Goal: Task Accomplishment & Management: Complete application form

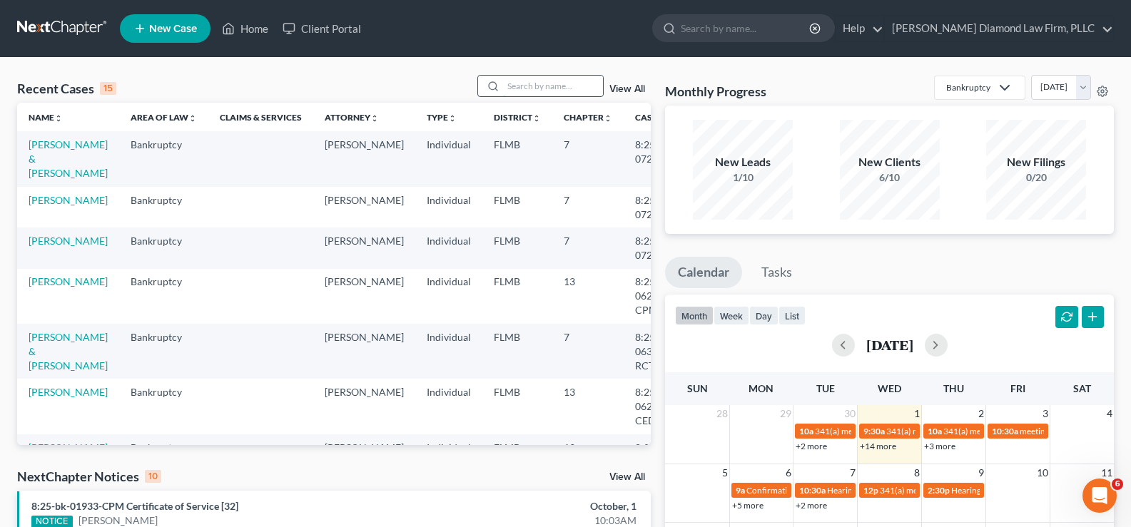
click at [554, 90] on input "search" at bounding box center [553, 86] width 100 height 21
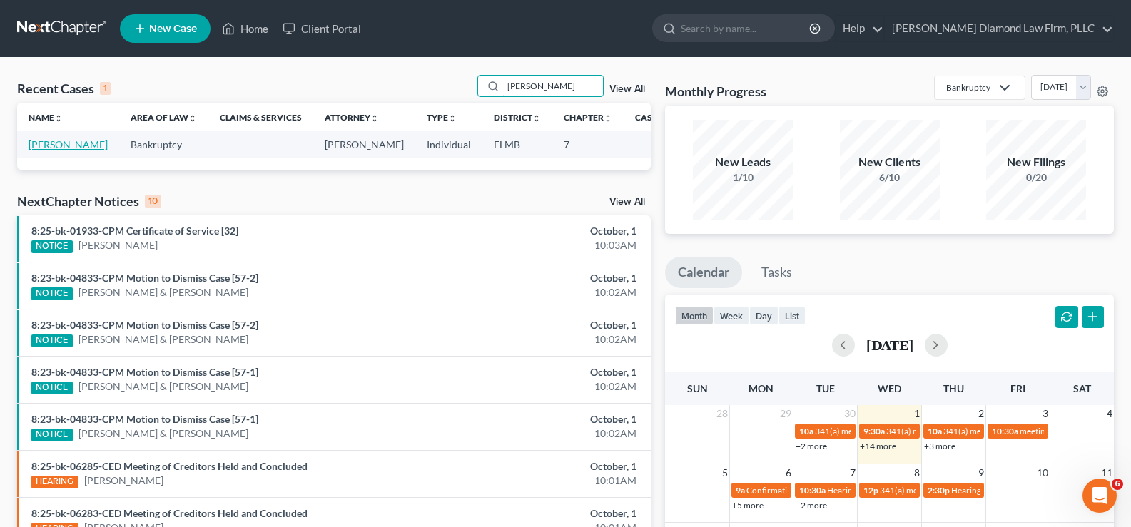
type input "[PERSON_NAME]"
click at [49, 145] on link "[PERSON_NAME]" at bounding box center [68, 144] width 79 height 12
select select "7"
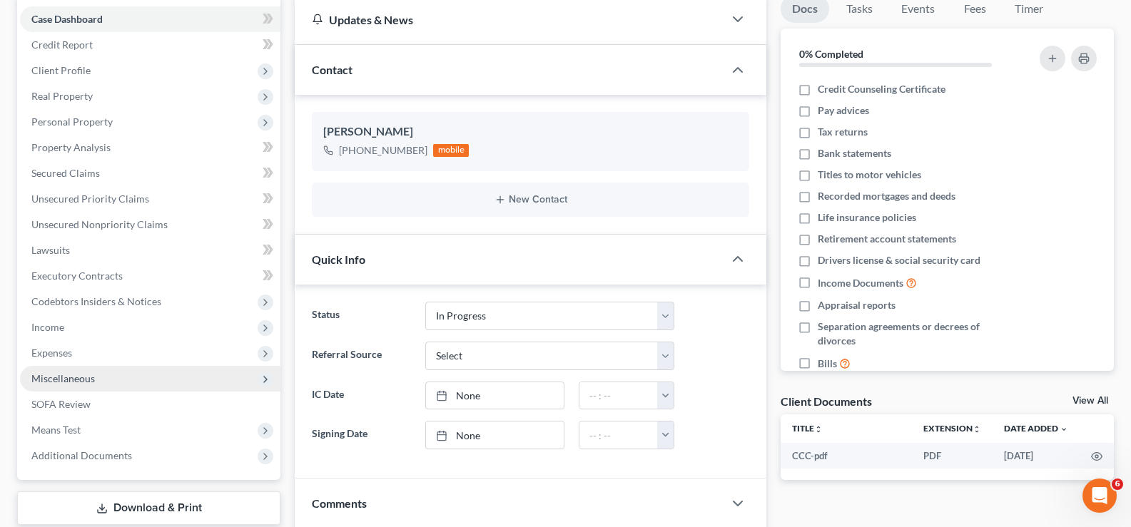
scroll to position [143, 0]
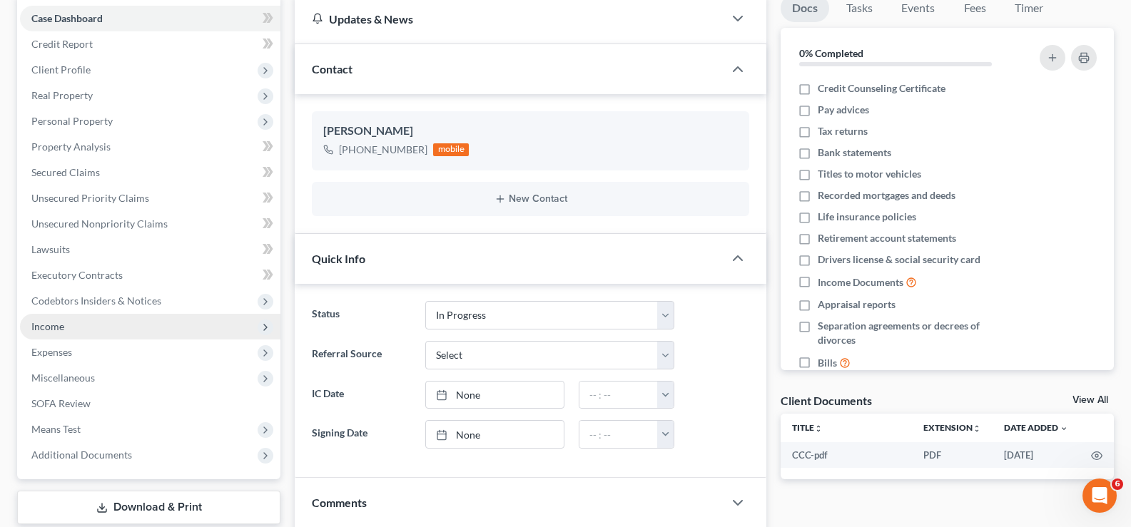
click at [96, 328] on span "Income" at bounding box center [150, 327] width 260 height 26
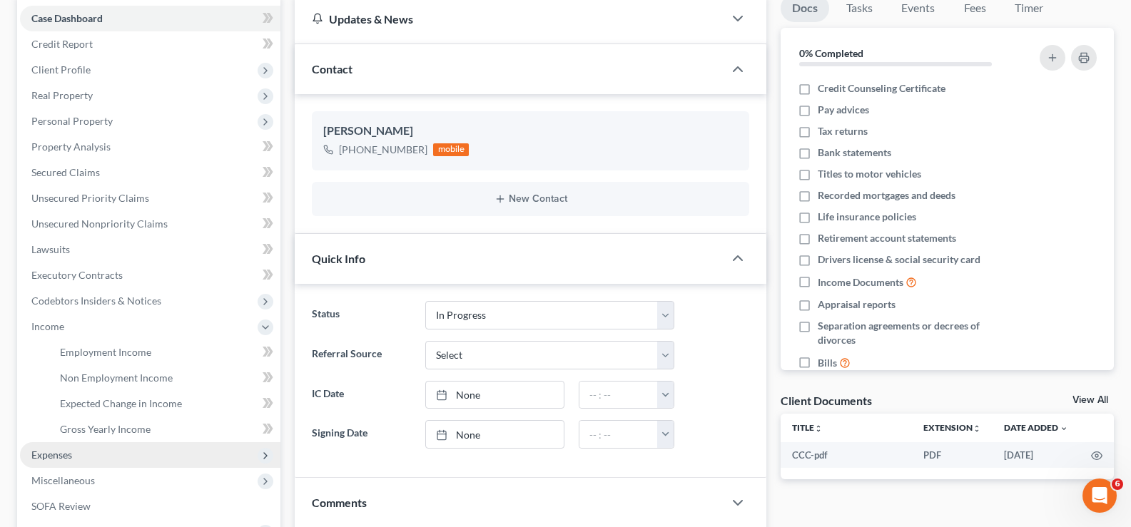
click at [83, 457] on span "Expenses" at bounding box center [150, 455] width 260 height 26
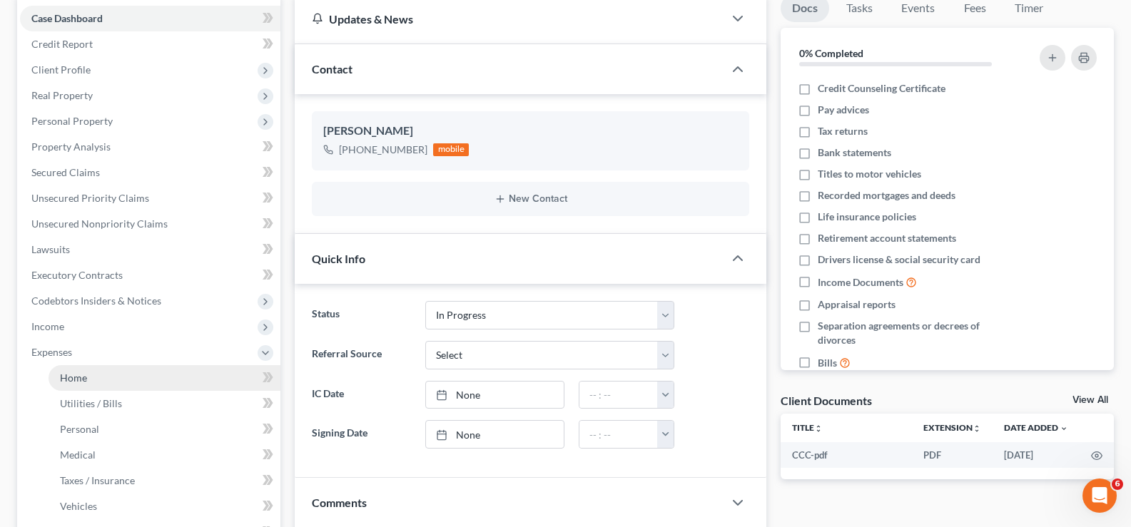
click at [104, 377] on link "Home" at bounding box center [165, 378] width 232 height 26
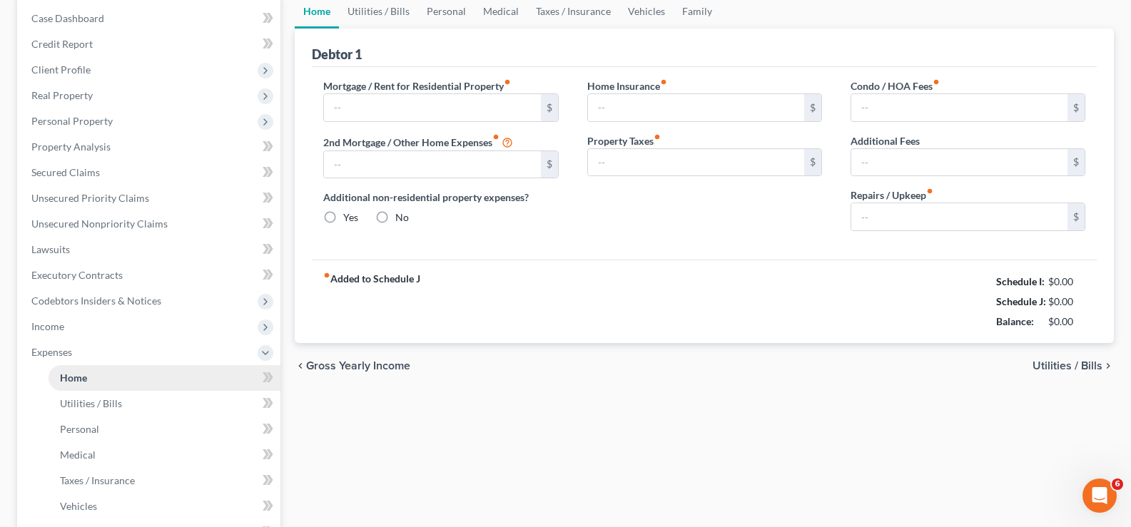
scroll to position [21, 0]
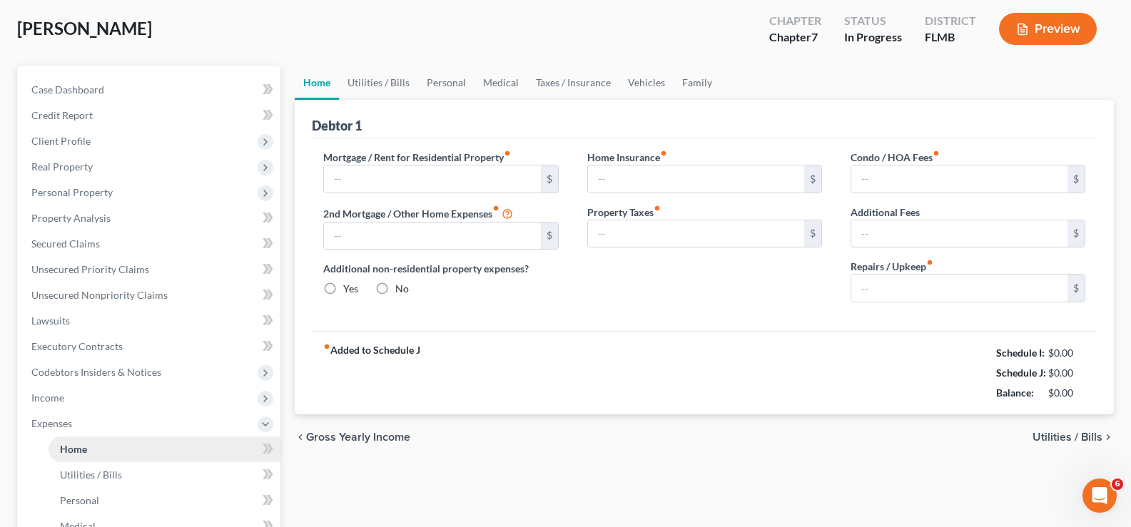
type input "788.76"
type input "0.00"
radio input "true"
type input "148.16"
type input "0.00"
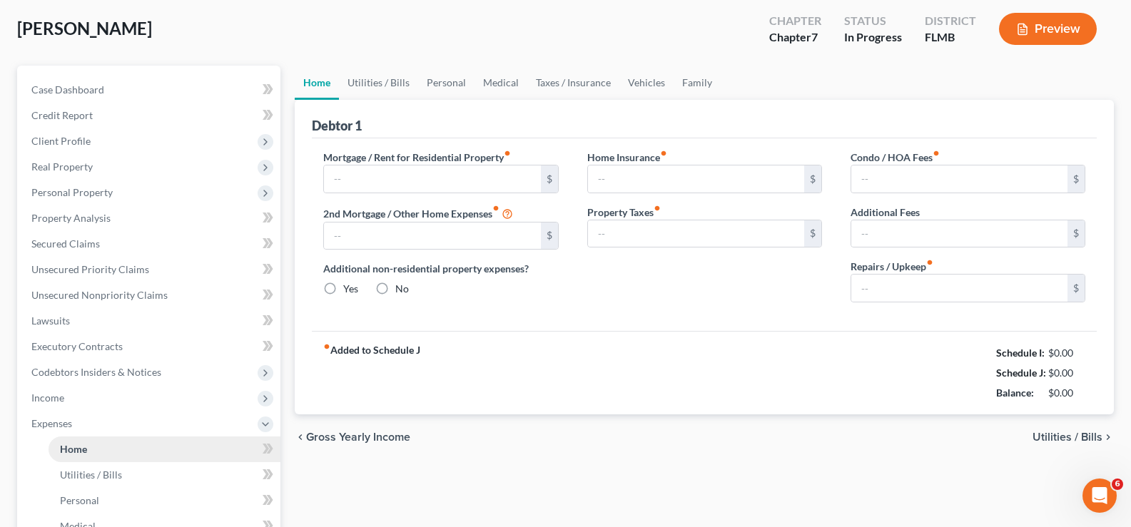
type input "0.00"
type input "100.00"
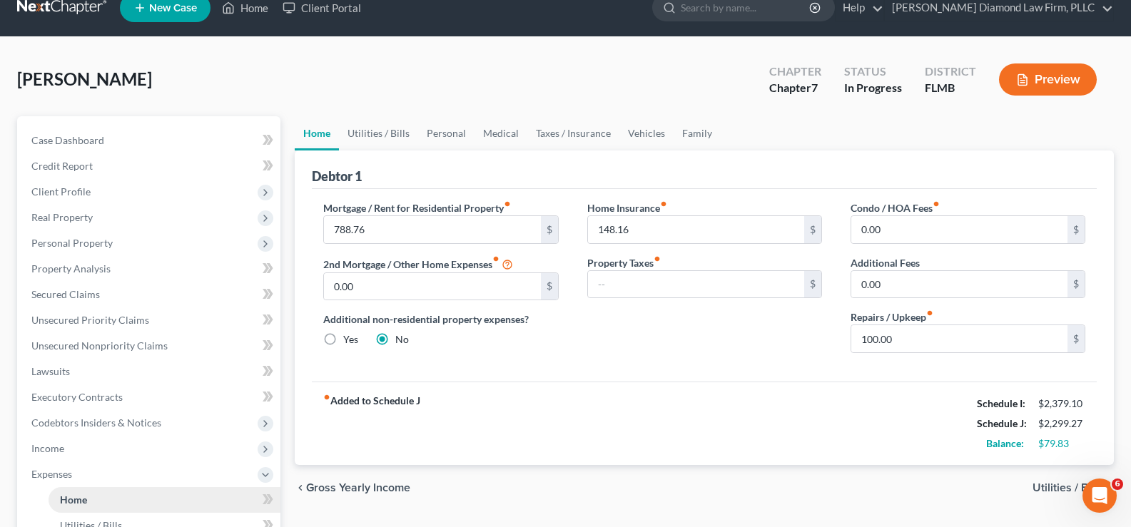
scroll to position [0, 0]
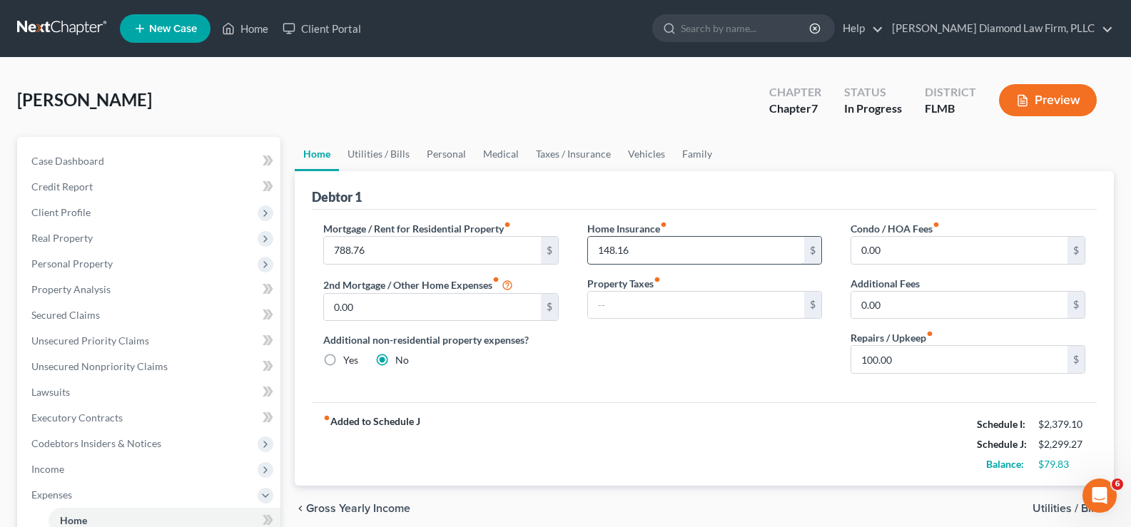
click at [635, 254] on input "148.16" at bounding box center [696, 250] width 216 height 27
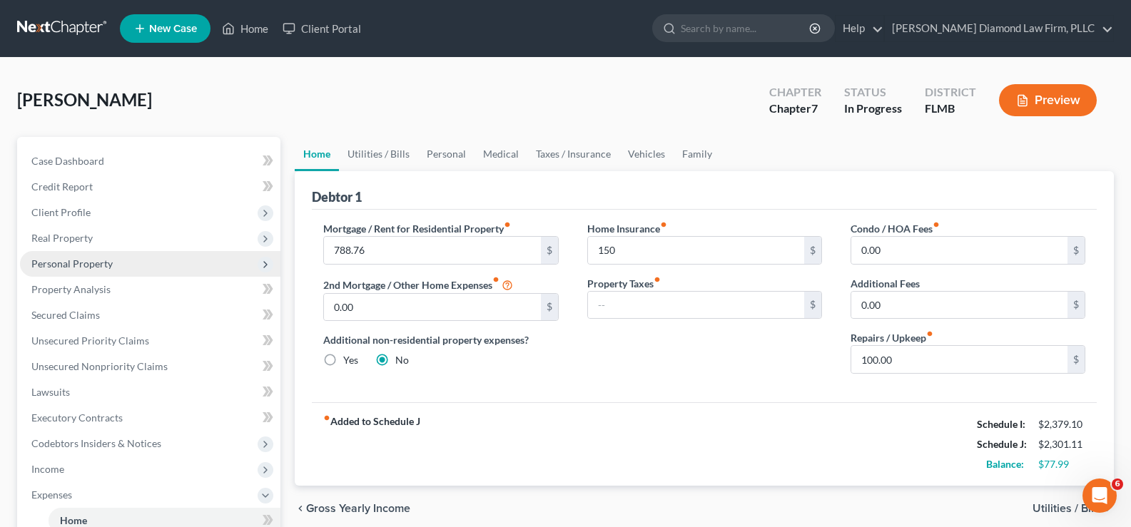
click at [125, 262] on span "Personal Property" at bounding box center [150, 264] width 260 height 26
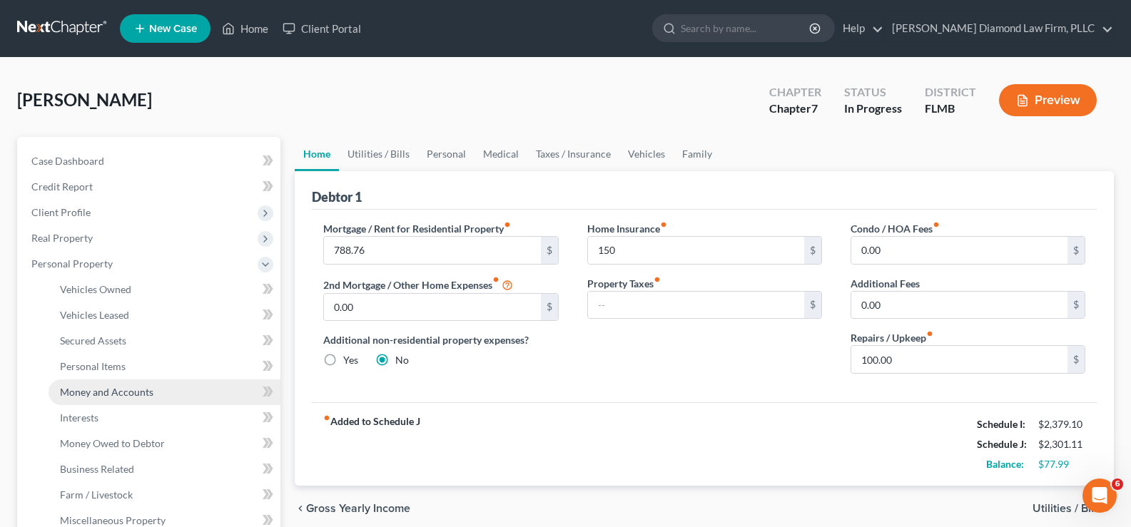
click at [113, 395] on span "Money and Accounts" at bounding box center [106, 392] width 93 height 12
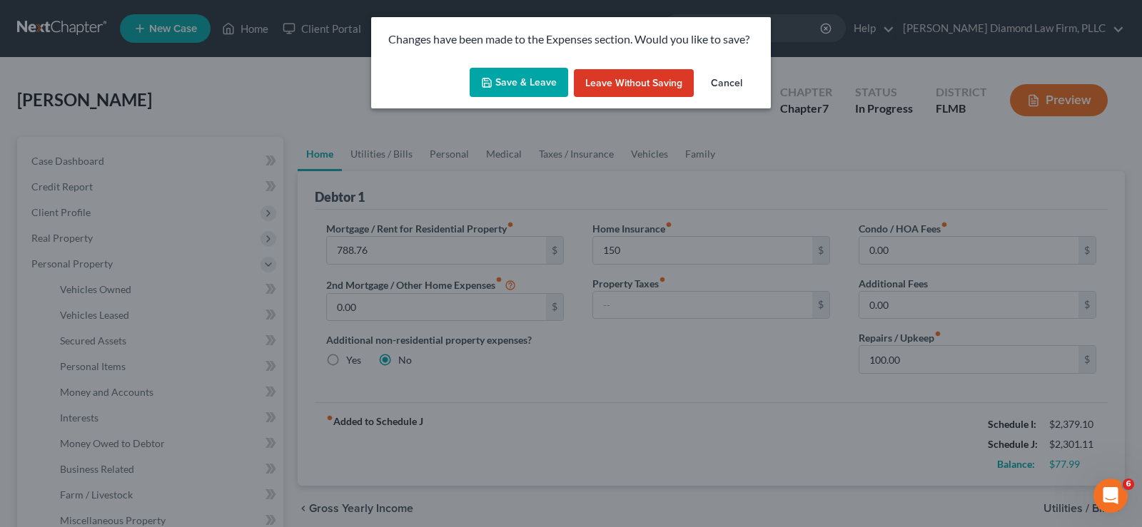
click at [528, 79] on button "Save & Leave" at bounding box center [519, 83] width 98 height 30
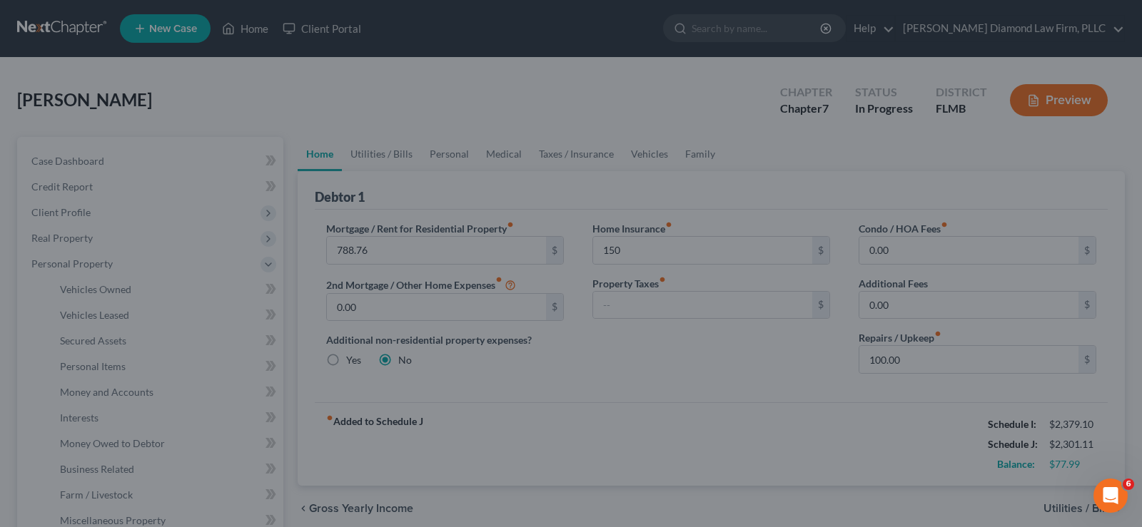
type input "150.00"
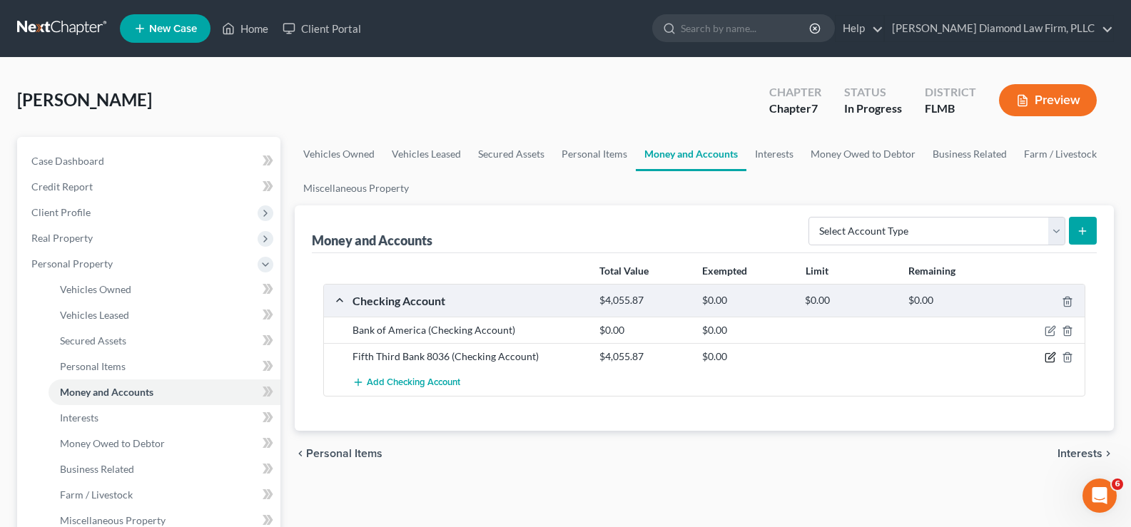
click at [1051, 358] on icon "button" at bounding box center [1051, 356] width 6 height 6
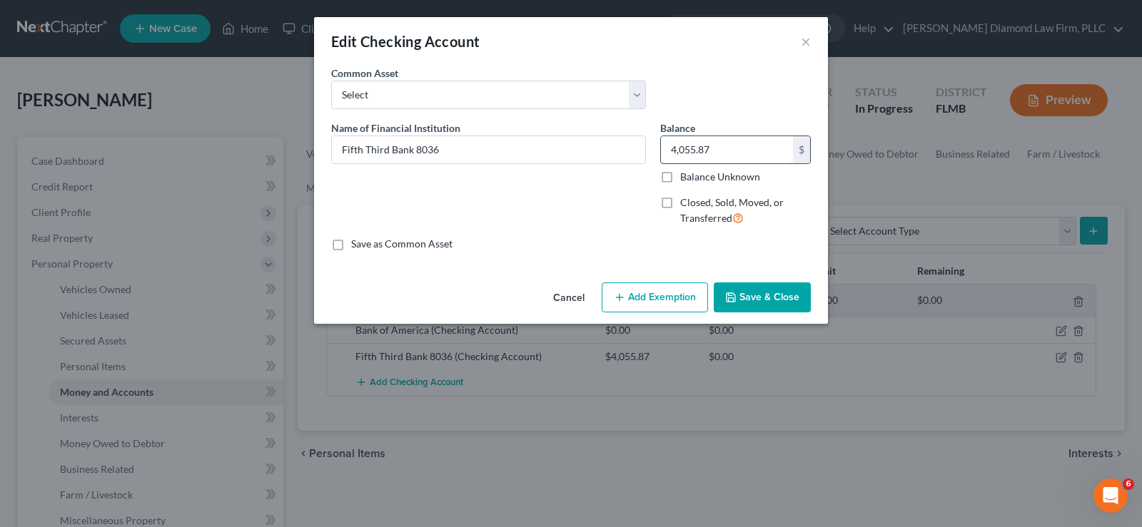
click at [746, 148] on input "4,055.87" at bounding box center [727, 149] width 132 height 27
type input "3,373.93"
click at [749, 298] on button "Save & Close" at bounding box center [762, 298] width 97 height 30
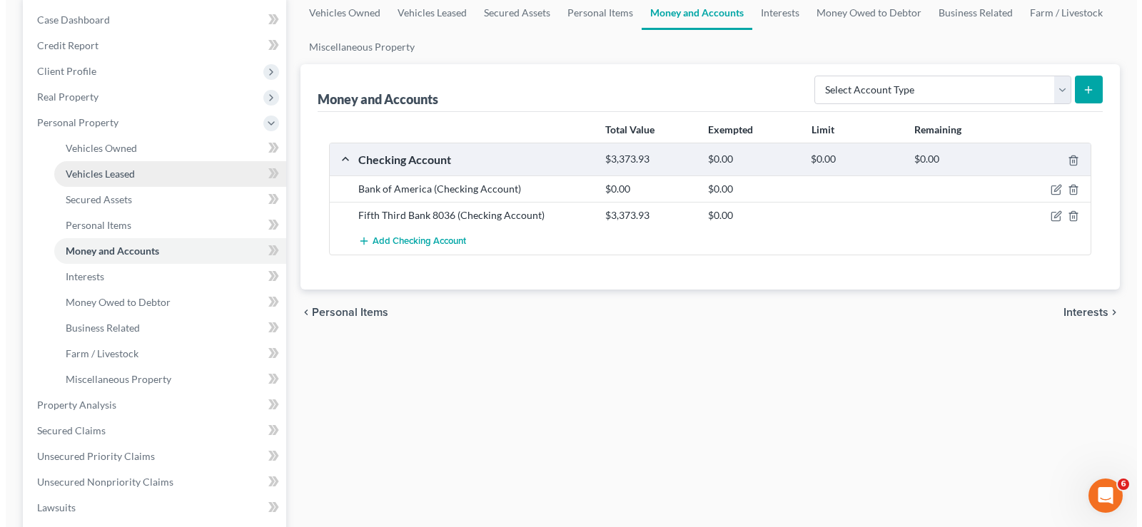
scroll to position [143, 0]
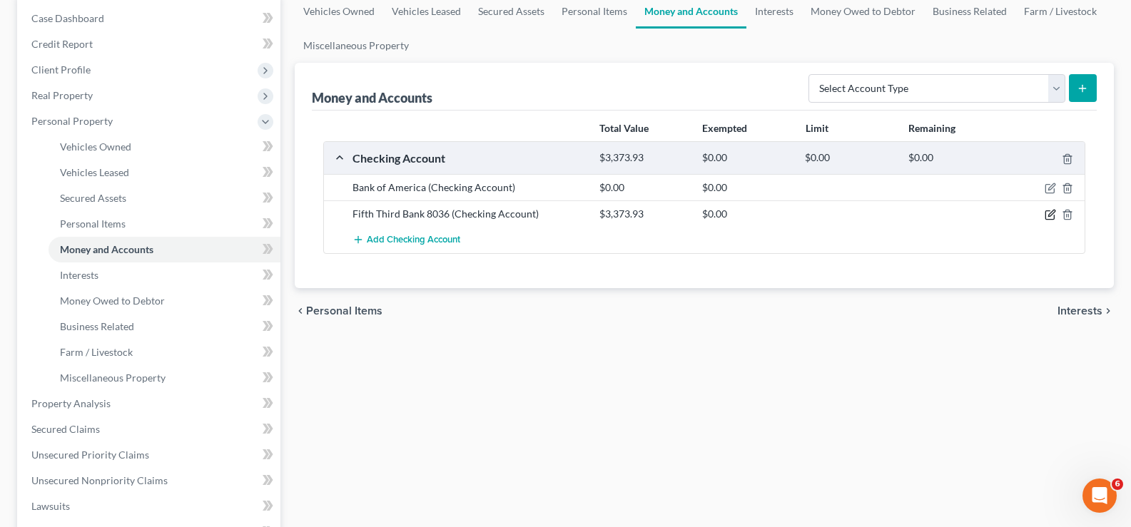
click at [1053, 214] on icon "button" at bounding box center [1051, 214] width 6 height 6
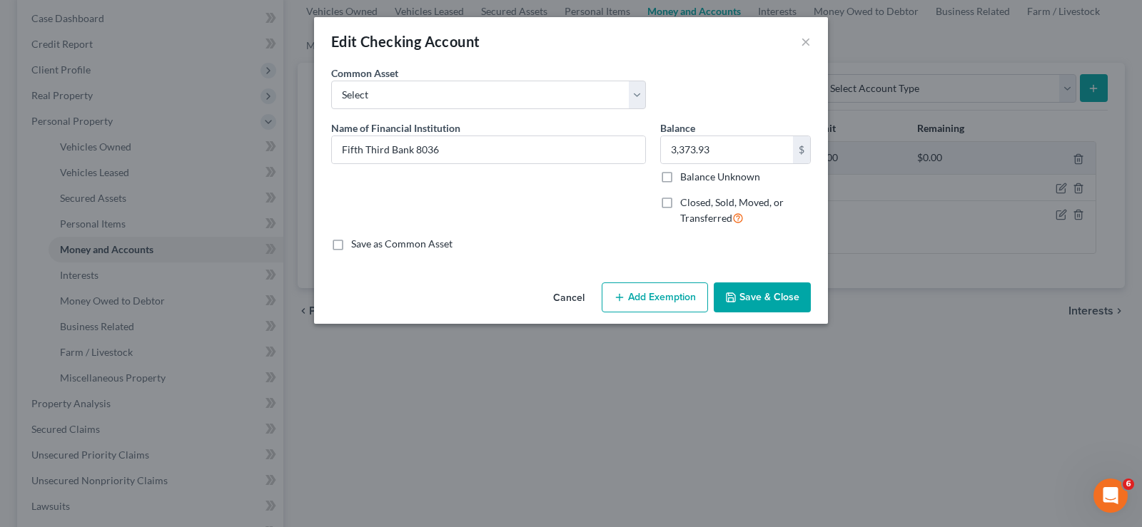
click at [632, 302] on button "Add Exemption" at bounding box center [655, 298] width 106 height 30
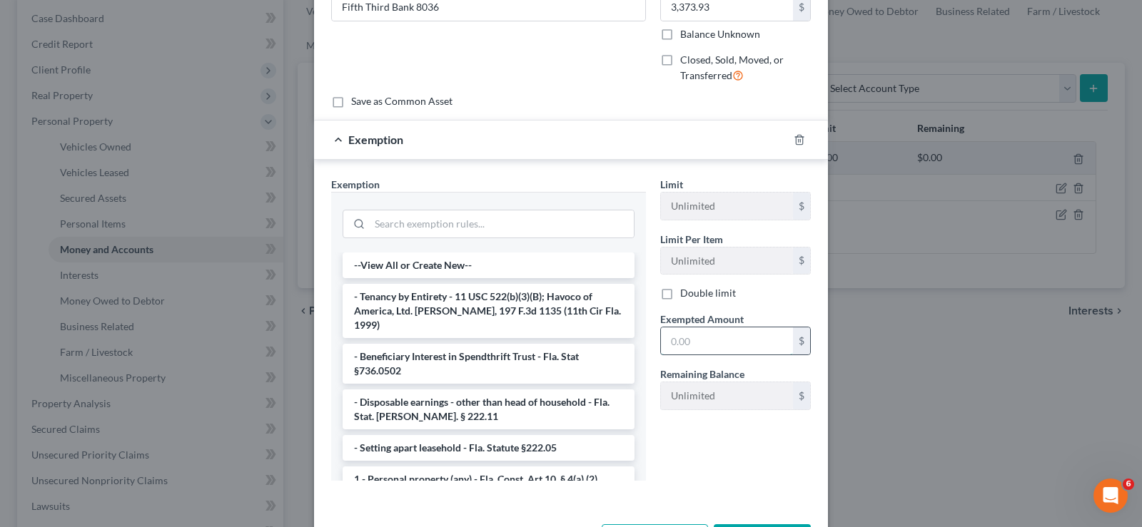
click at [699, 344] on input "text" at bounding box center [727, 341] width 132 height 27
type input "1,993"
click at [427, 231] on input "search" at bounding box center [502, 224] width 264 height 27
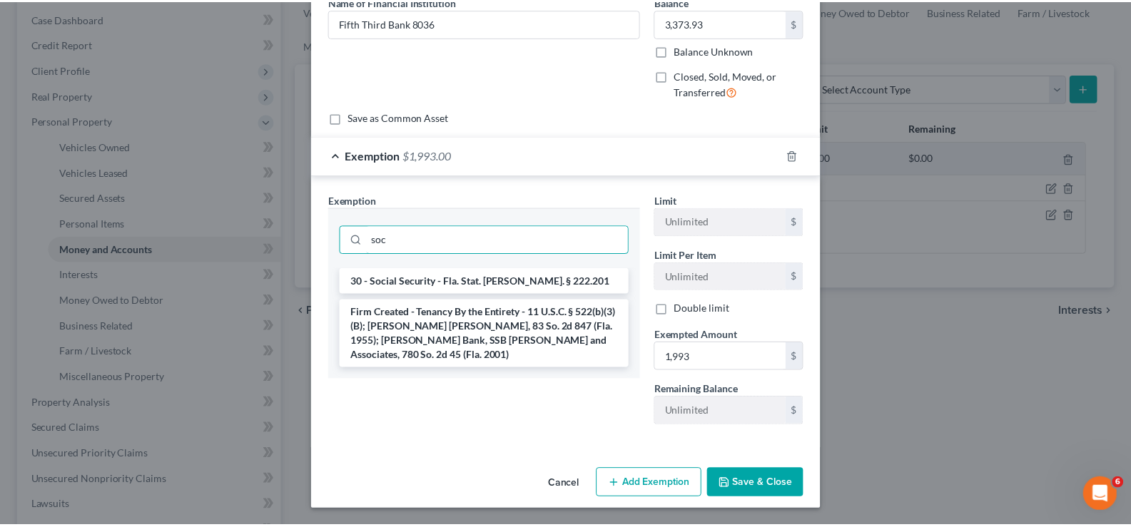
scroll to position [127, 0]
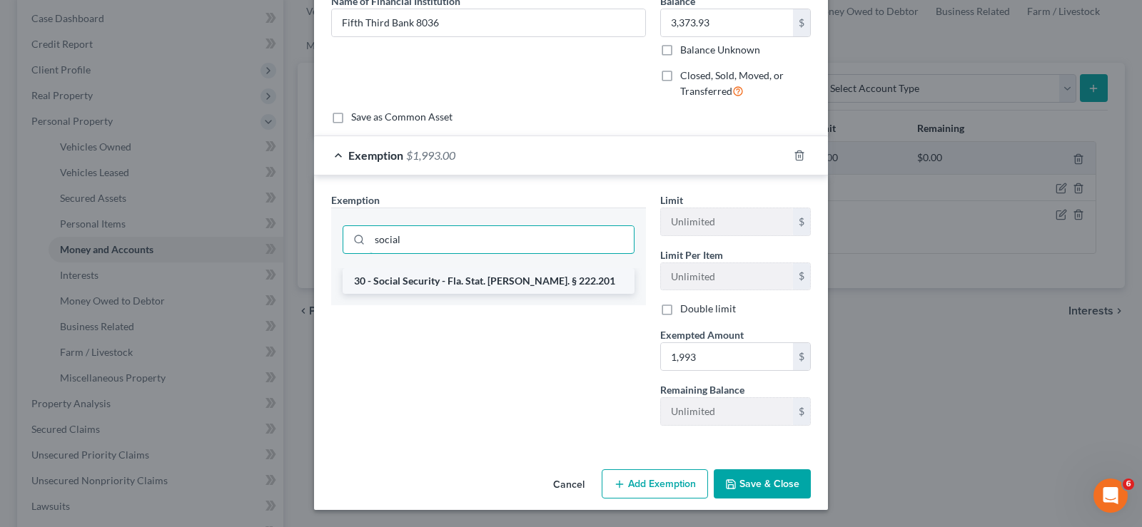
type input "social"
click at [465, 278] on li "30 - Social Security - Fla. Stat. [PERSON_NAME]. § 222.201" at bounding box center [489, 281] width 292 height 26
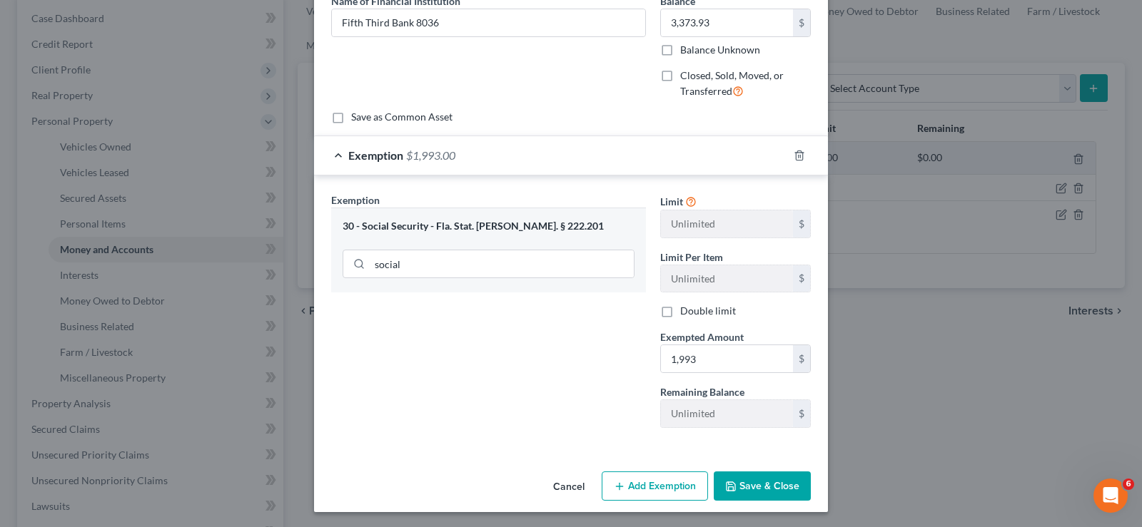
click at [779, 482] on button "Save & Close" at bounding box center [762, 487] width 97 height 30
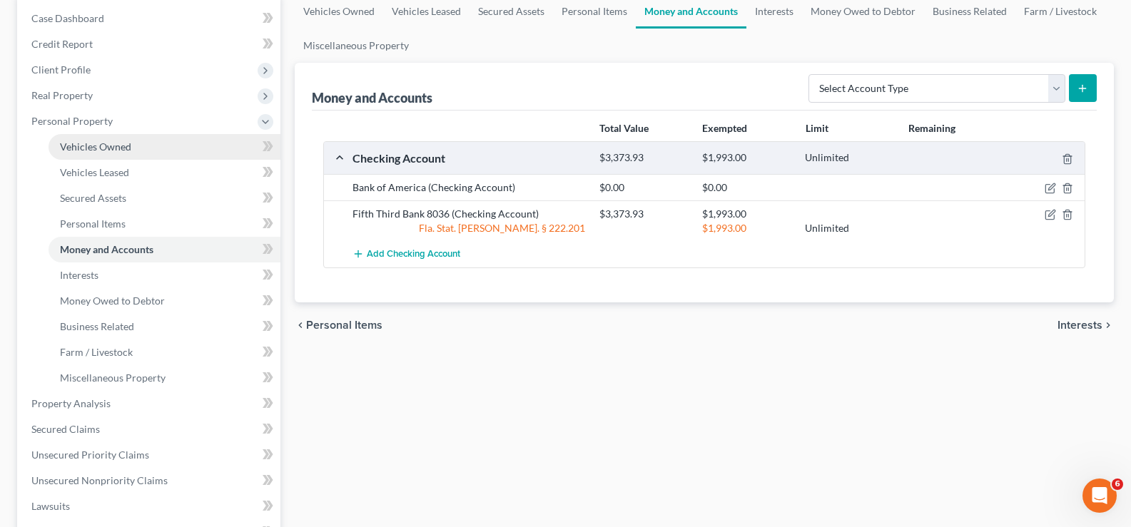
click at [125, 147] on span "Vehicles Owned" at bounding box center [95, 147] width 71 height 12
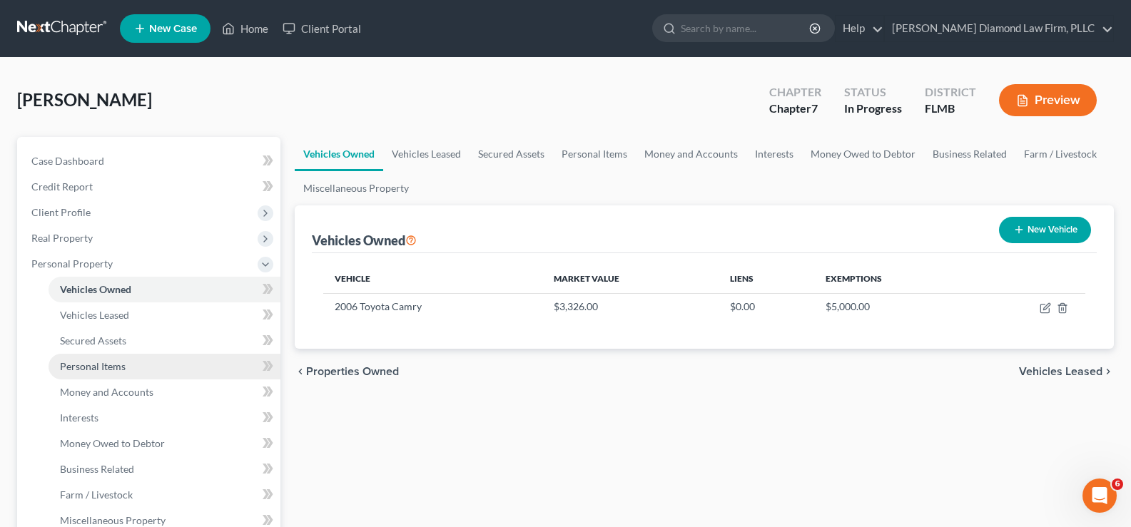
click at [108, 366] on span "Personal Items" at bounding box center [93, 366] width 66 height 12
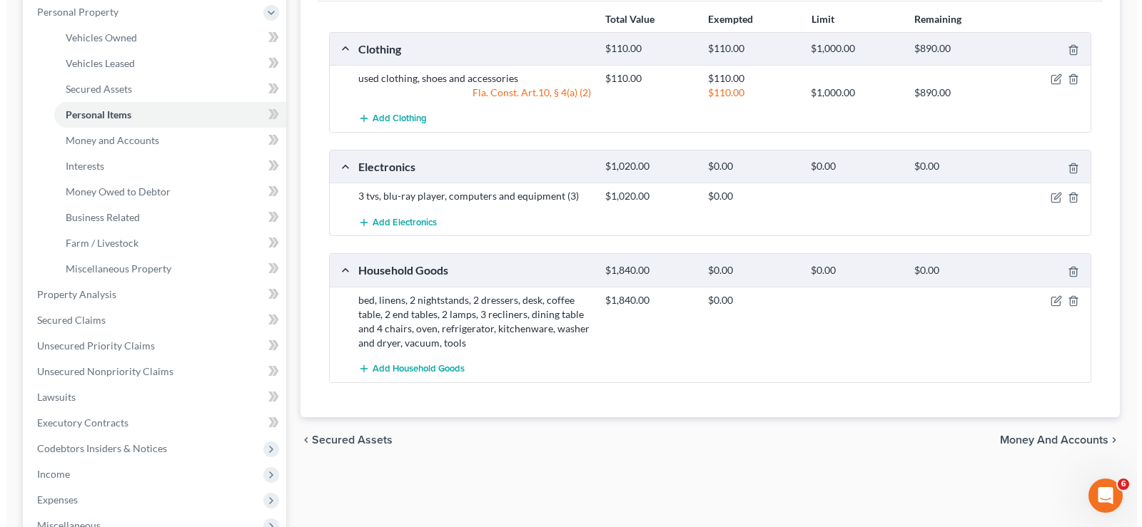
scroll to position [285, 0]
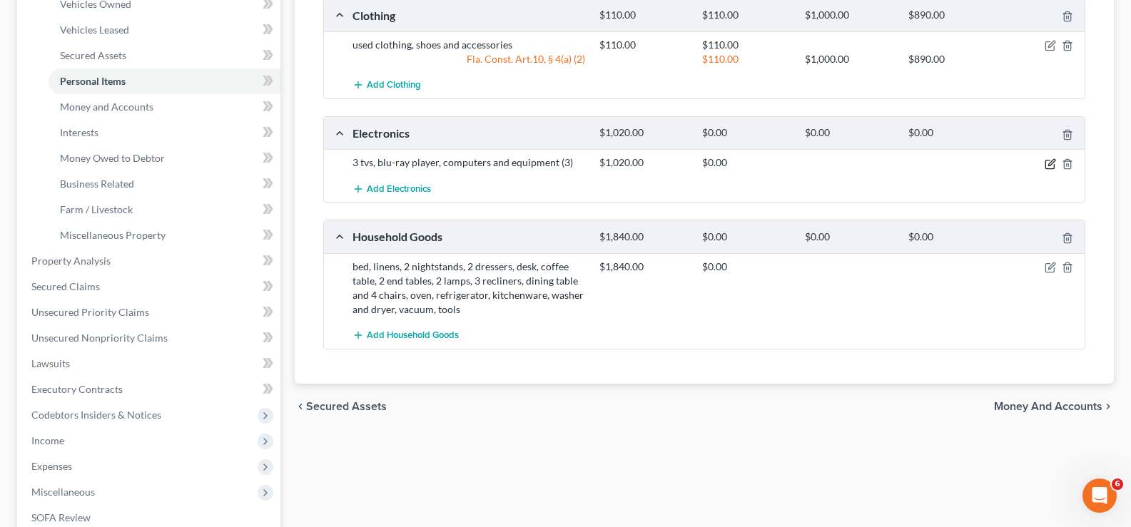
click at [1053, 161] on icon "button" at bounding box center [1050, 163] width 11 height 11
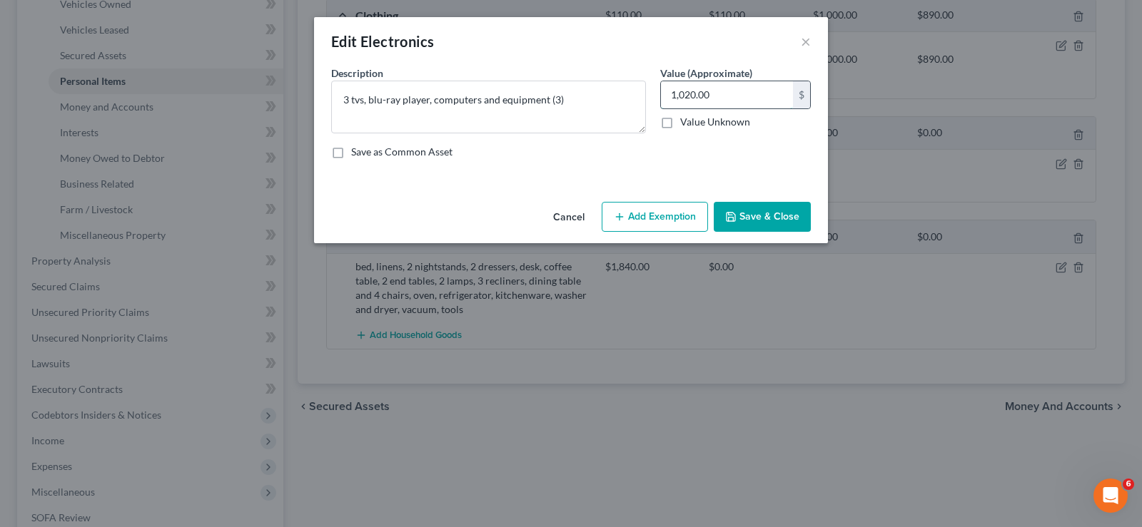
click at [716, 98] on input "1,020.00" at bounding box center [727, 94] width 132 height 27
click at [713, 96] on input "1,020.00" at bounding box center [727, 94] width 132 height 27
drag, startPoint x: 713, startPoint y: 96, endPoint x: 659, endPoint y: 97, distance: 54.2
click at [659, 97] on div "Value (Approximate) 1,020.00 $ Value Unknown Balance Undetermined 1,020.00 $ Va…" at bounding box center [735, 100] width 165 height 68
type input "800"
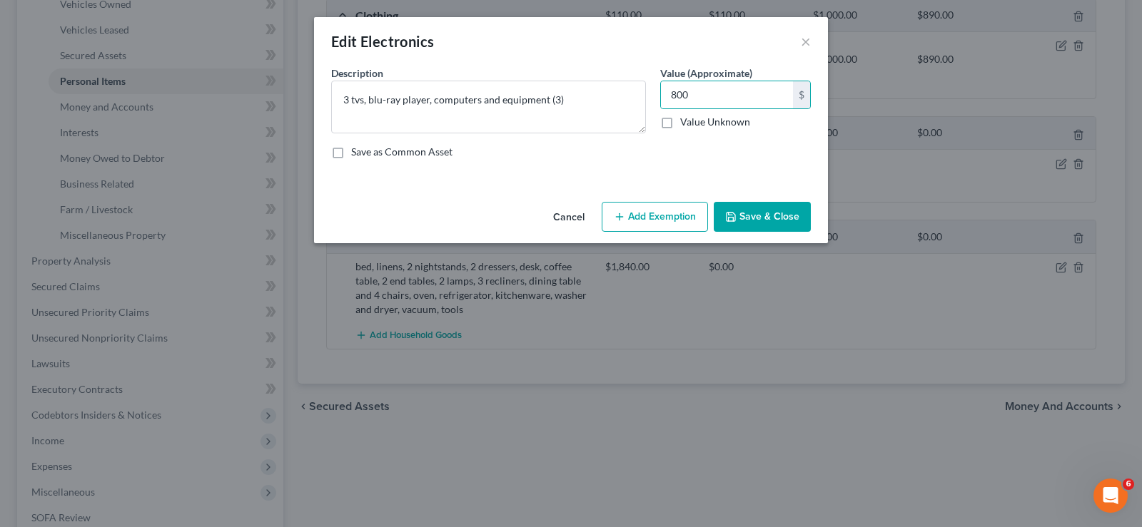
click at [754, 214] on button "Save & Close" at bounding box center [762, 217] width 97 height 30
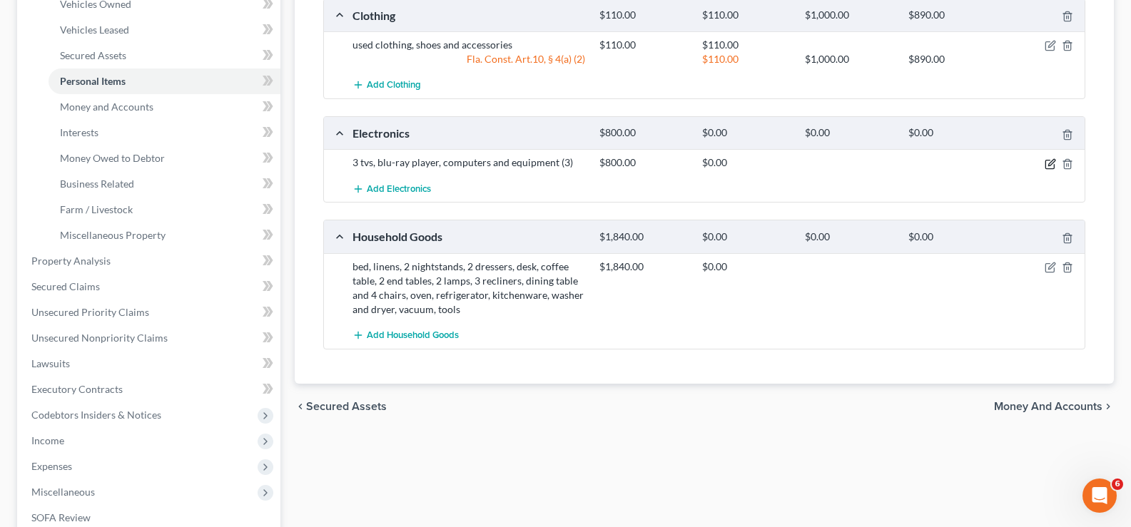
click at [1053, 163] on icon "button" at bounding box center [1051, 162] width 6 height 6
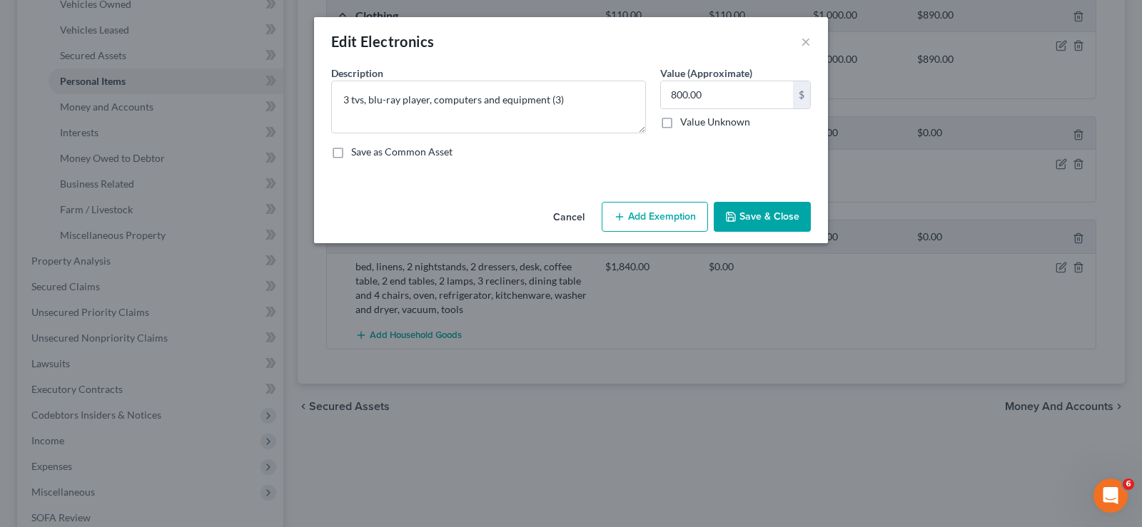
click at [624, 211] on icon "button" at bounding box center [619, 216] width 11 height 11
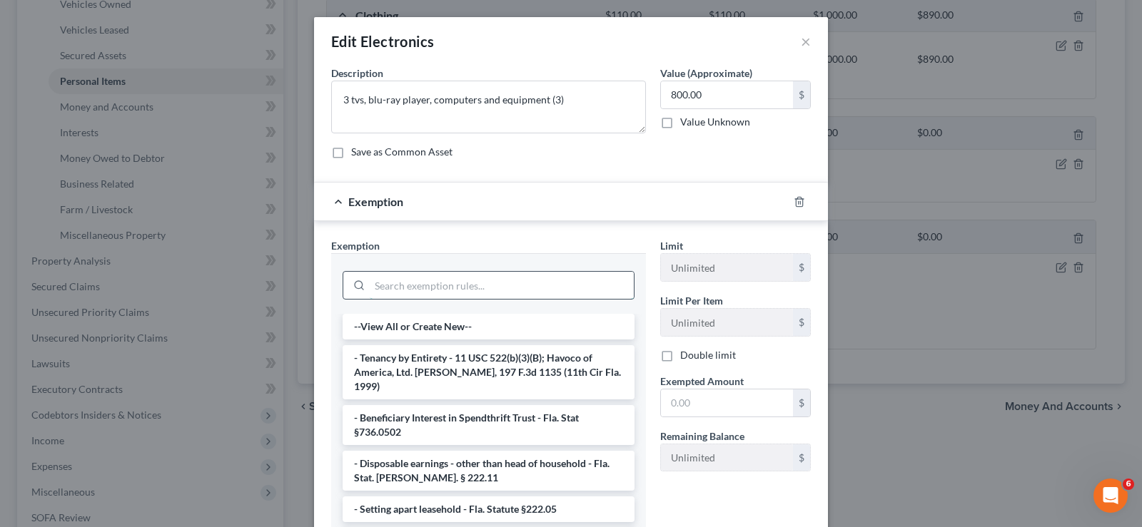
click at [429, 290] on input "search" at bounding box center [502, 285] width 264 height 27
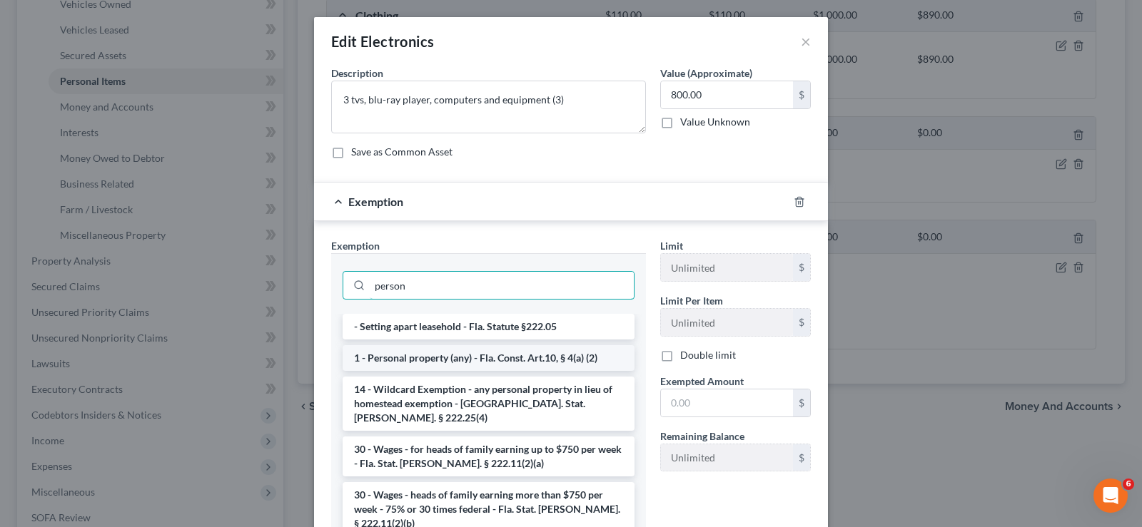
type input "person"
click at [519, 354] on li "1 - Personal property (any) - Fla. Const. Art.10, § 4(a) (2)" at bounding box center [489, 358] width 292 height 26
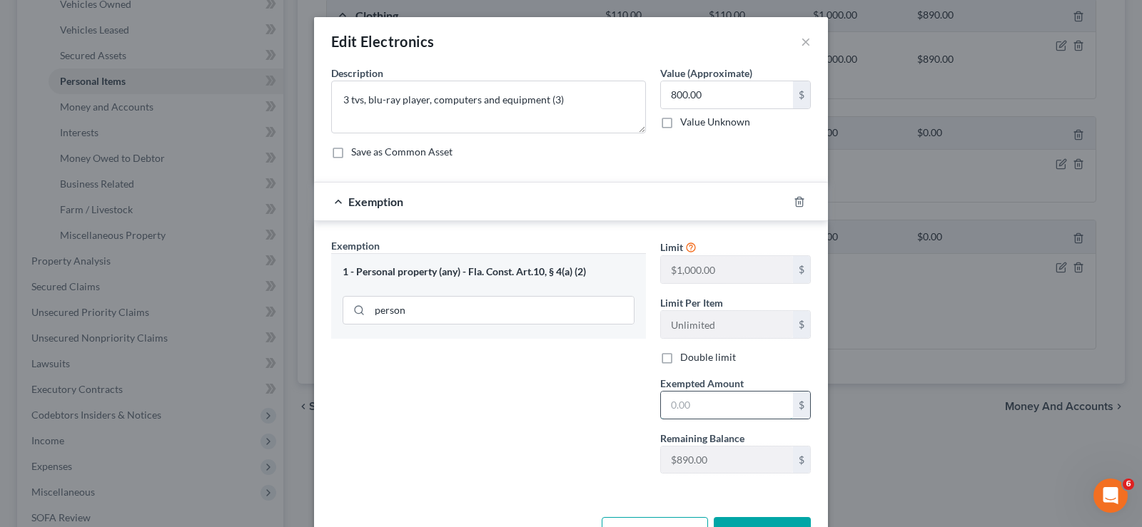
click at [710, 397] on input "text" at bounding box center [727, 405] width 132 height 27
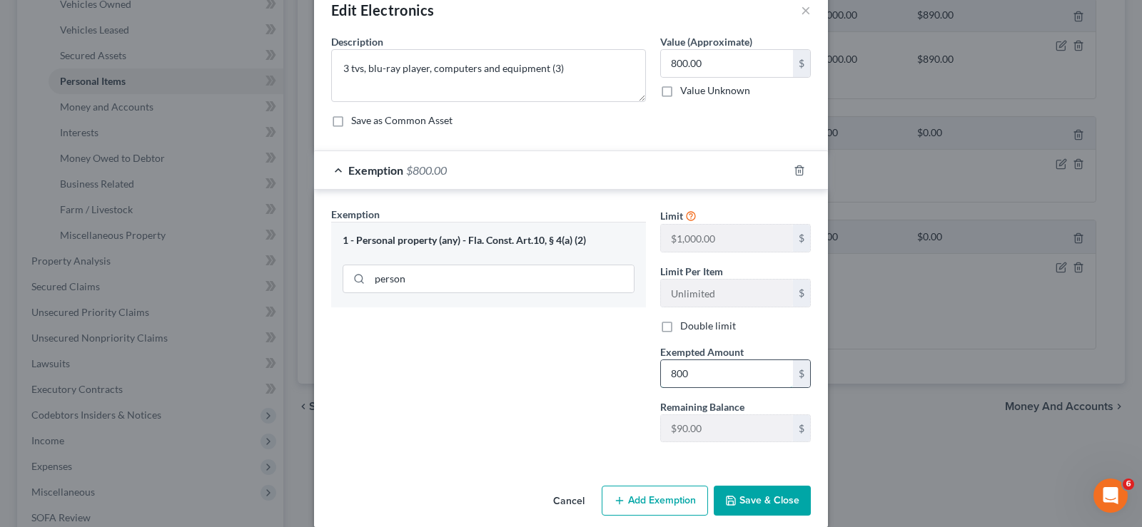
scroll to position [49, 0]
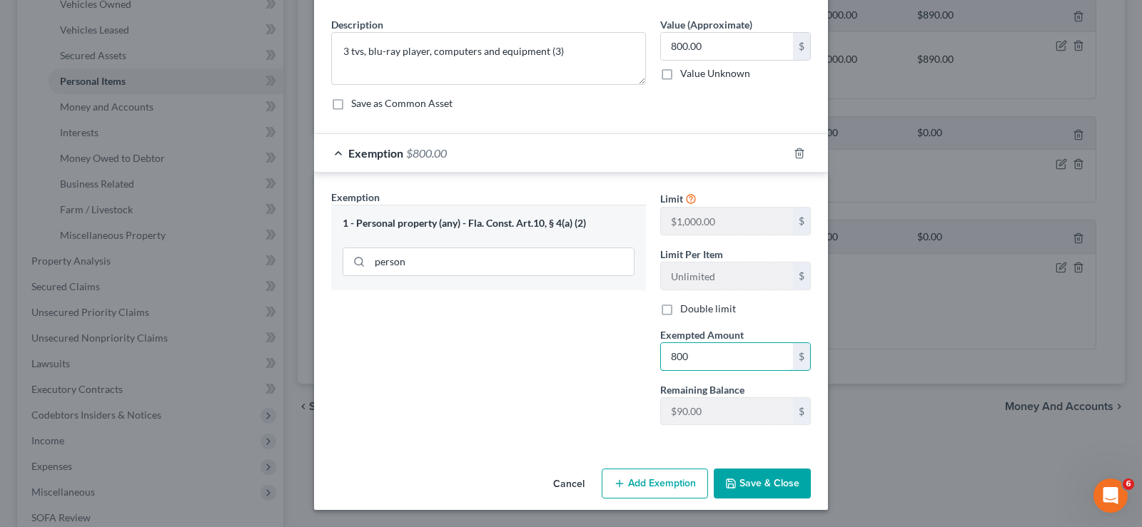
type input "800"
click at [756, 475] on button "Save & Close" at bounding box center [762, 484] width 97 height 30
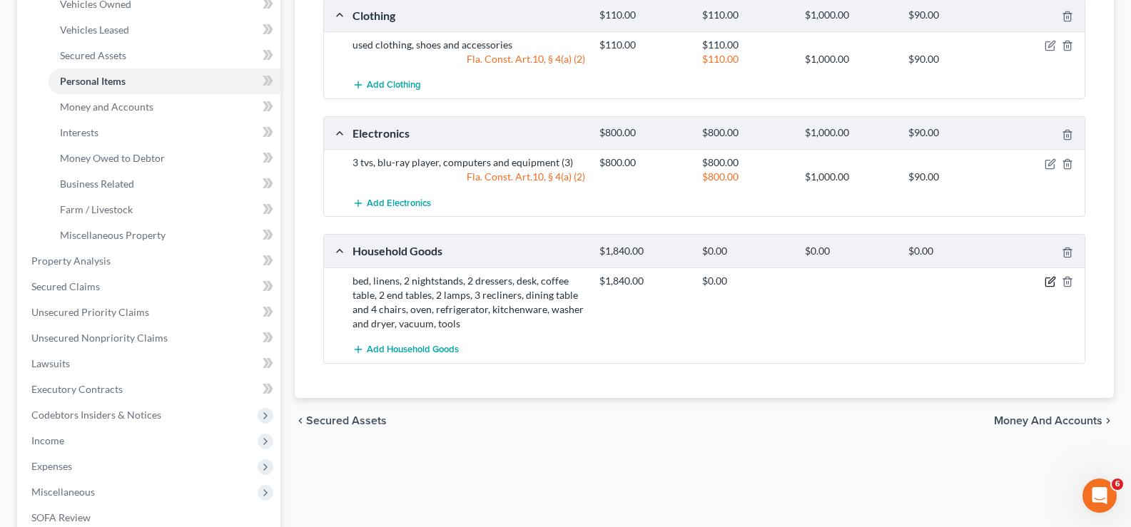
click at [1048, 282] on icon "button" at bounding box center [1050, 281] width 11 height 11
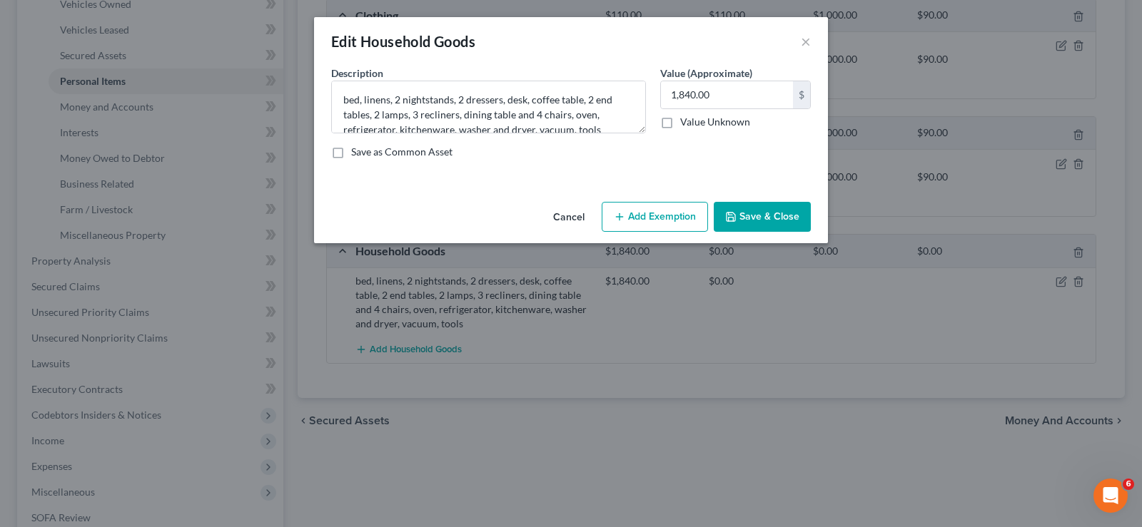
click at [661, 221] on button "Add Exemption" at bounding box center [655, 217] width 106 height 30
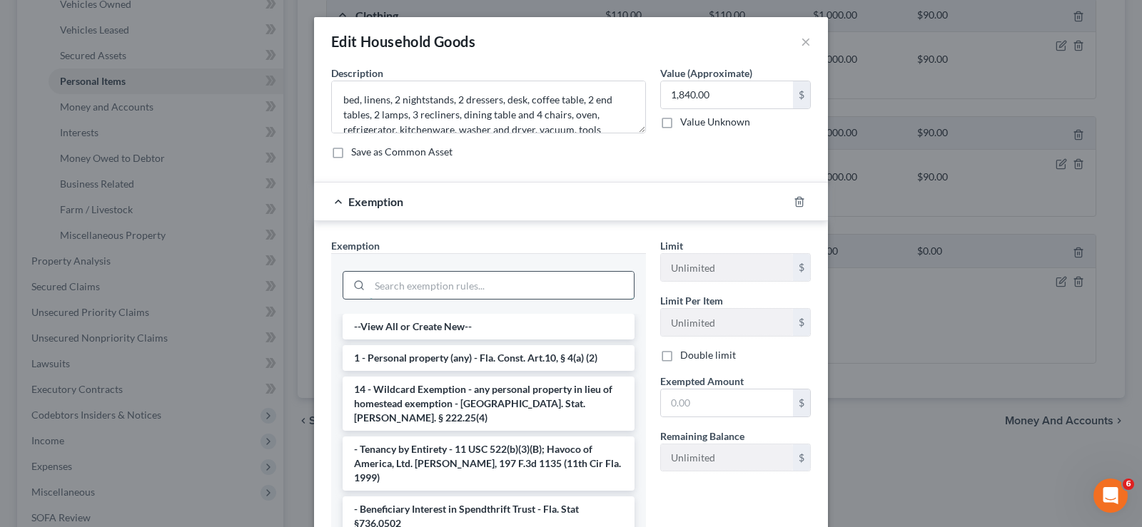
click at [370, 285] on input "search" at bounding box center [502, 285] width 264 height 27
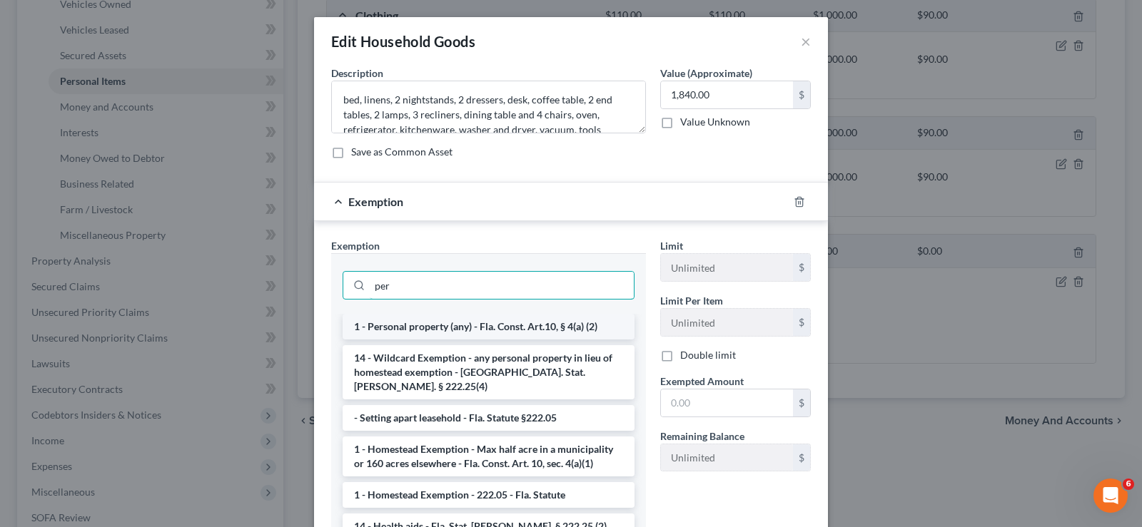
type input "per"
click at [469, 330] on li "1 - Personal property (any) - Fla. Const. Art.10, § 4(a) (2)" at bounding box center [489, 327] width 292 height 26
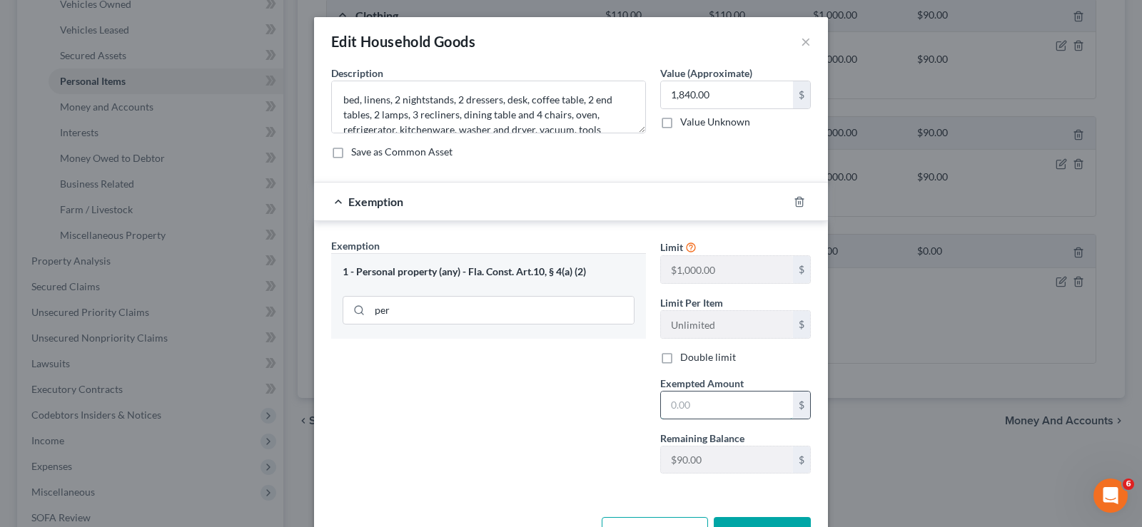
click at [701, 400] on input "text" at bounding box center [727, 405] width 132 height 27
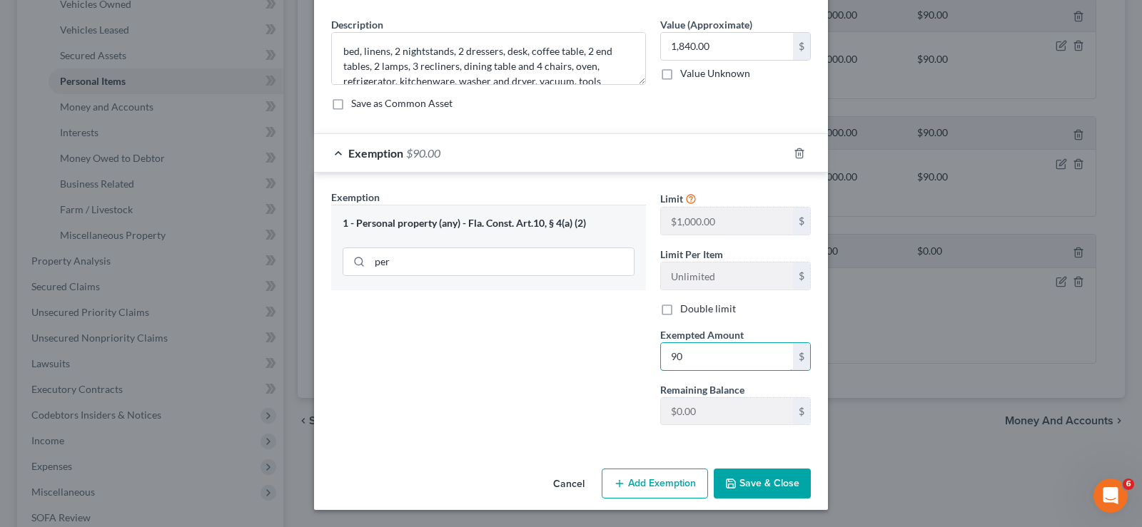
type input "90"
click at [752, 489] on button "Save & Close" at bounding box center [762, 484] width 97 height 30
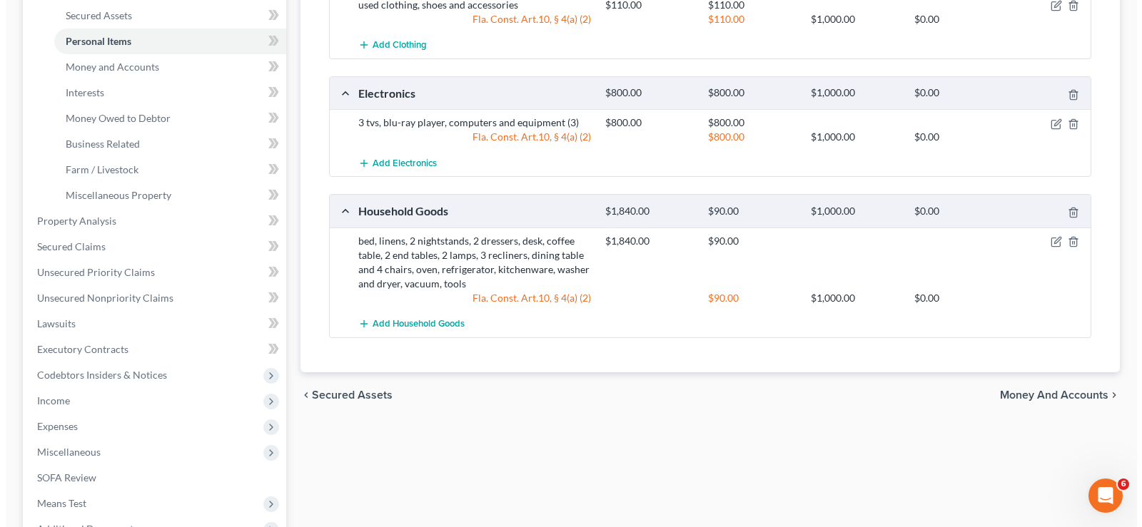
scroll to position [357, 0]
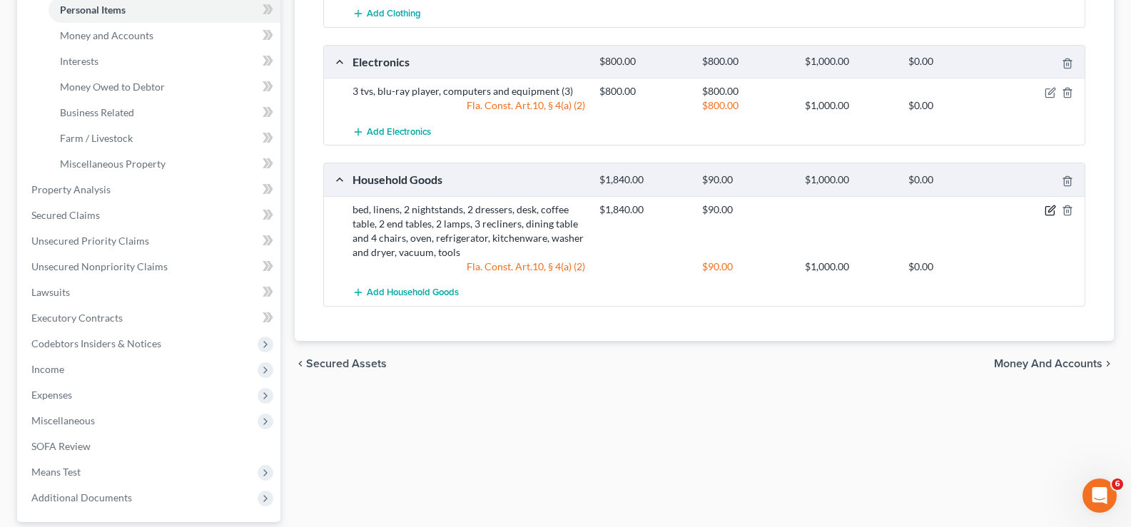
click at [1052, 207] on icon "button" at bounding box center [1050, 210] width 11 height 11
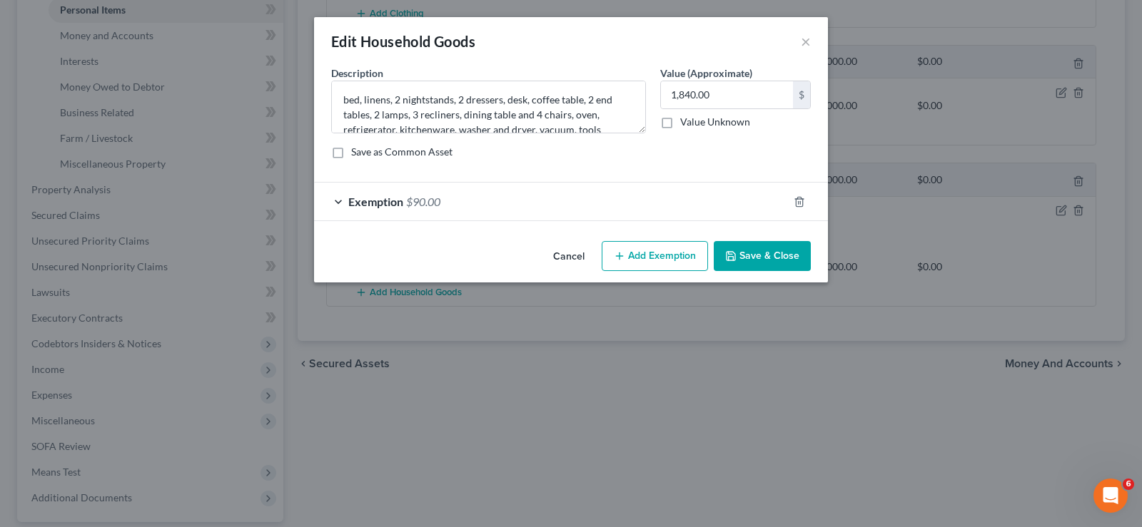
click at [641, 253] on button "Add Exemption" at bounding box center [655, 256] width 106 height 30
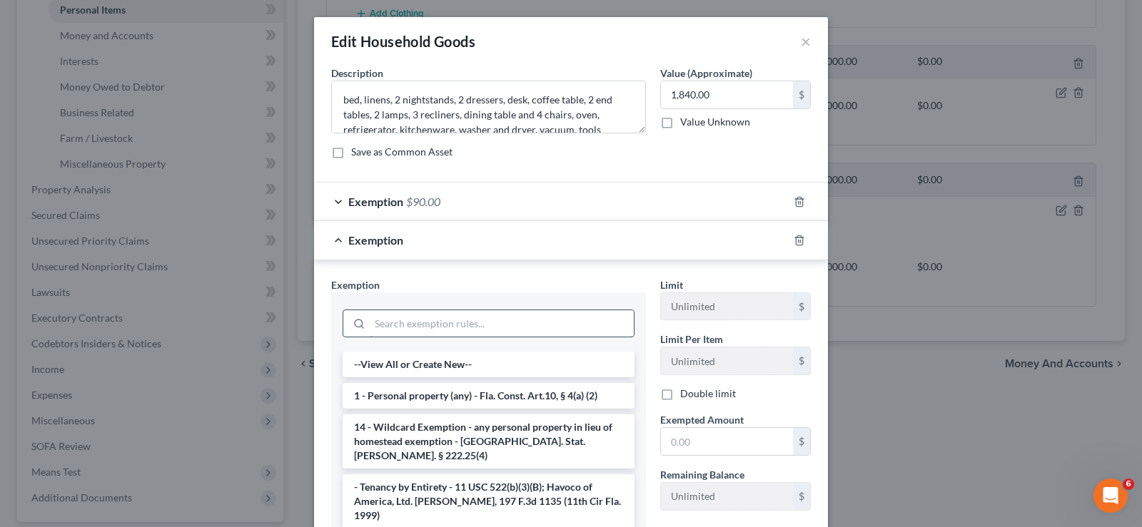
click at [455, 318] on input "search" at bounding box center [502, 323] width 264 height 27
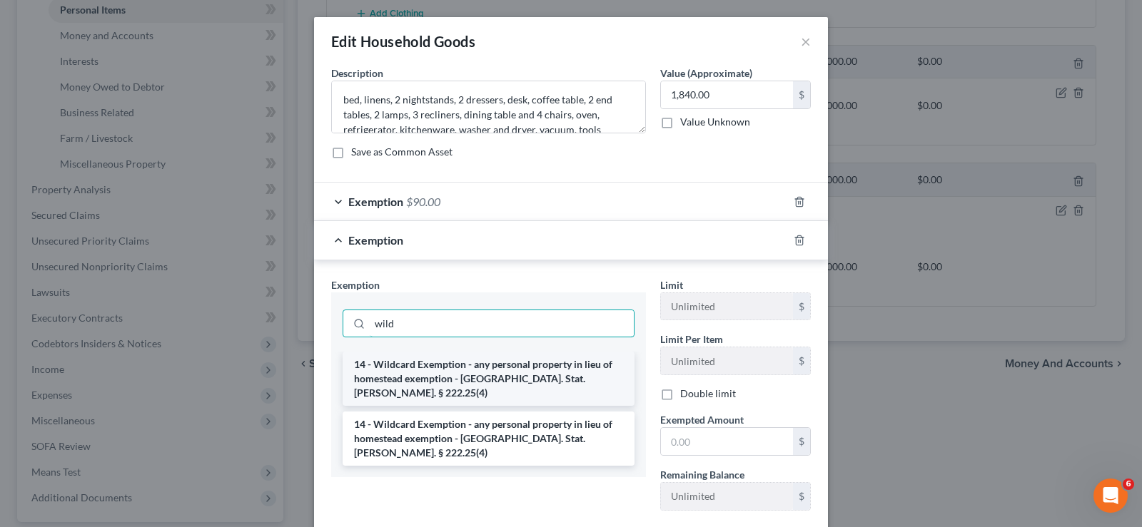
type input "wild"
click at [510, 380] on li "14 - Wildcard Exemption - any personal property in lieu of homestead exemption …" at bounding box center [489, 379] width 292 height 54
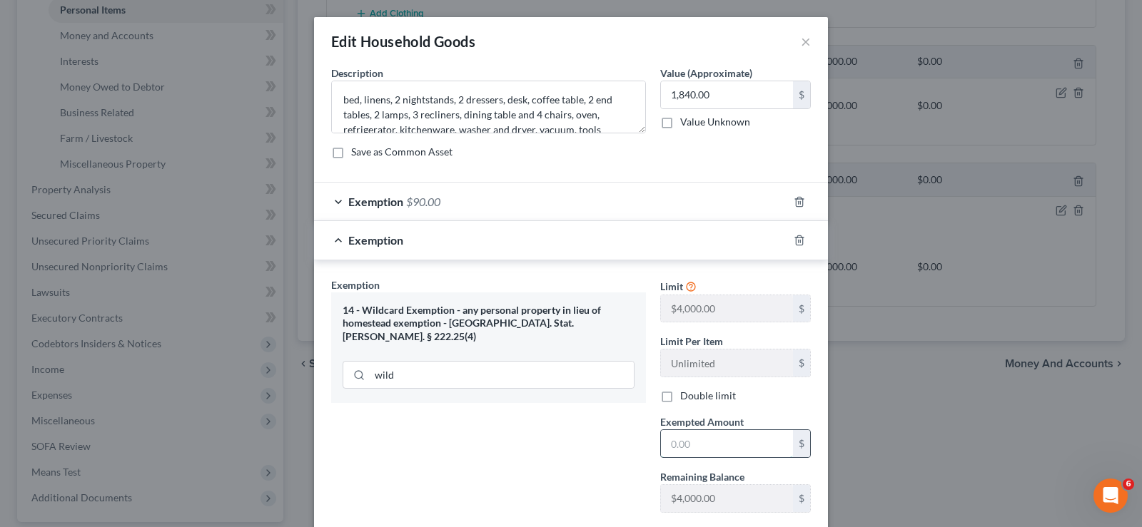
click at [702, 440] on input "text" at bounding box center [727, 443] width 132 height 27
click at [719, 437] on input "text" at bounding box center [727, 443] width 132 height 27
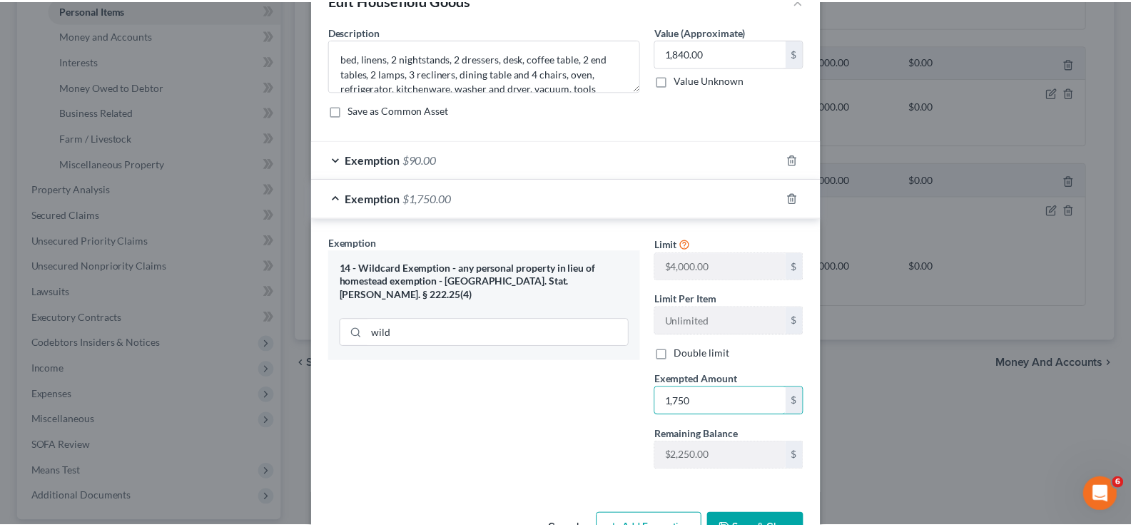
scroll to position [87, 0]
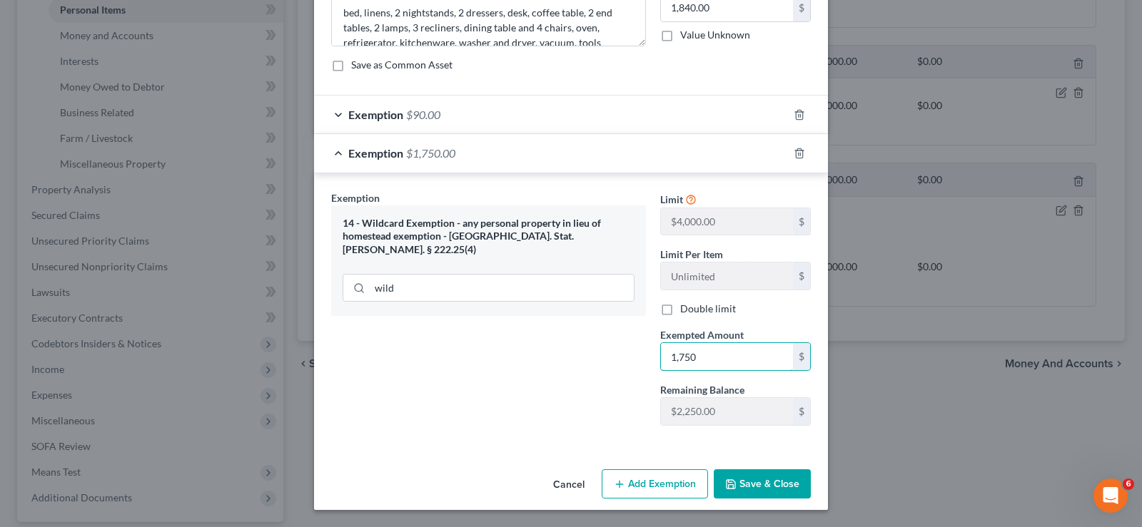
type input "1,750"
click at [757, 486] on button "Save & Close" at bounding box center [762, 485] width 97 height 30
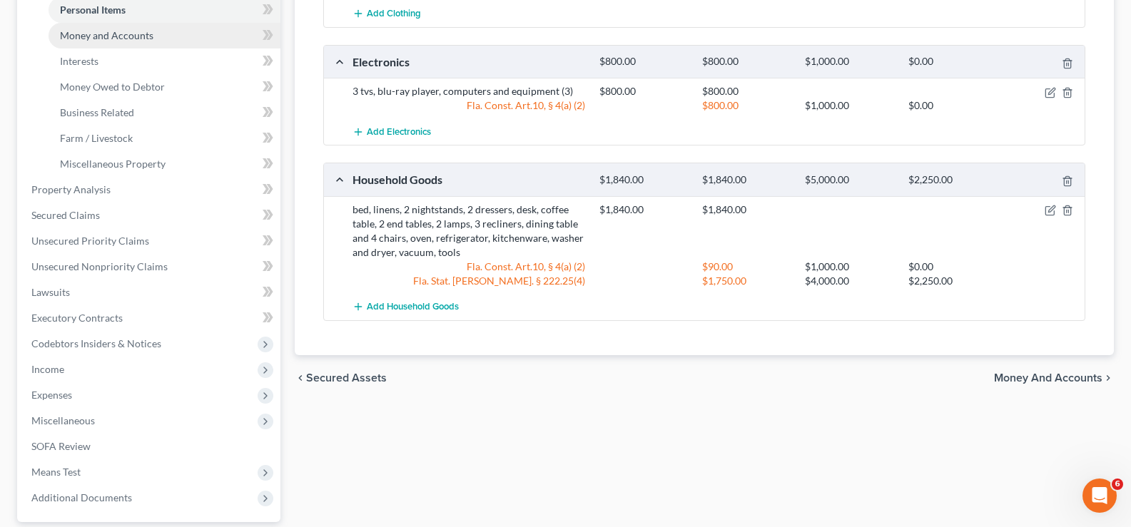
click at [115, 40] on span "Money and Accounts" at bounding box center [106, 35] width 93 height 12
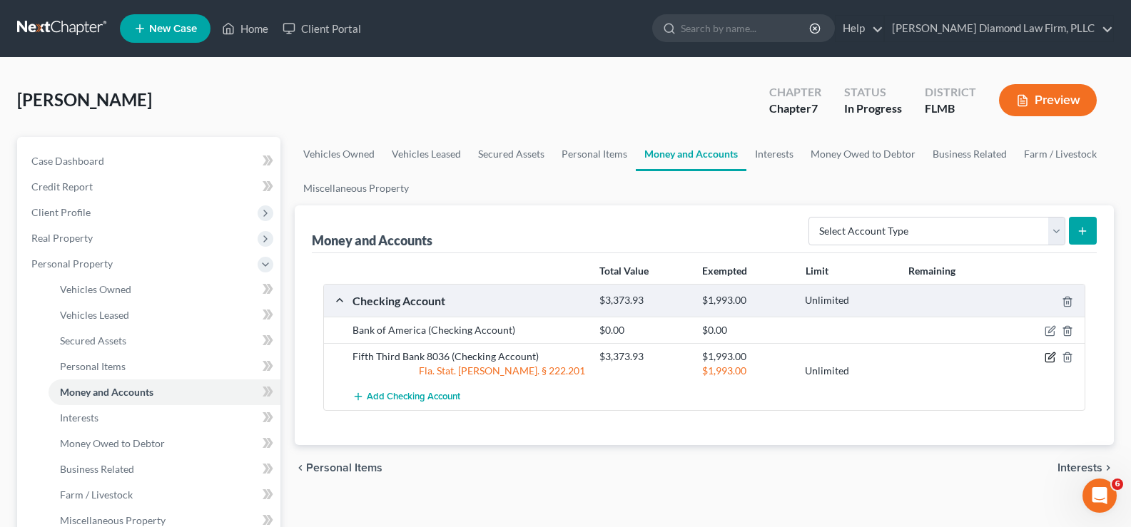
click at [1049, 359] on icon "button" at bounding box center [1051, 356] width 6 height 6
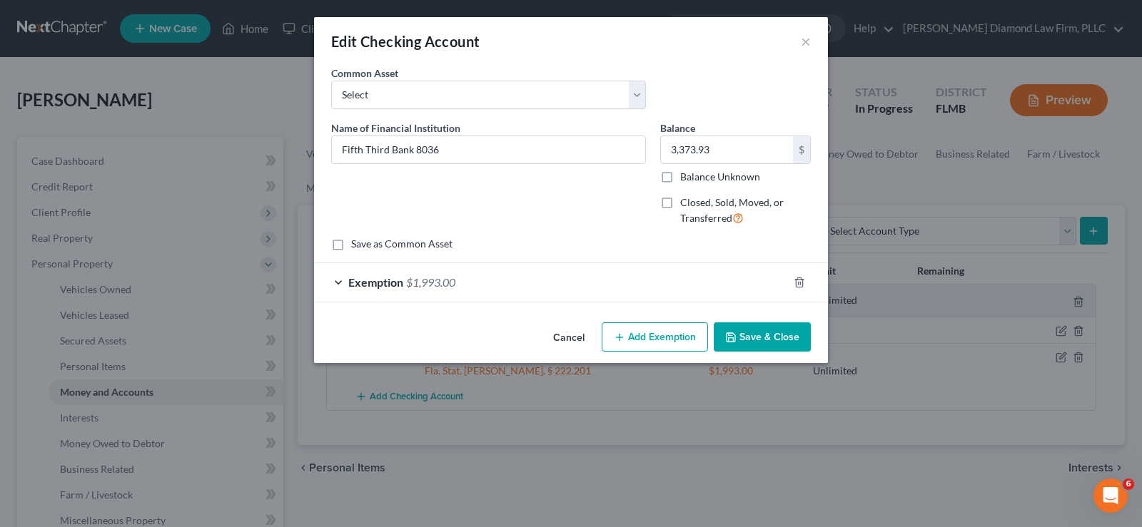
click at [674, 334] on button "Add Exemption" at bounding box center [655, 338] width 106 height 30
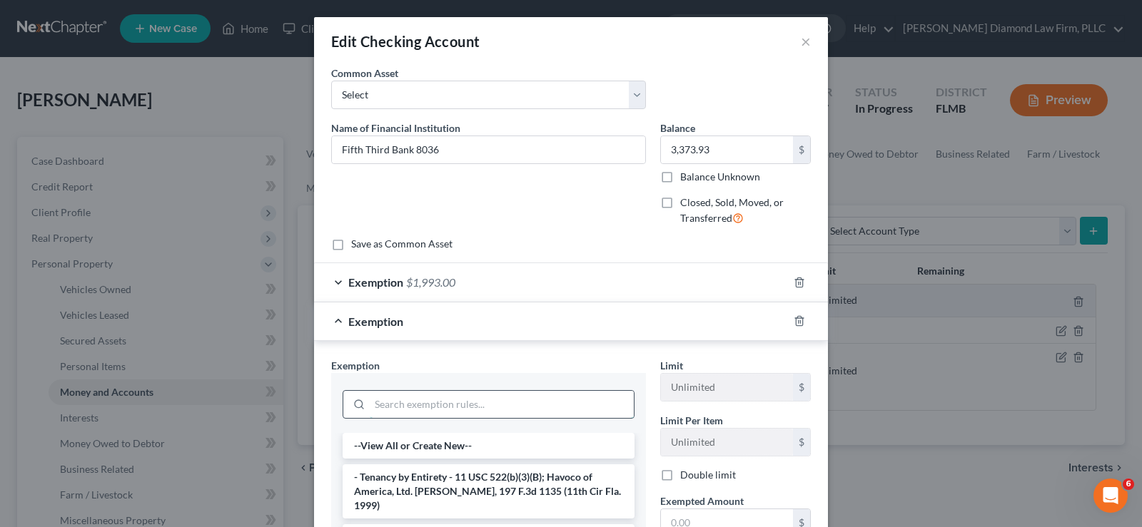
click at [427, 402] on input "search" at bounding box center [502, 404] width 264 height 27
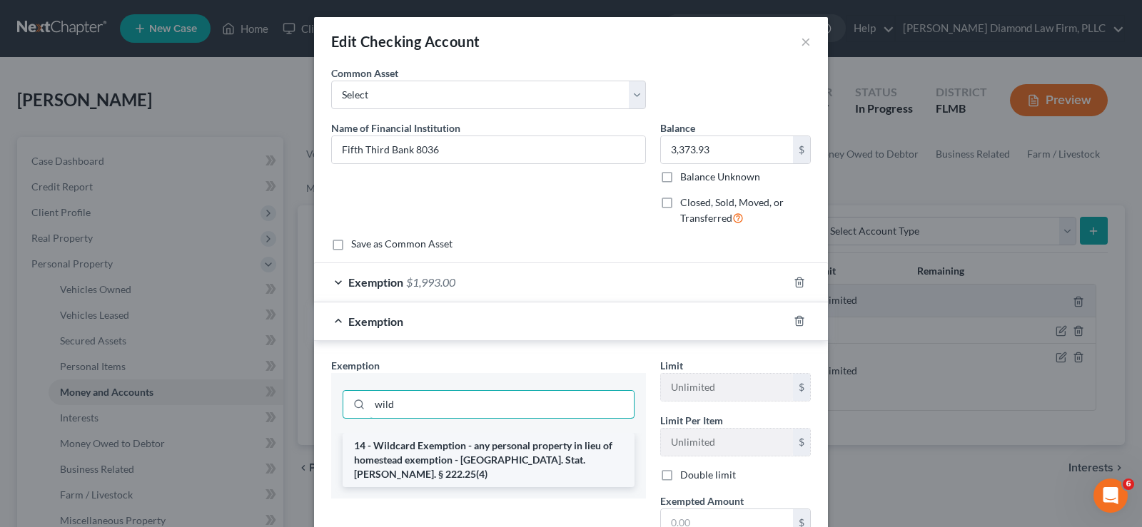
type input "wild"
click at [504, 454] on li "14 - Wildcard Exemption - any personal property in lieu of homestead exemption …" at bounding box center [489, 460] width 292 height 54
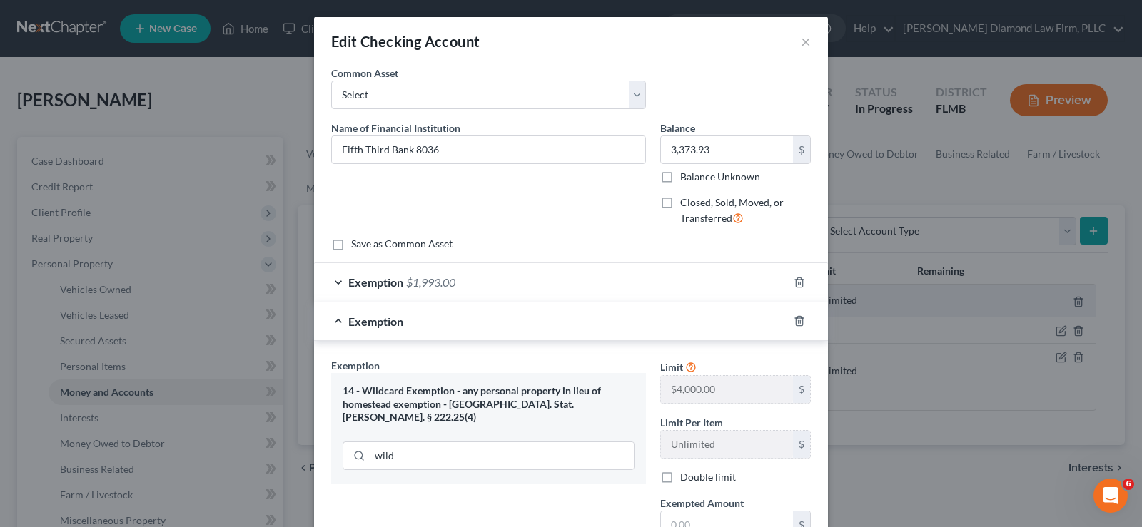
scroll to position [71, 0]
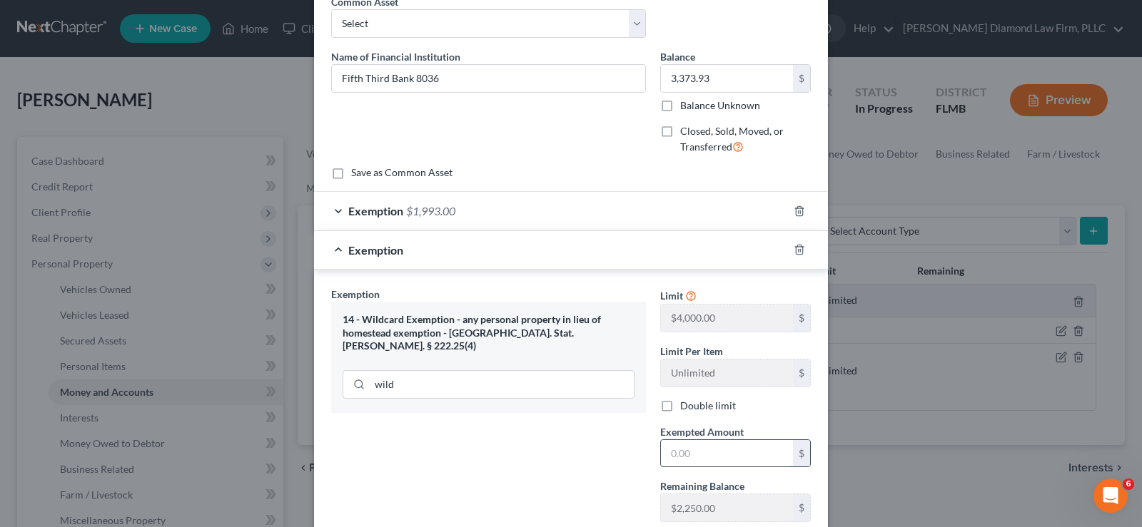
click at [729, 449] on input "text" at bounding box center [727, 453] width 132 height 27
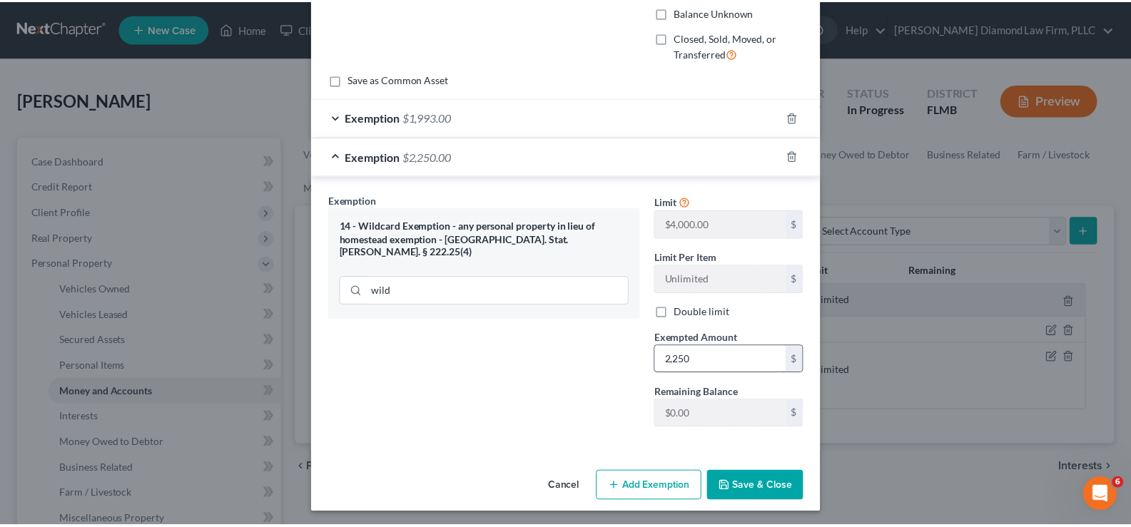
scroll to position [168, 0]
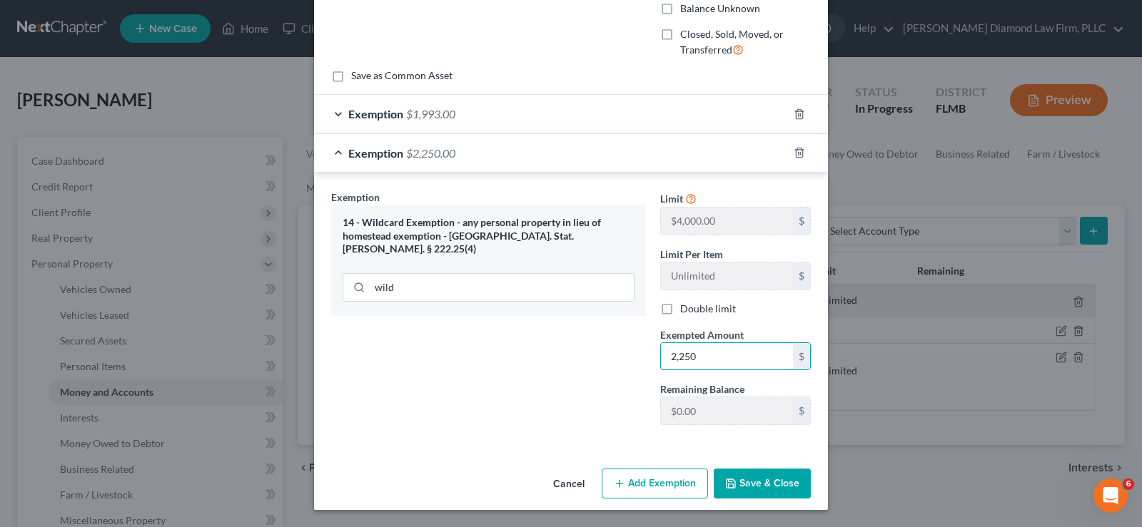
type input "2,250"
click at [757, 484] on button "Save & Close" at bounding box center [762, 484] width 97 height 30
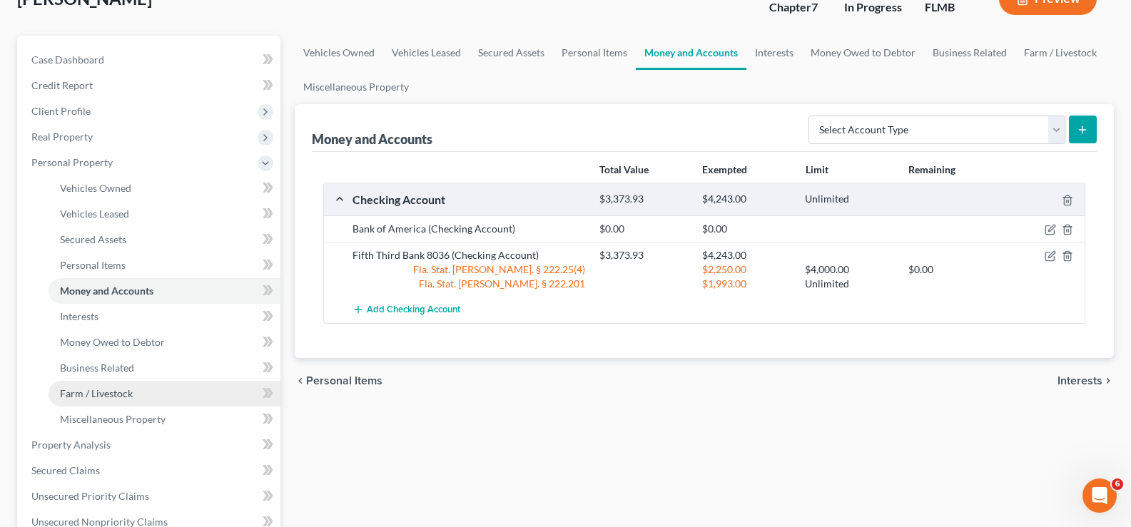
scroll to position [143, 0]
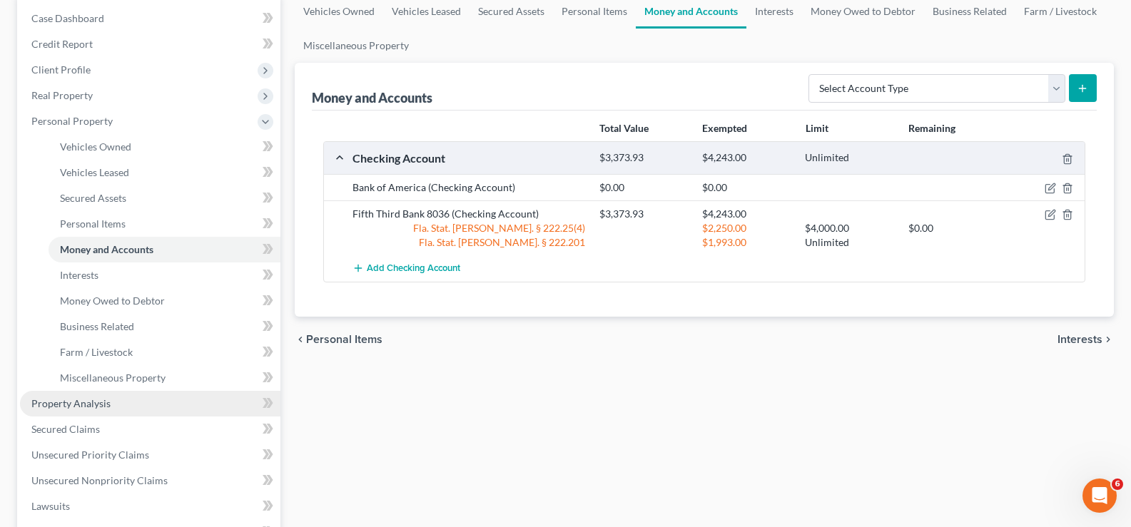
click at [98, 402] on span "Property Analysis" at bounding box center [70, 403] width 79 height 12
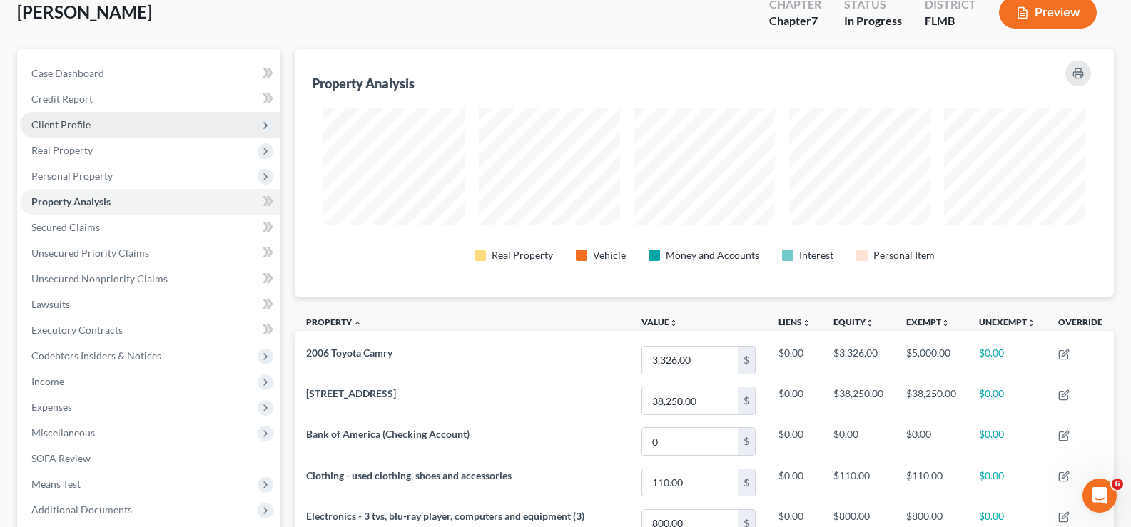
scroll to position [71, 0]
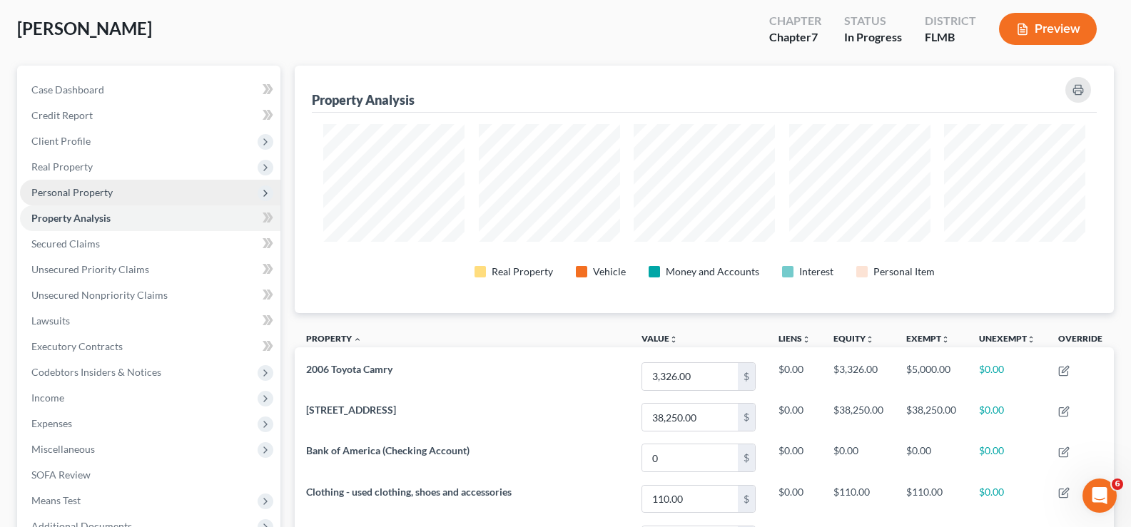
click at [103, 190] on span "Personal Property" at bounding box center [71, 192] width 81 height 12
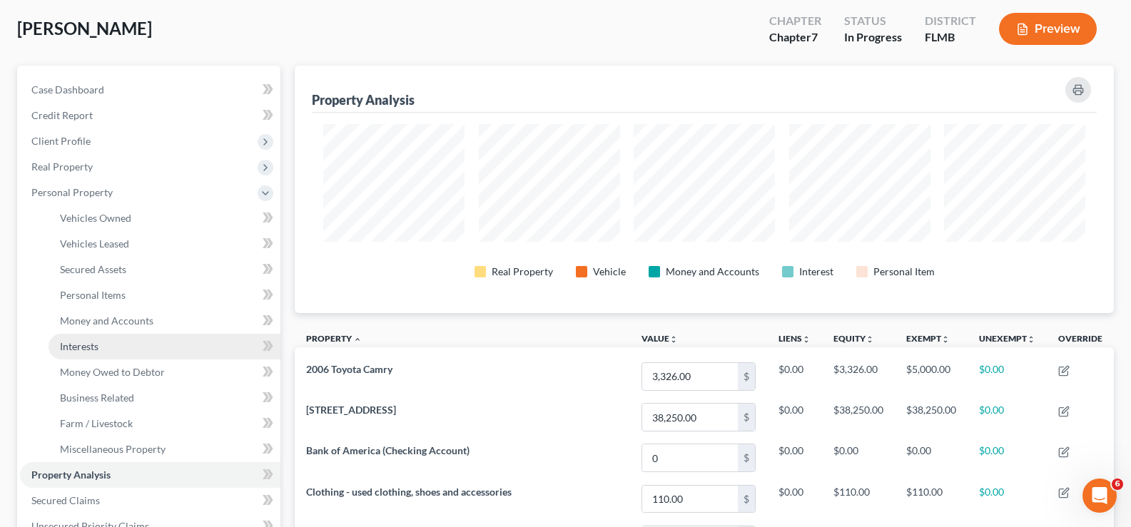
click at [117, 344] on link "Interests" at bounding box center [165, 347] width 232 height 26
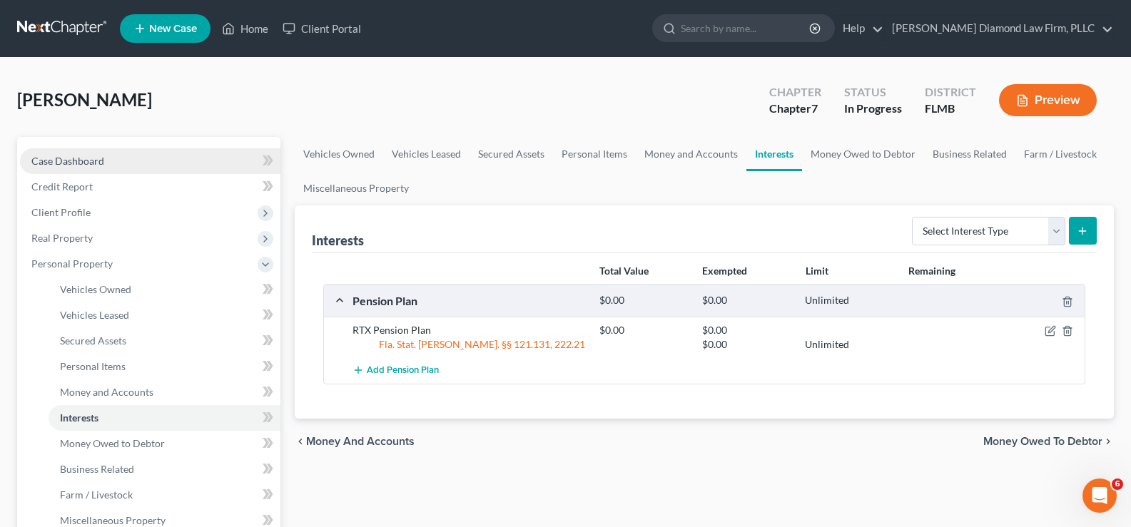
click at [137, 162] on link "Case Dashboard" at bounding box center [150, 161] width 260 height 26
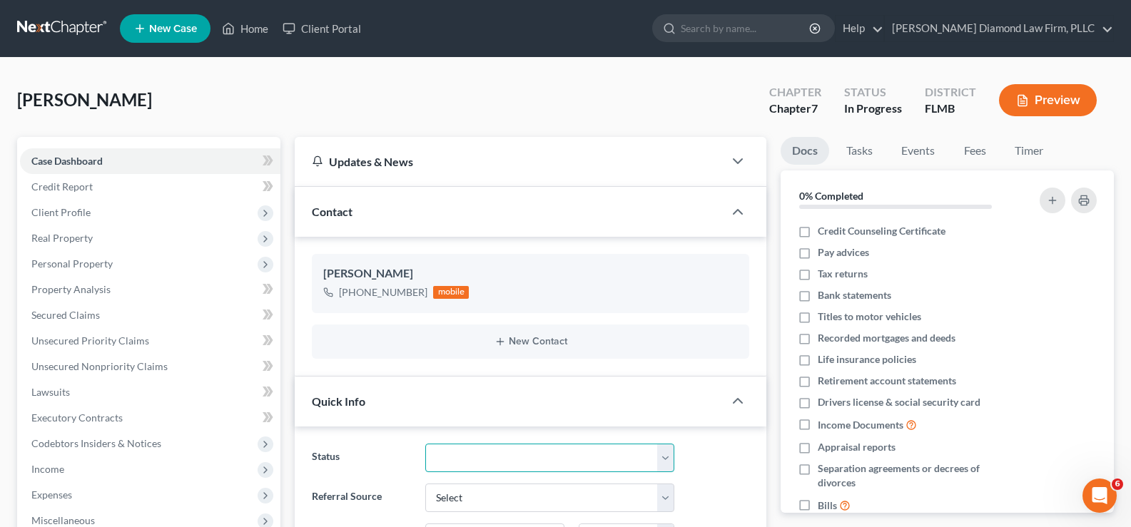
click at [539, 453] on select "Discharged Discharge Litigation Dismissal Notice Dismissed Filed Filed / Pre 34…" at bounding box center [549, 458] width 249 height 29
select select "19"
click at [425, 444] on select "Discharged Discharge Litigation Dismissal Notice Dismissed Filed Filed / Pre 34…" at bounding box center [549, 458] width 249 height 29
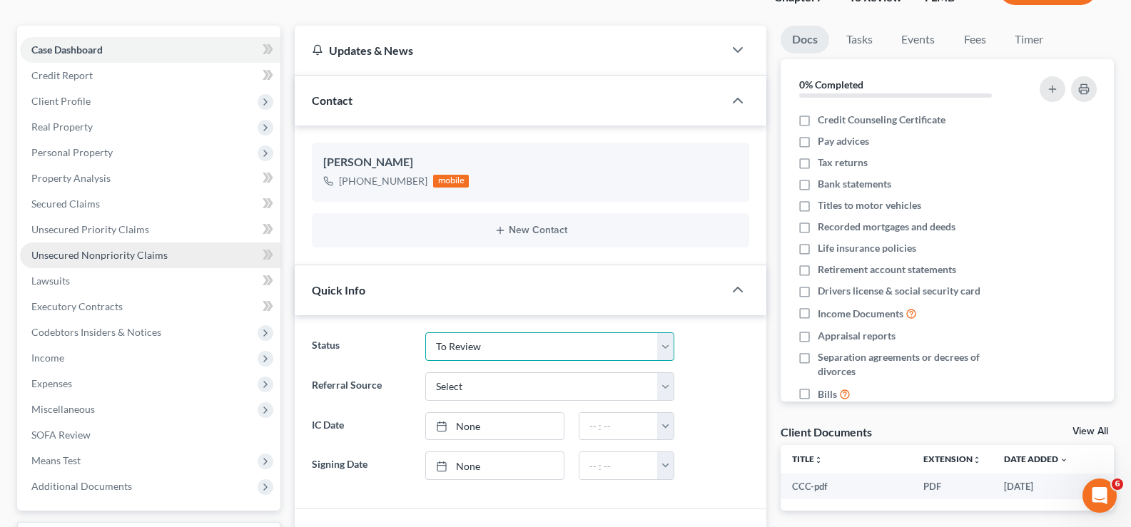
scroll to position [143, 0]
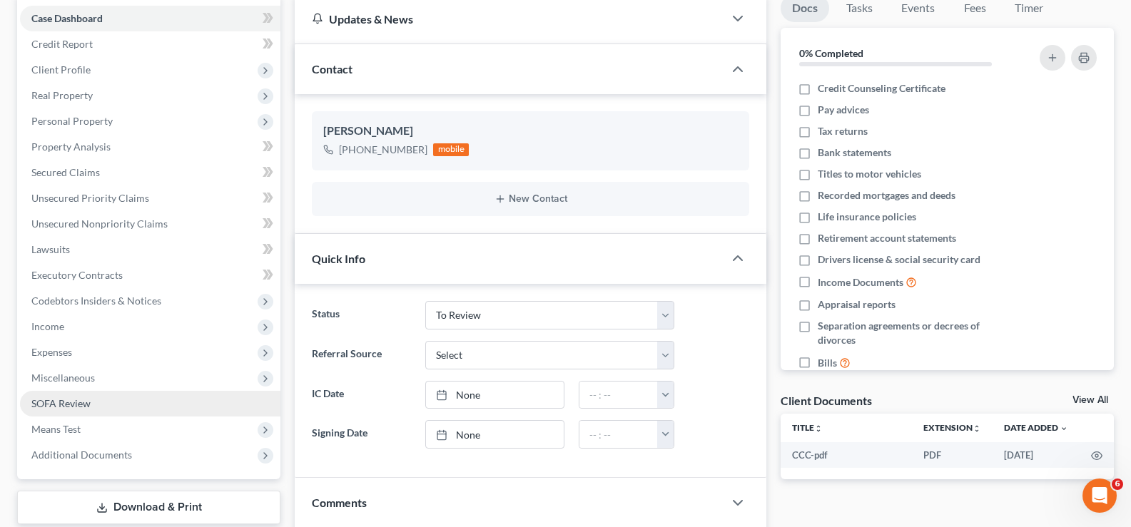
click at [133, 411] on link "SOFA Review" at bounding box center [150, 404] width 260 height 26
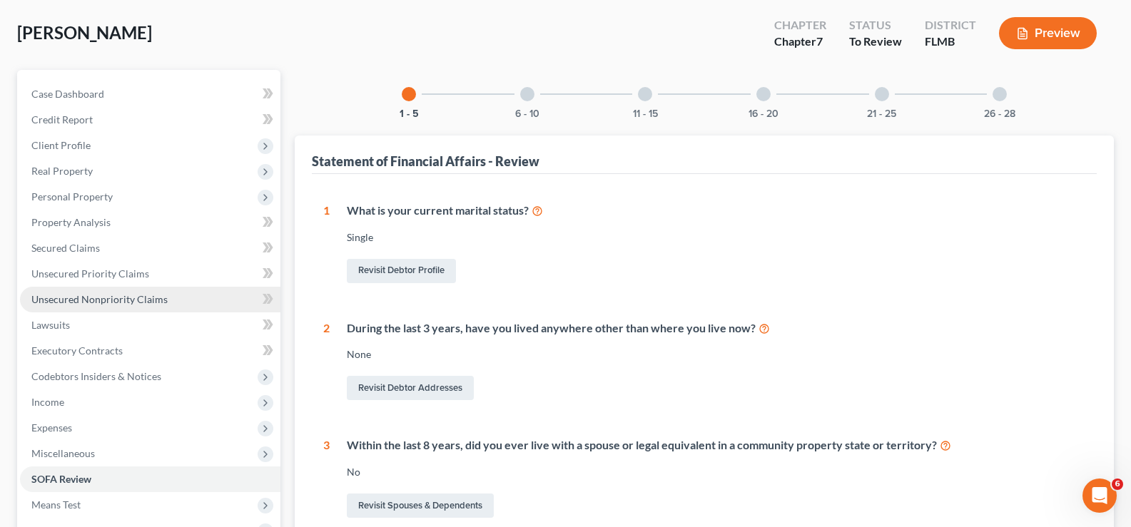
scroll to position [143, 0]
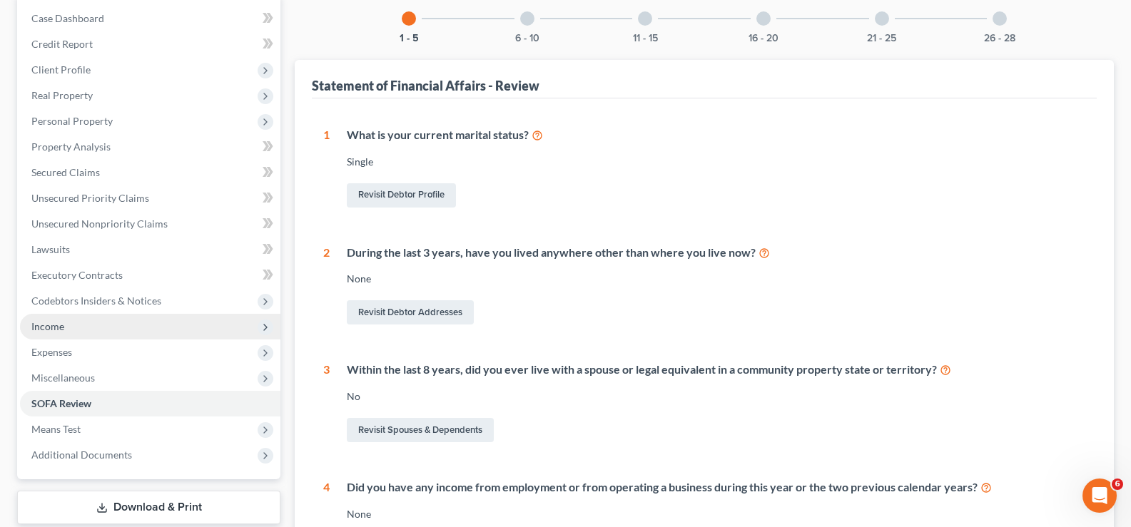
click at [86, 329] on span "Income" at bounding box center [150, 327] width 260 height 26
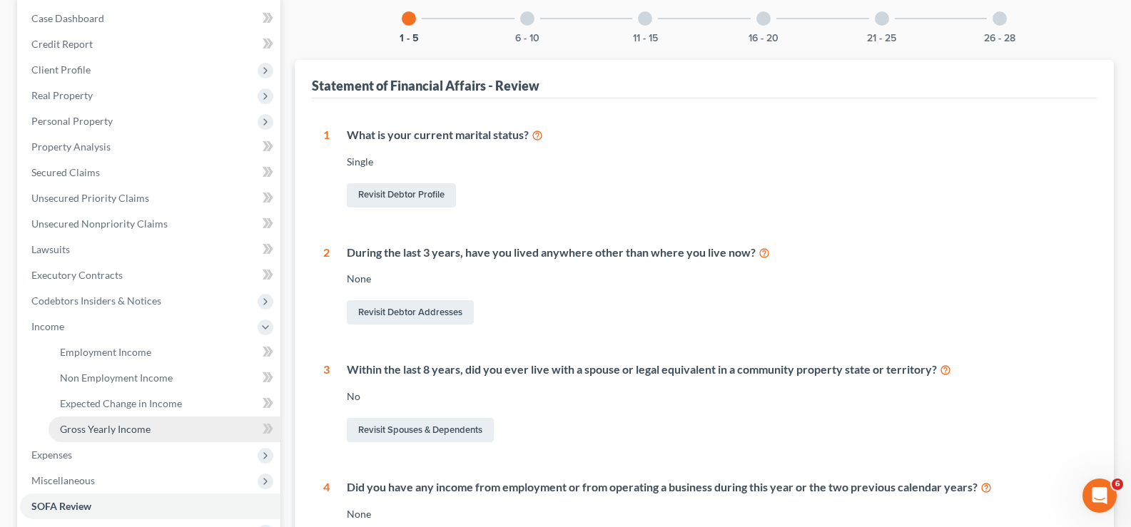
click at [122, 430] on span "Gross Yearly Income" at bounding box center [105, 429] width 91 height 12
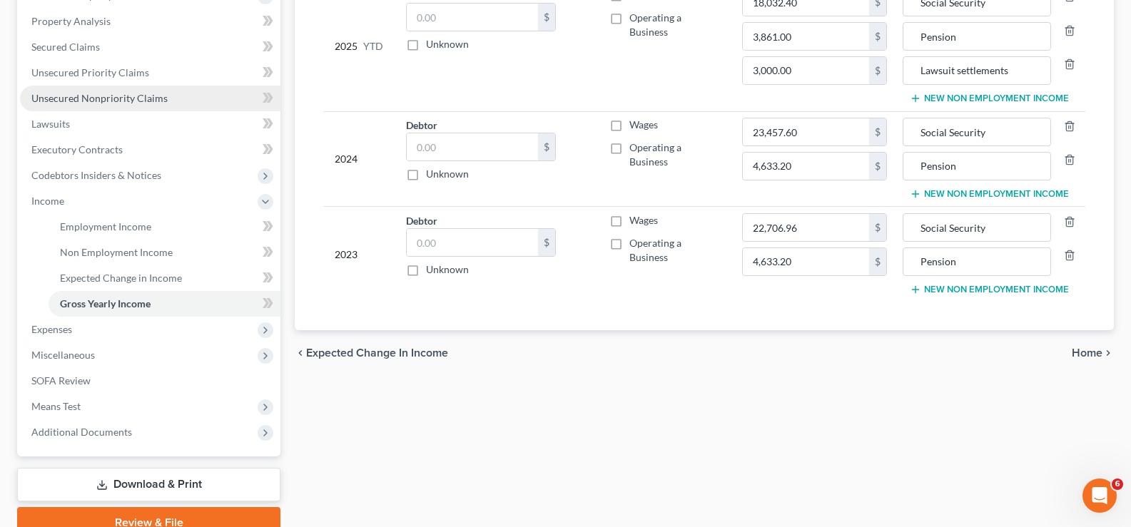
scroll to position [285, 0]
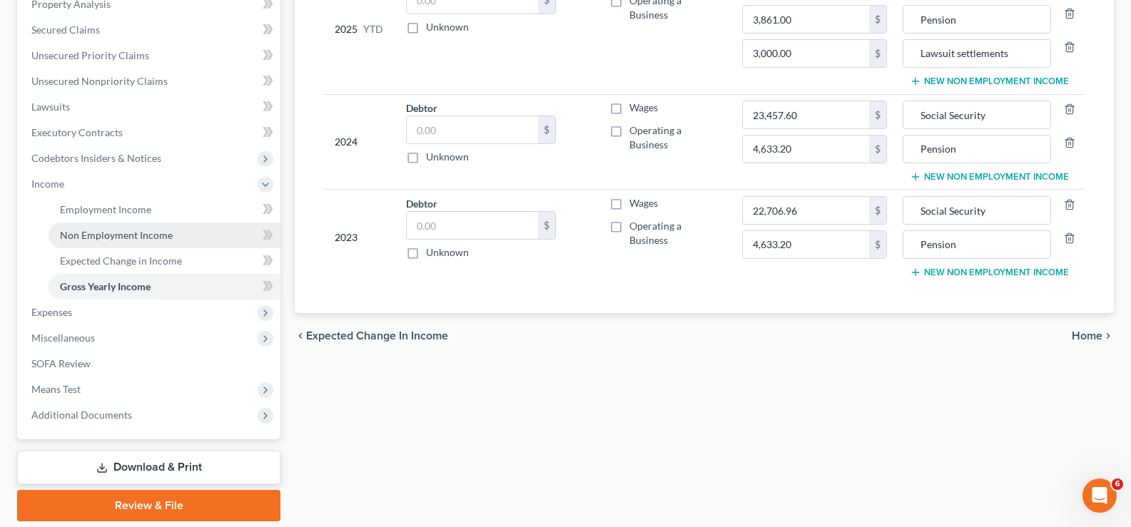
click at [133, 236] on span "Non Employment Income" at bounding box center [116, 235] width 113 height 12
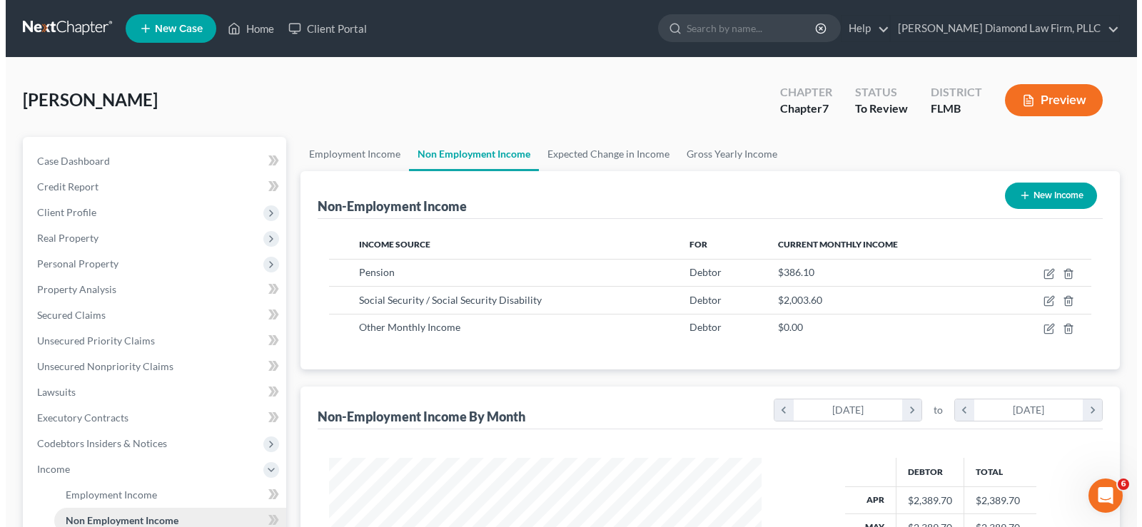
scroll to position [256, 461]
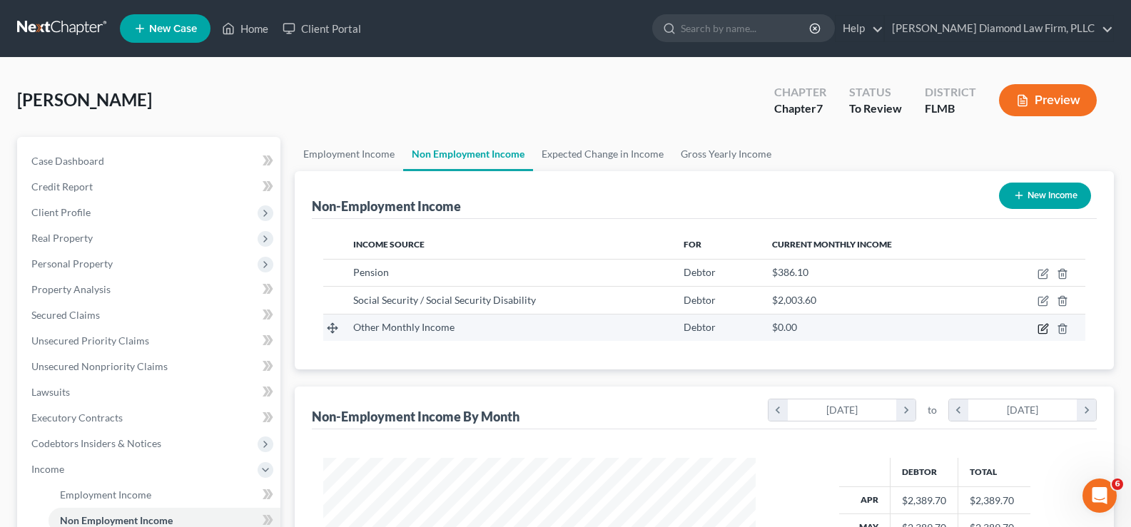
click at [1046, 329] on icon "button" at bounding box center [1043, 328] width 11 height 11
select select "13"
select select "0"
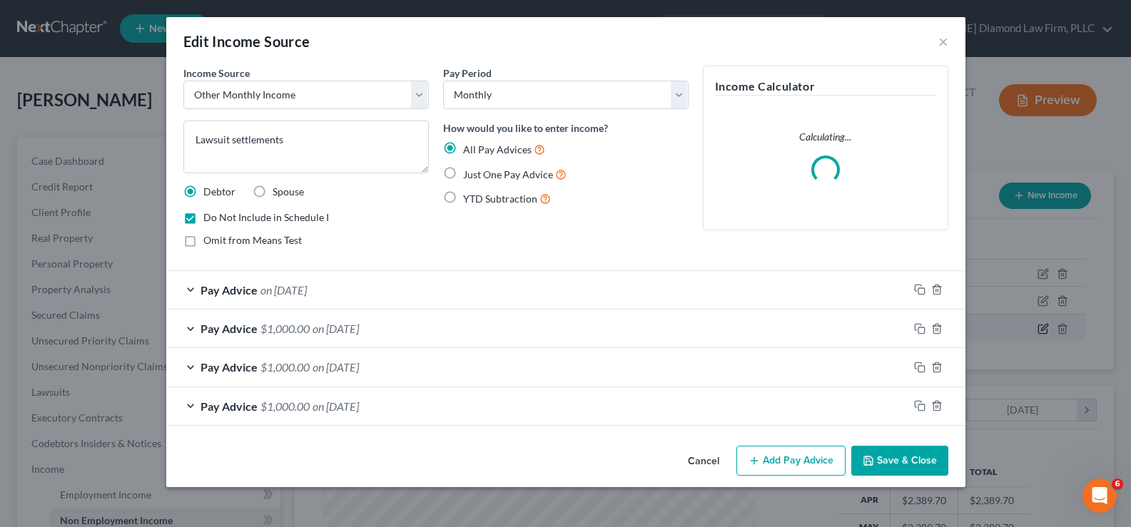
scroll to position [256, 466]
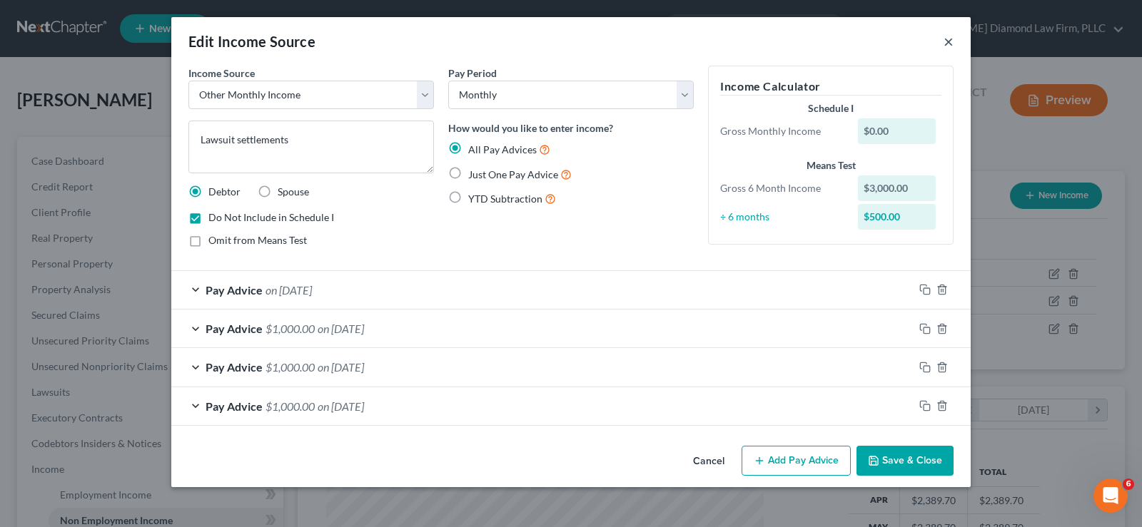
click at [948, 42] on button "×" at bounding box center [948, 41] width 10 height 17
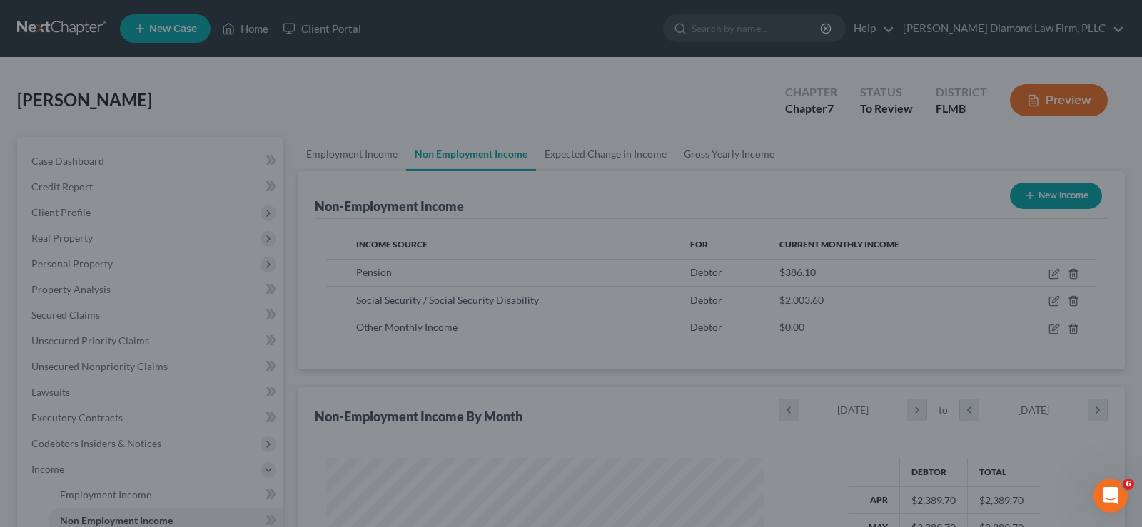
scroll to position [713355, 713149]
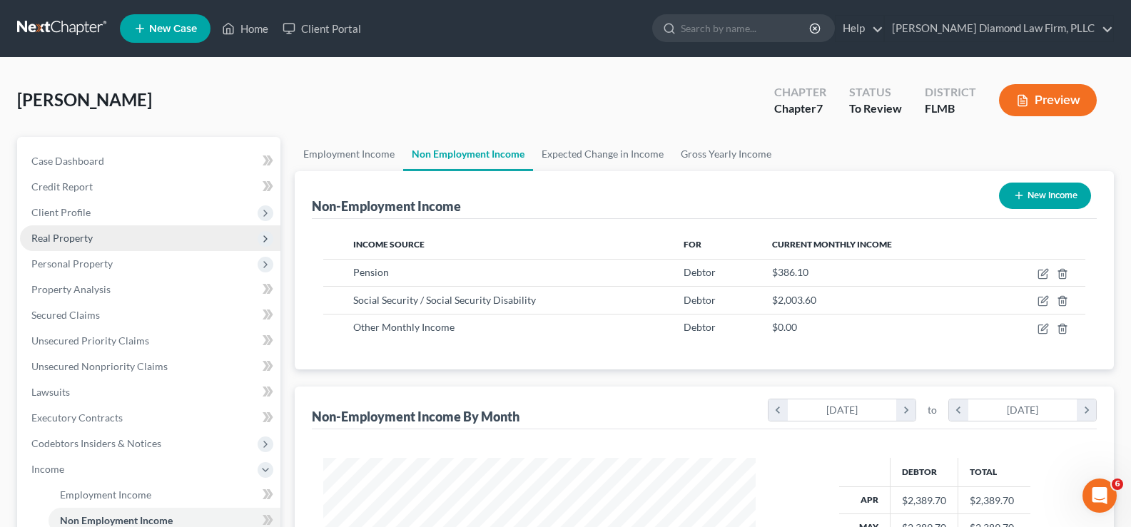
click at [92, 247] on span "Real Property" at bounding box center [150, 239] width 260 height 26
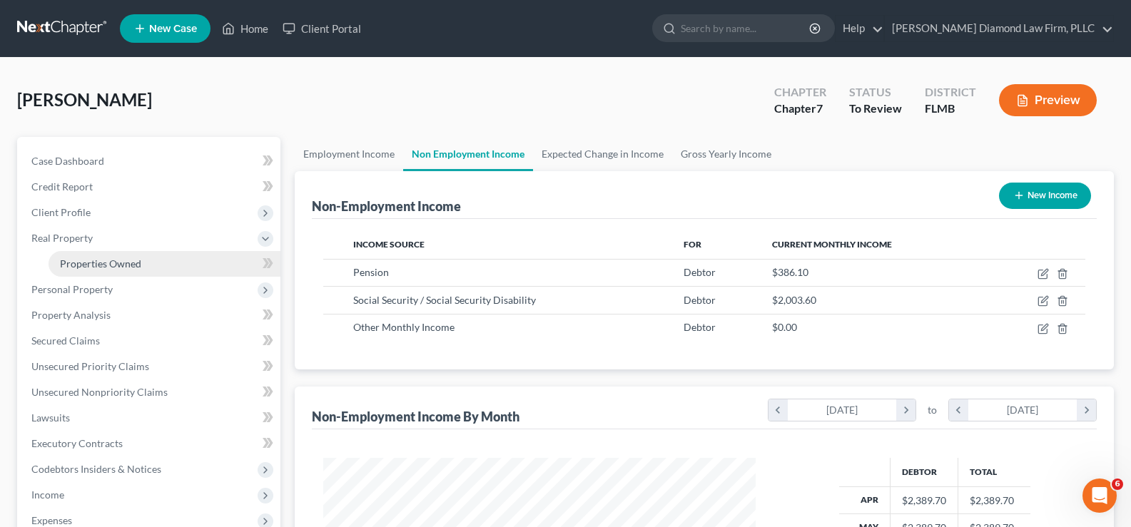
click at [106, 265] on span "Properties Owned" at bounding box center [100, 264] width 81 height 12
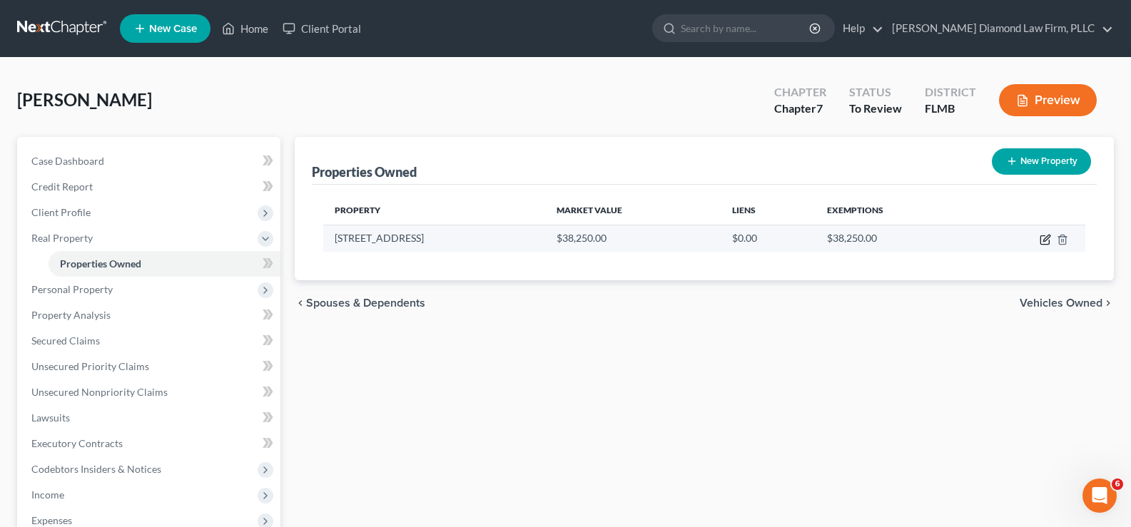
click at [1046, 237] on icon "button" at bounding box center [1046, 238] width 6 height 6
select select "9"
select select "0"
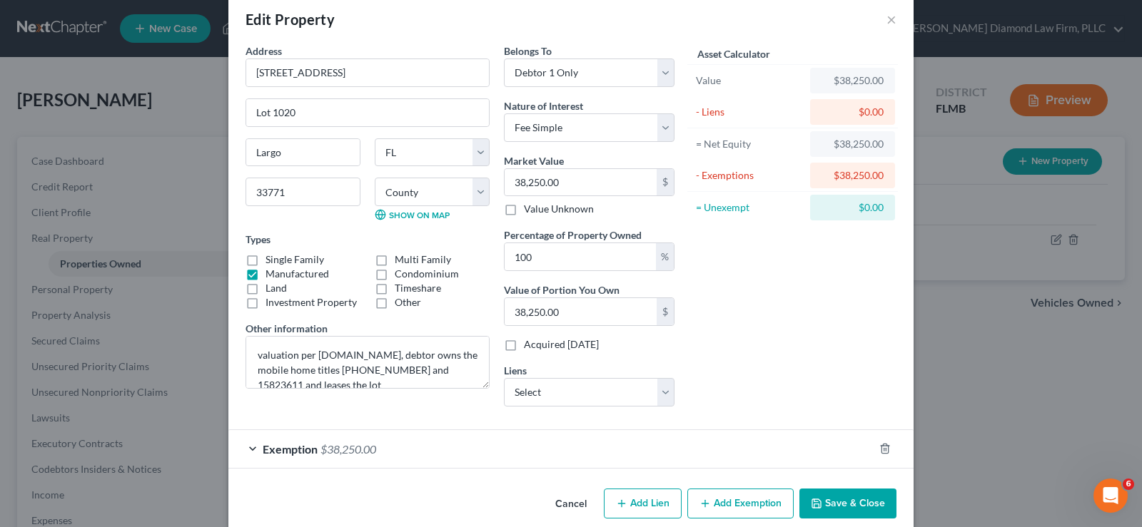
scroll to position [42, 0]
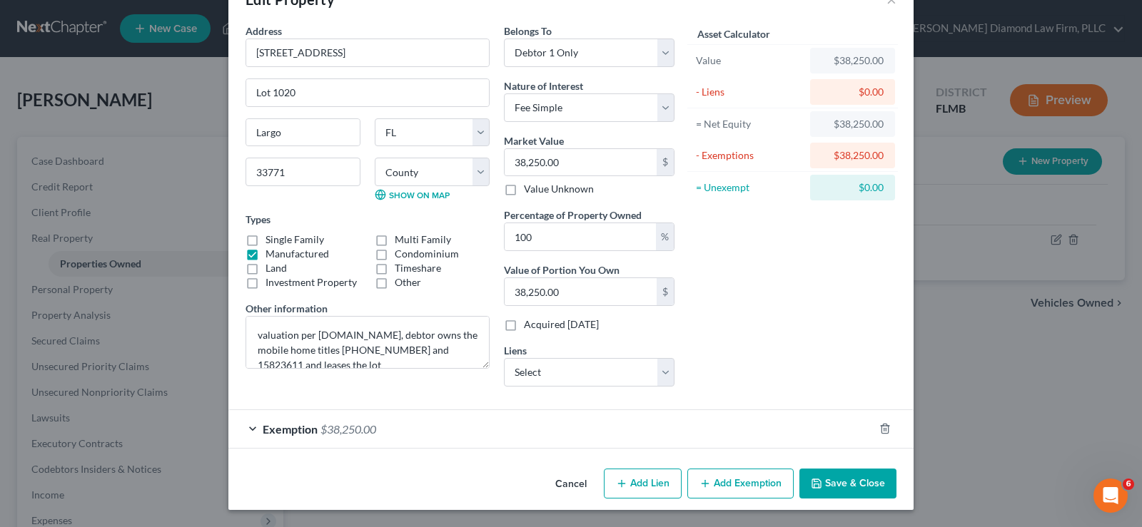
click at [292, 434] on span "Exemption" at bounding box center [290, 429] width 55 height 14
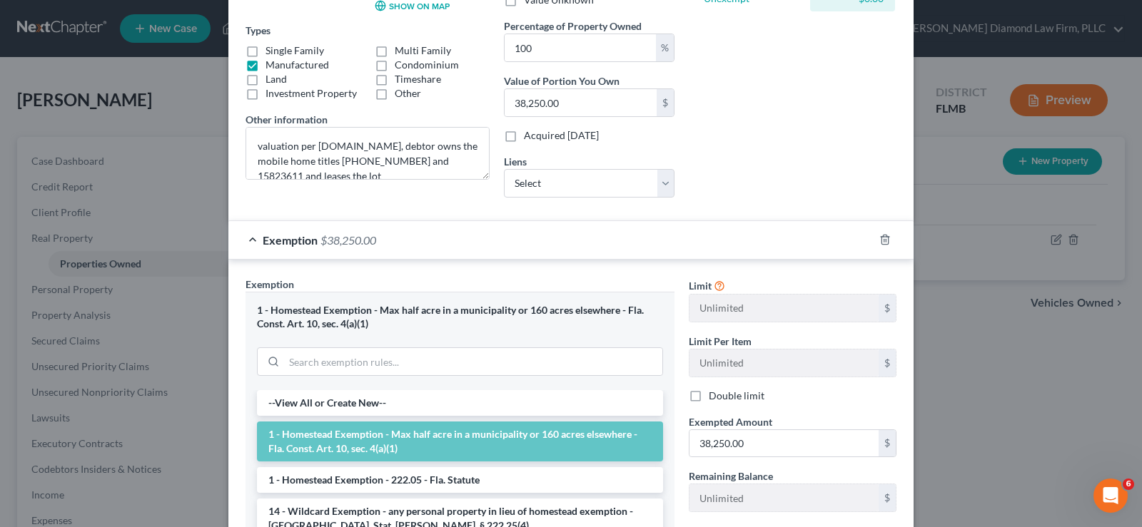
scroll to position [256, 0]
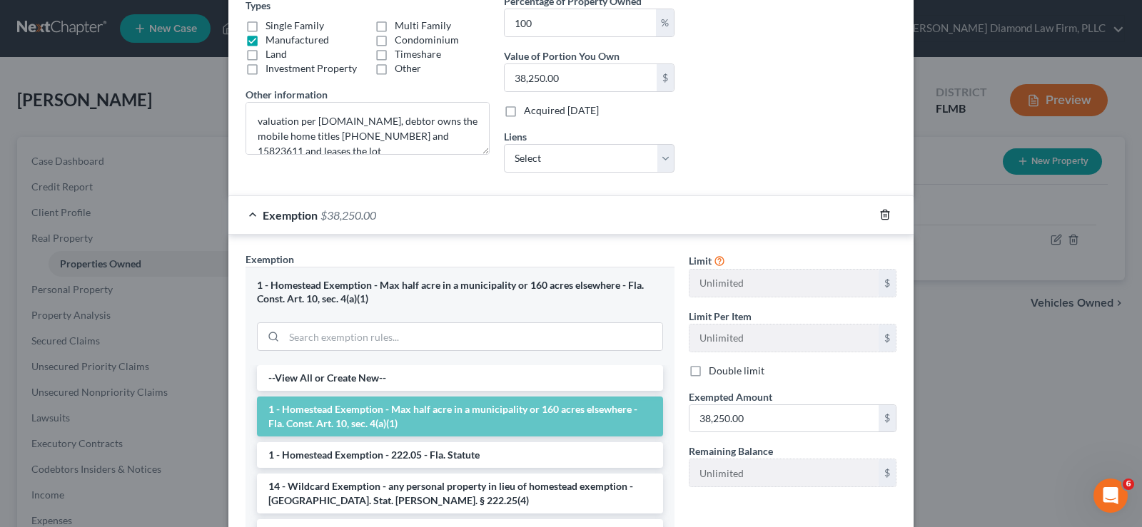
click at [882, 215] on icon "button" at bounding box center [884, 214] width 11 height 11
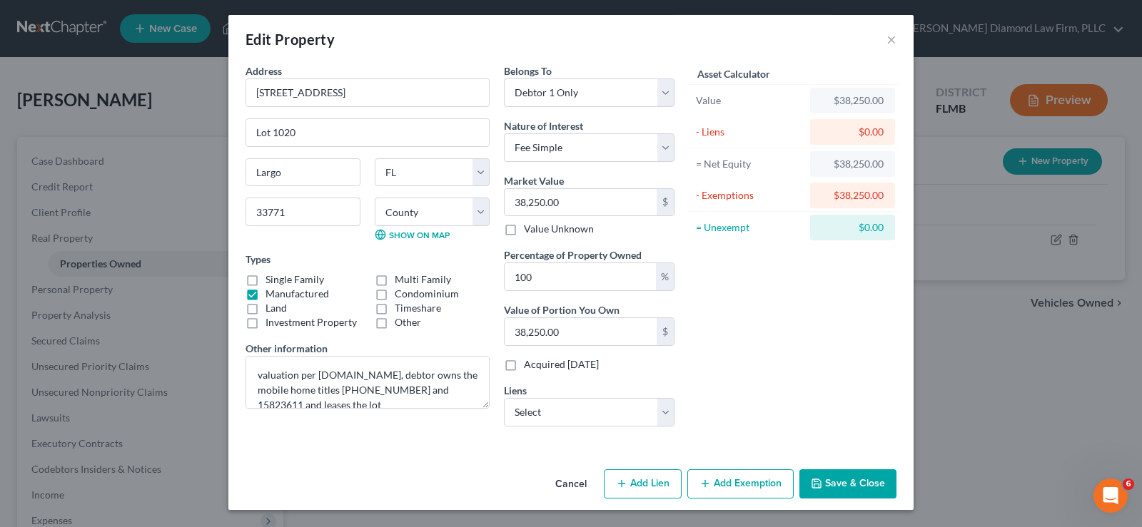
scroll to position [2, 0]
click at [756, 487] on button "Add Exemption" at bounding box center [740, 485] width 106 height 30
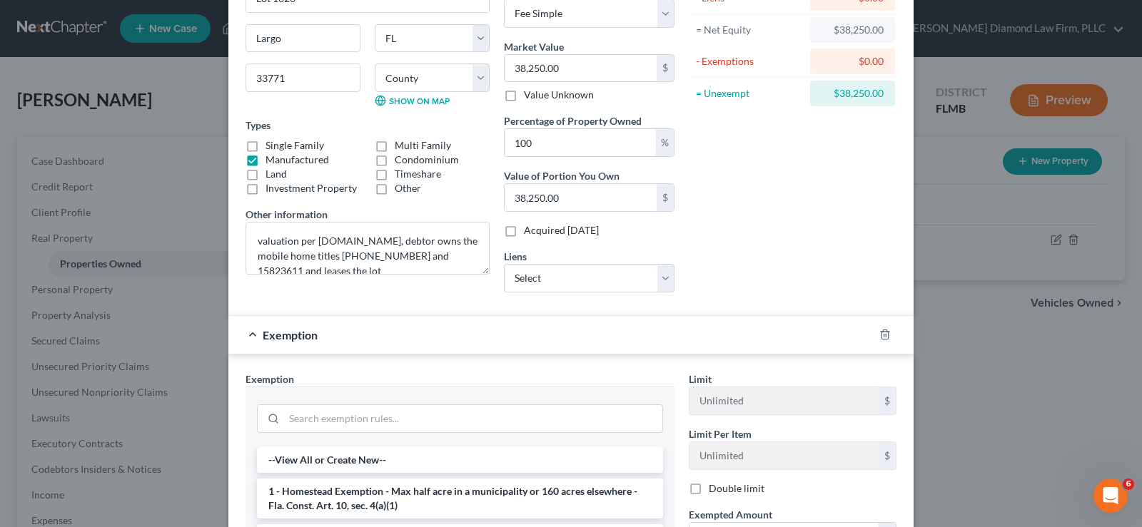
scroll to position [359, 0]
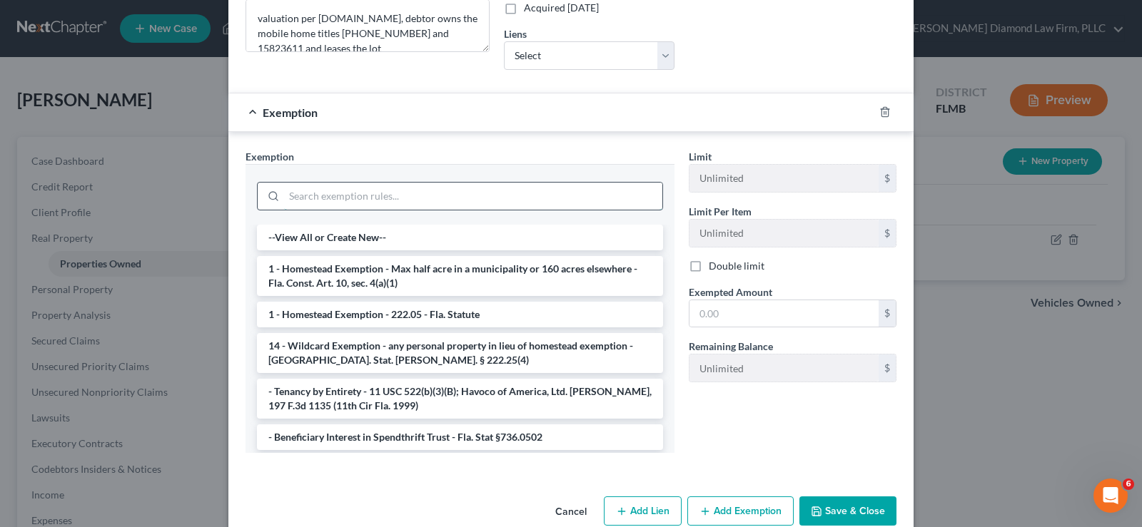
click at [376, 201] on input "search" at bounding box center [473, 196] width 378 height 27
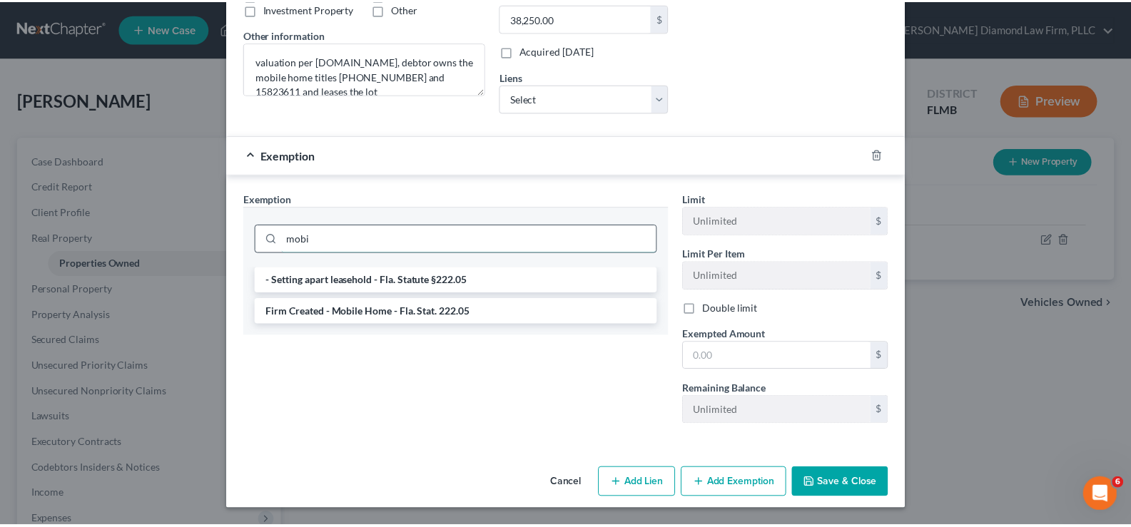
scroll to position [316, 0]
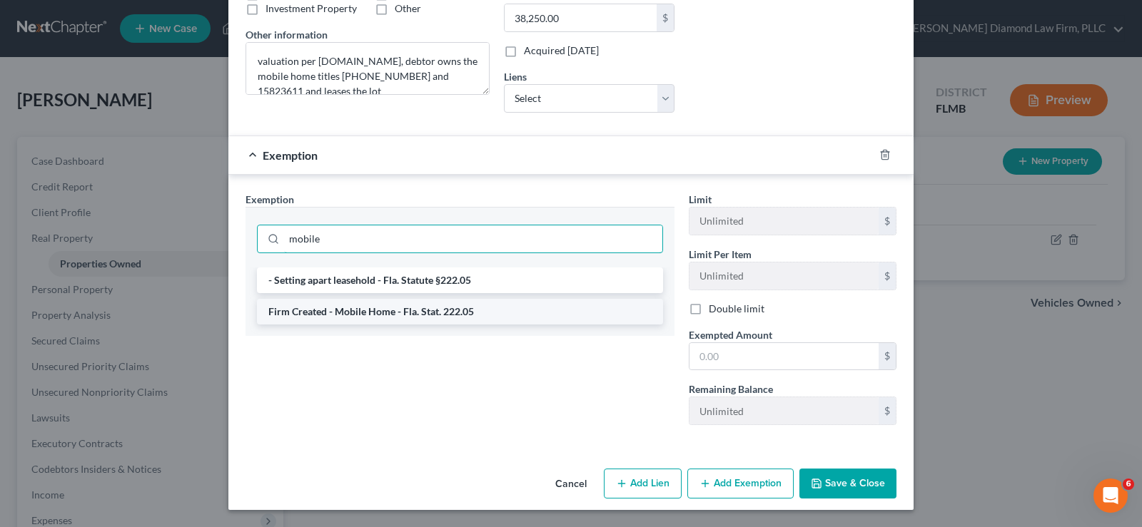
type input "mobile"
click at [431, 315] on li "Firm Created - Mobile Home - Fla. Stat. 222.05" at bounding box center [460, 312] width 406 height 26
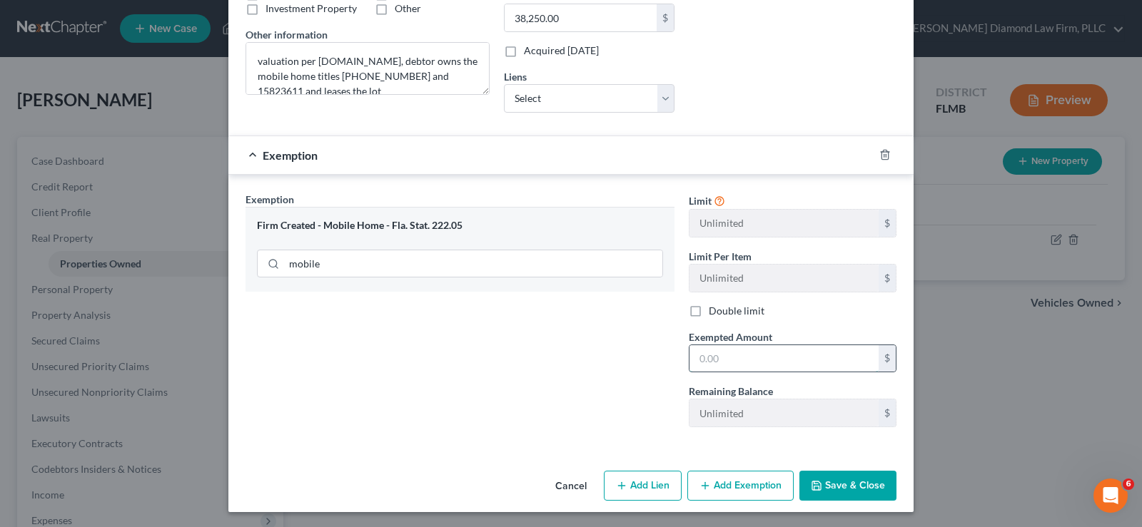
click at [730, 367] on input "text" at bounding box center [783, 358] width 189 height 27
type input "38,250"
click at [850, 477] on button "Save & Close" at bounding box center [847, 486] width 97 height 30
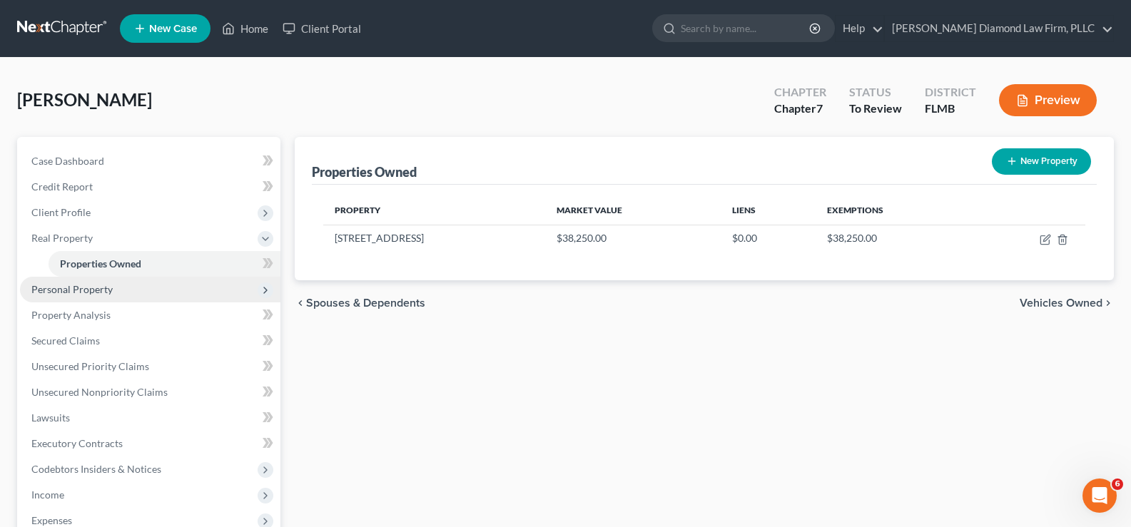
click at [115, 290] on span "Personal Property" at bounding box center [150, 290] width 260 height 26
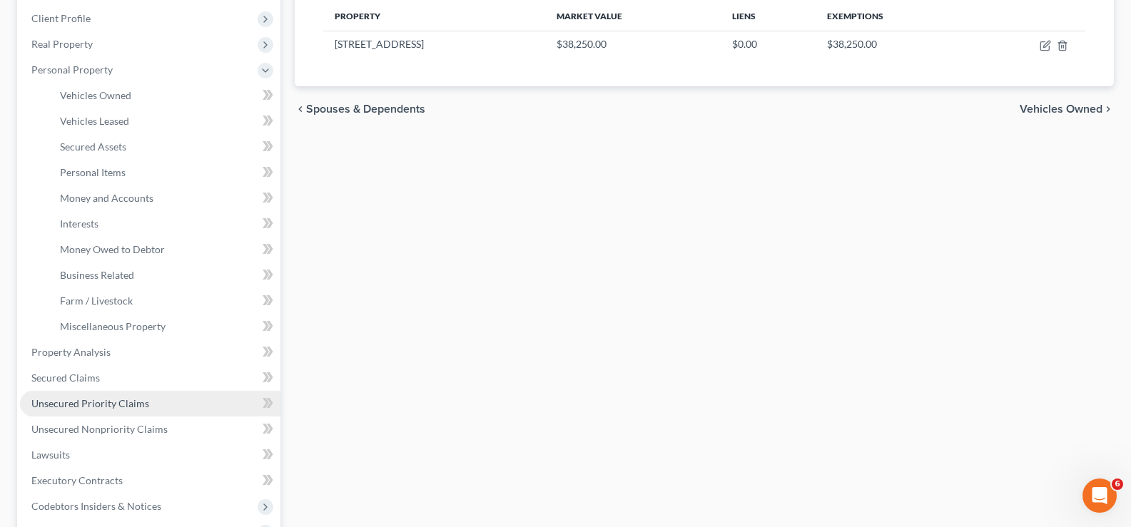
scroll to position [214, 0]
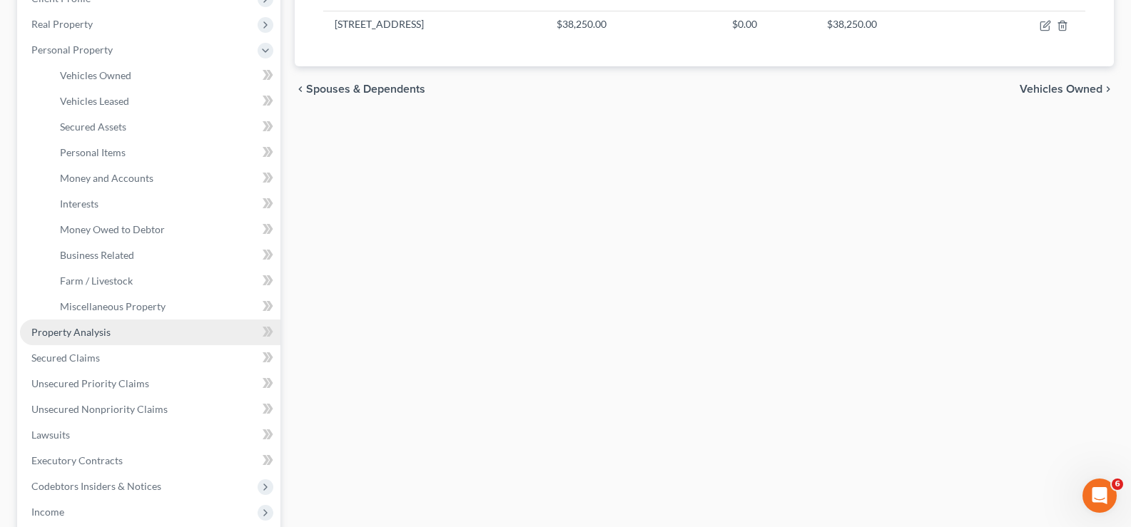
click at [103, 338] on link "Property Analysis" at bounding box center [150, 333] width 260 height 26
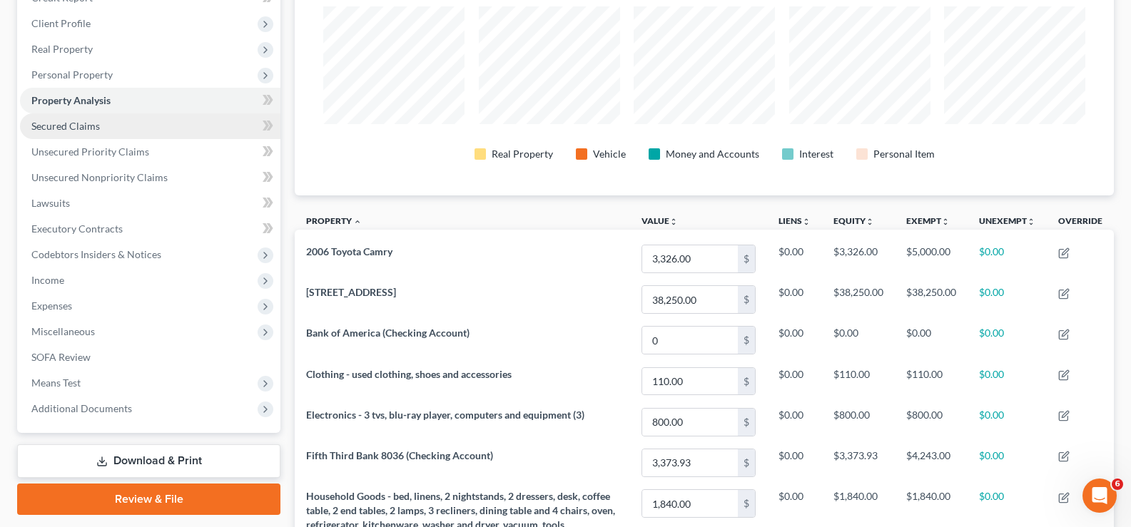
scroll to position [214, 0]
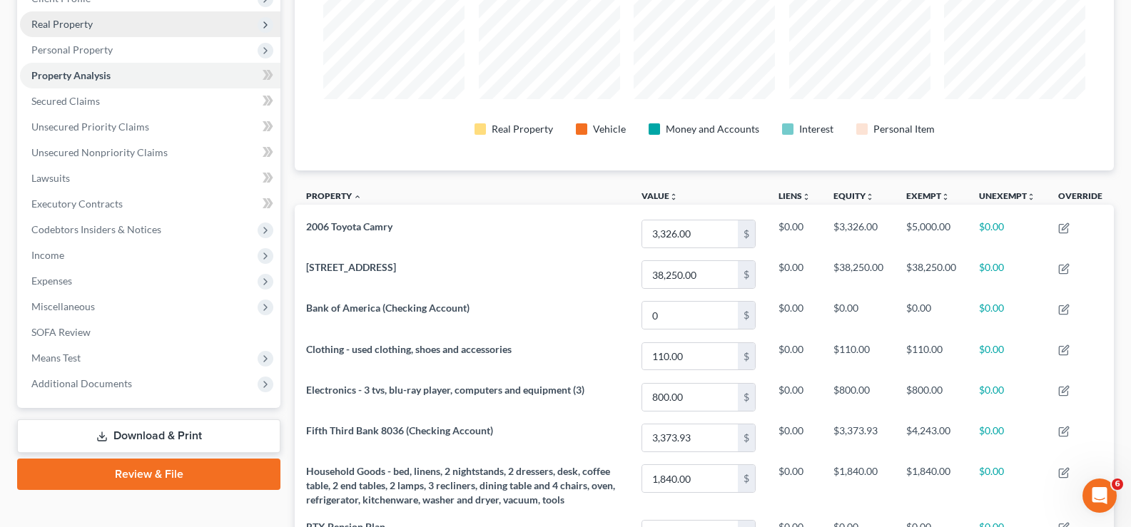
click at [104, 25] on span "Real Property" at bounding box center [150, 24] width 260 height 26
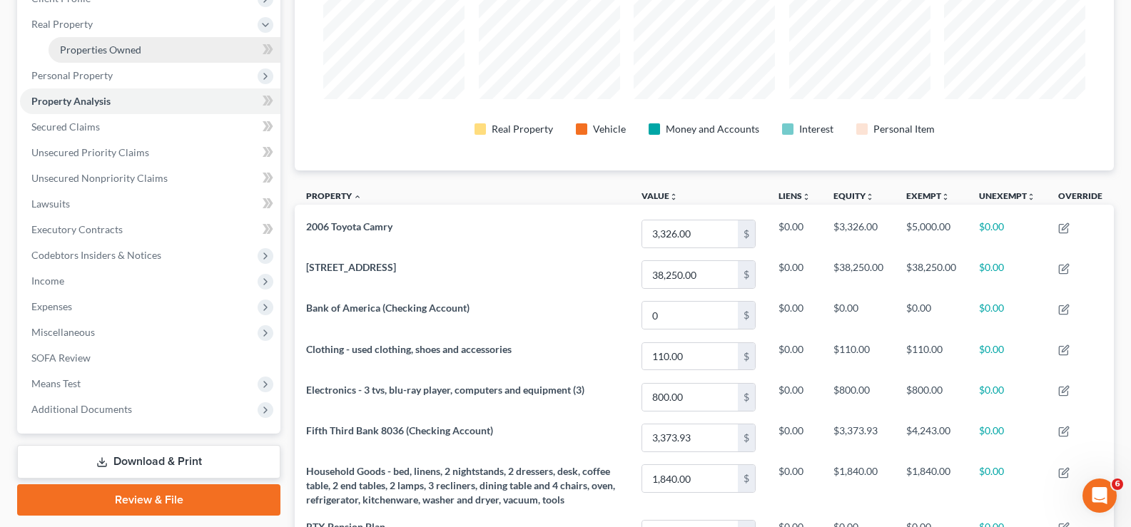
click at [114, 51] on span "Properties Owned" at bounding box center [100, 50] width 81 height 12
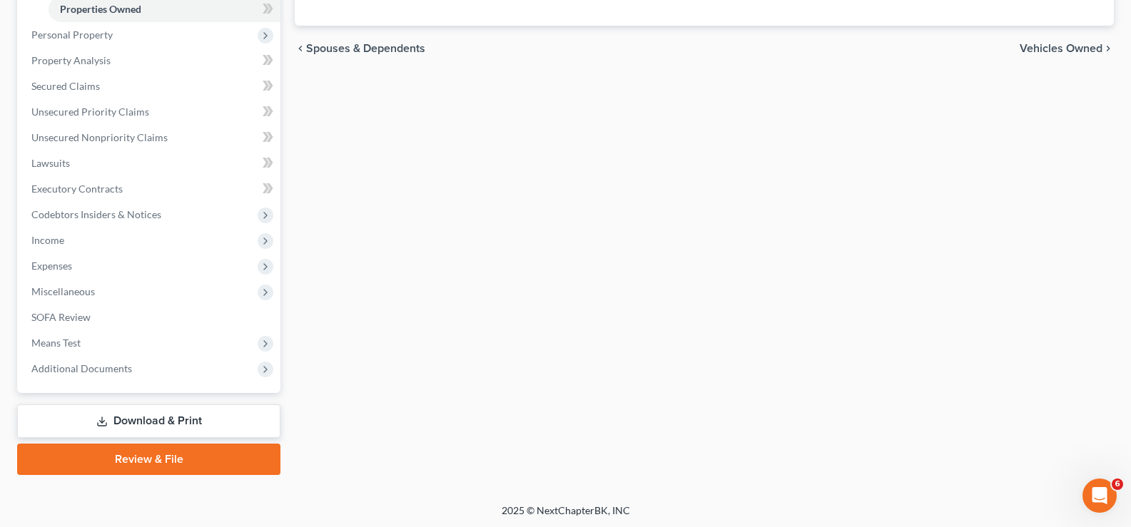
scroll to position [257, 0]
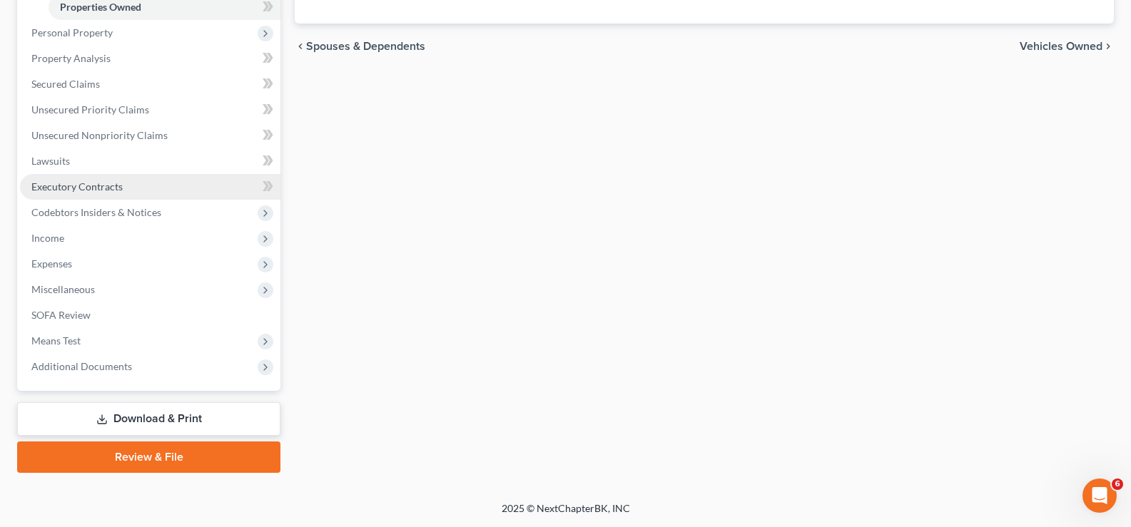
click at [129, 186] on link "Executory Contracts" at bounding box center [150, 187] width 260 height 26
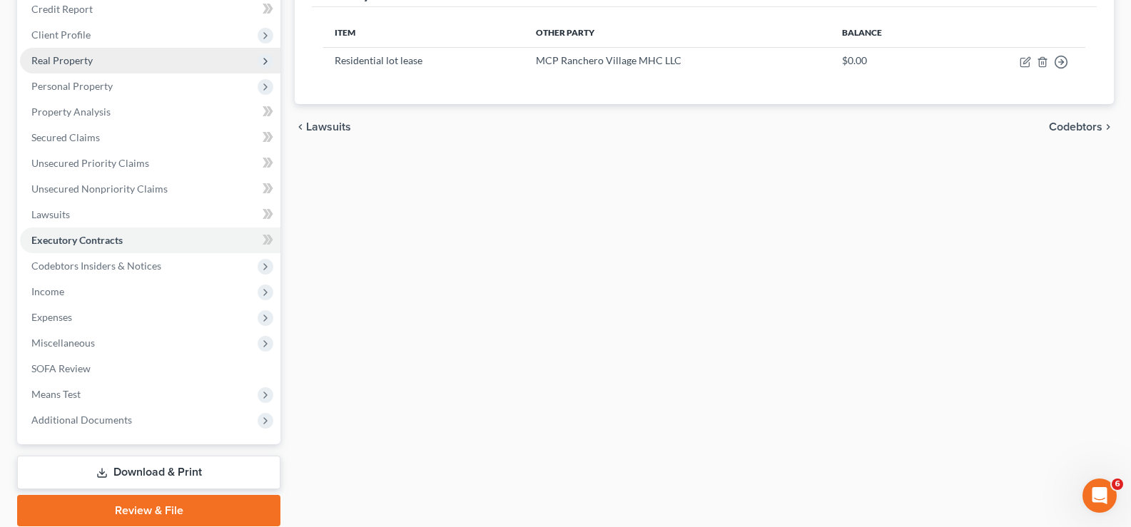
scroll to position [214, 0]
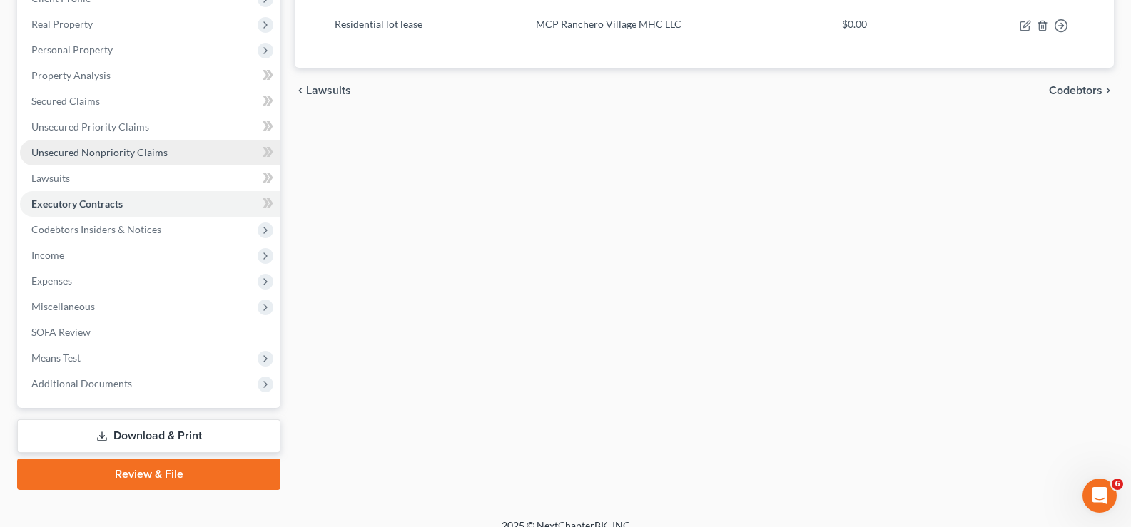
click at [146, 159] on link "Unsecured Nonpriority Claims" at bounding box center [150, 153] width 260 height 26
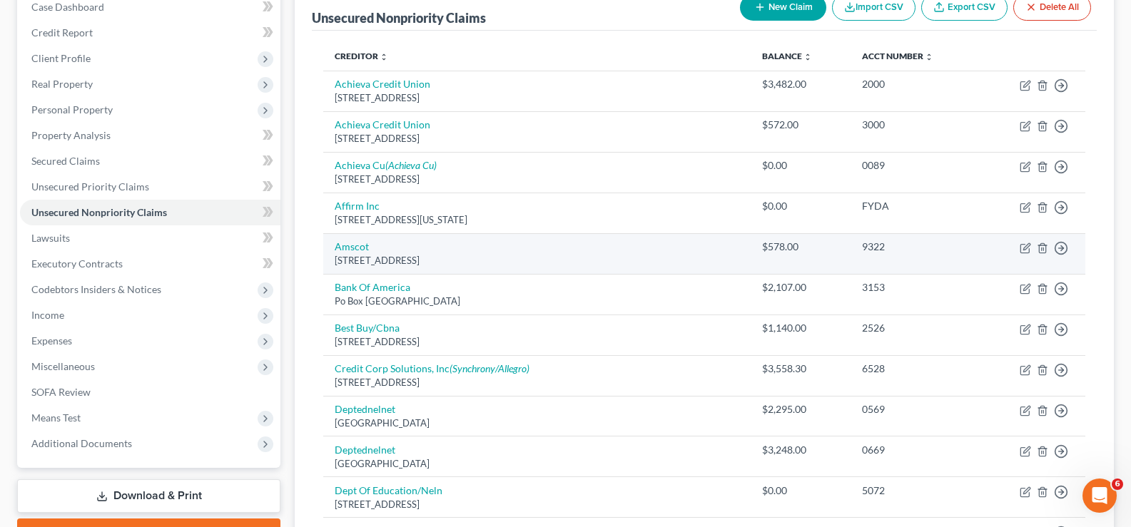
scroll to position [285, 0]
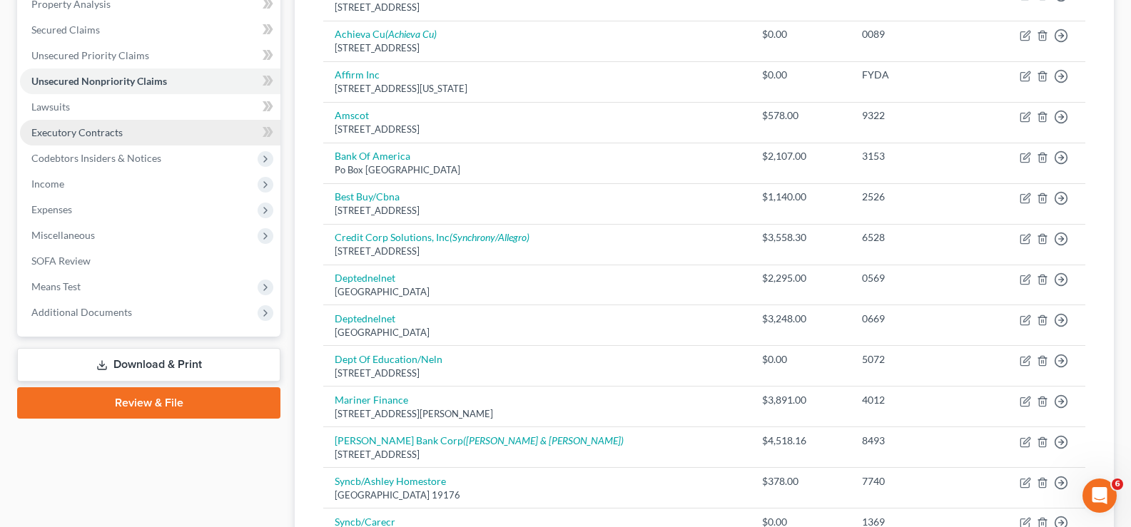
click at [114, 141] on link "Executory Contracts" at bounding box center [150, 133] width 260 height 26
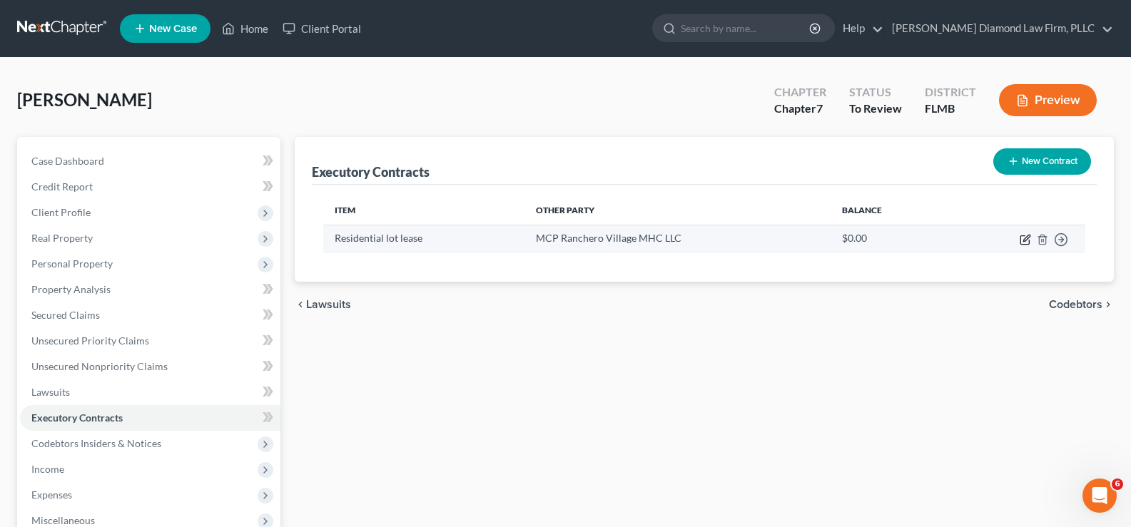
click at [1029, 240] on icon "button" at bounding box center [1025, 239] width 11 height 11
select select "3"
select select "9"
select select "0"
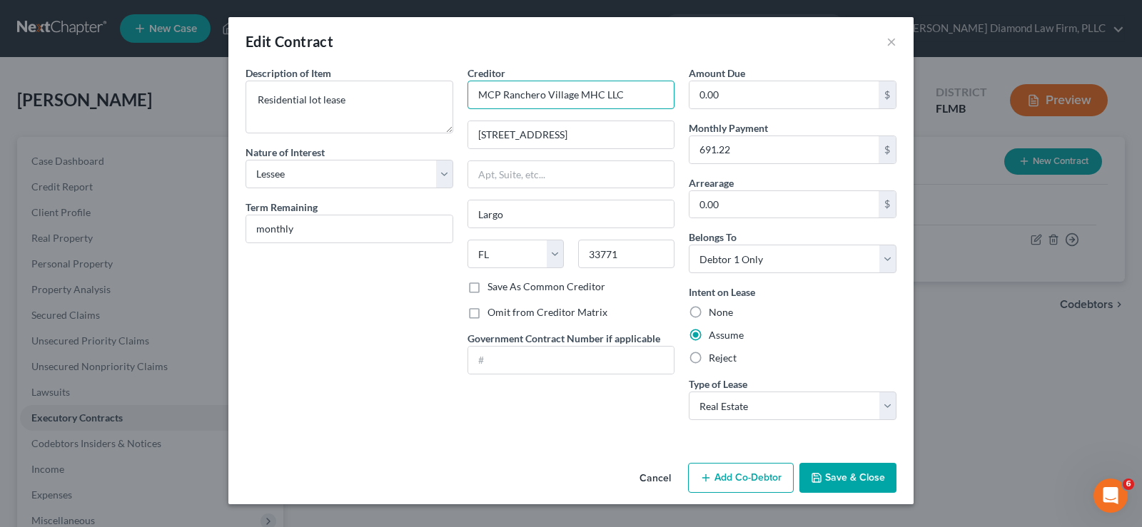
drag, startPoint x: 474, startPoint y: 96, endPoint x: 629, endPoint y: 113, distance: 155.8
click at [629, 113] on div "Creditor * [GEOGRAPHIC_DATA] Village MHC LLC [STREET_ADDRESS][GEOGRAPHIC_DATA][…" at bounding box center [571, 173] width 208 height 214
click at [893, 39] on button "×" at bounding box center [891, 41] width 10 height 17
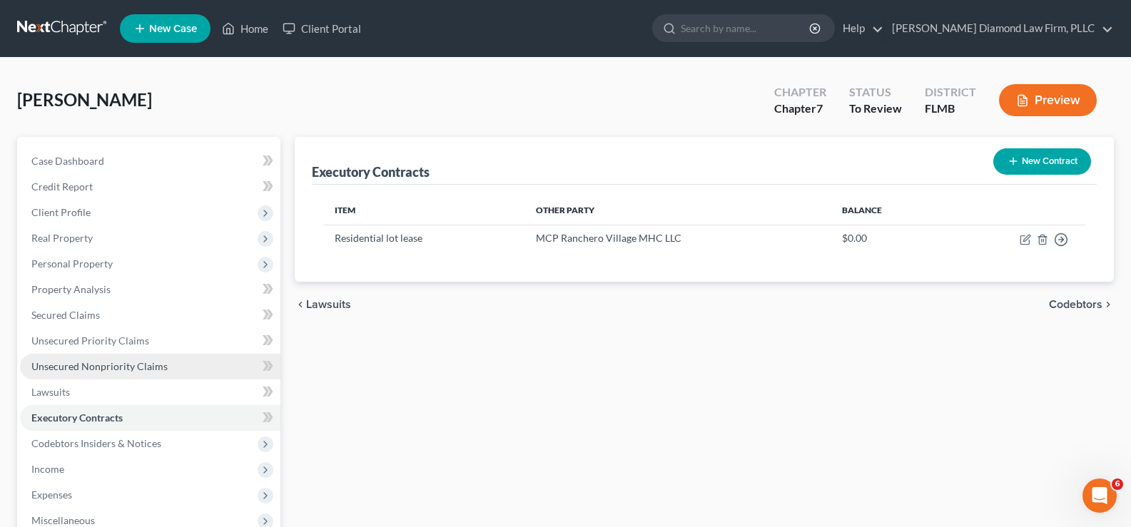
click at [124, 359] on link "Unsecured Nonpriority Claims" at bounding box center [150, 367] width 260 height 26
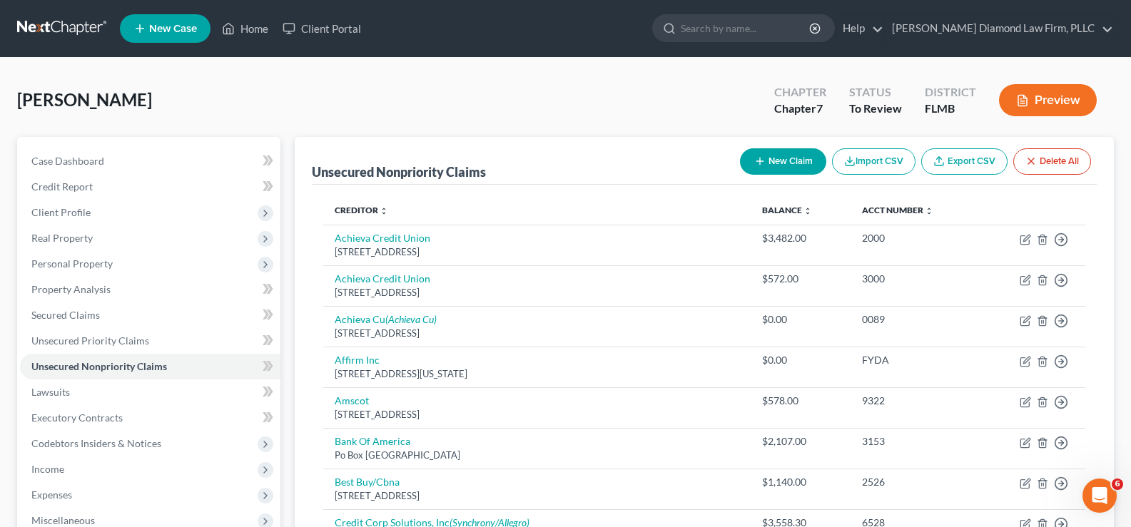
click at [796, 152] on button "New Claim" at bounding box center [783, 161] width 86 height 26
select select "0"
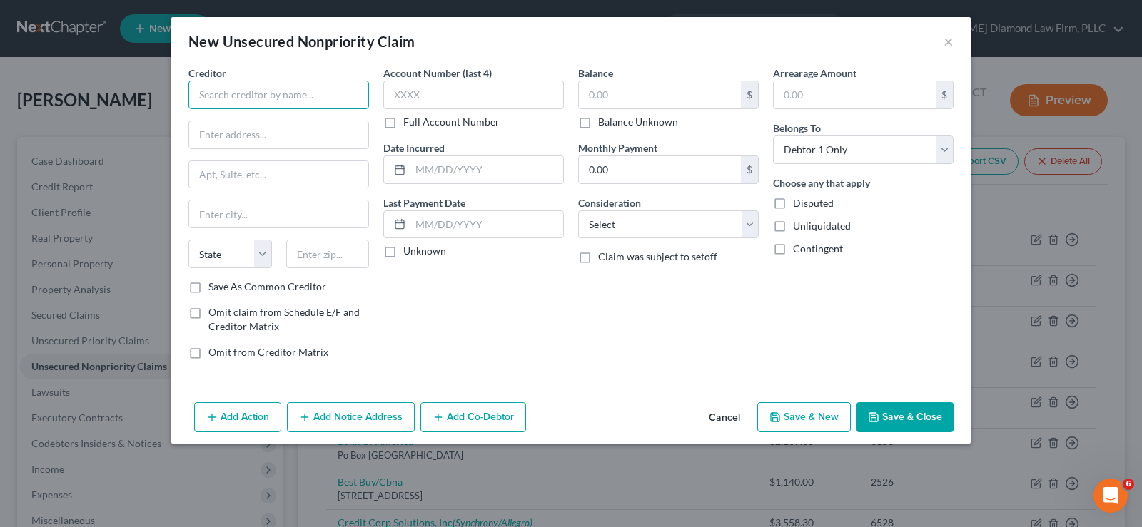
click at [312, 88] on input "text" at bounding box center [278, 95] width 181 height 29
paste input "MCP Ranchero Village MHC LLC"
type input "MCP Ranchero Village MHC LLC"
click at [315, 129] on input "text" at bounding box center [278, 134] width 179 height 27
type input "[STREET_ADDRESS]"
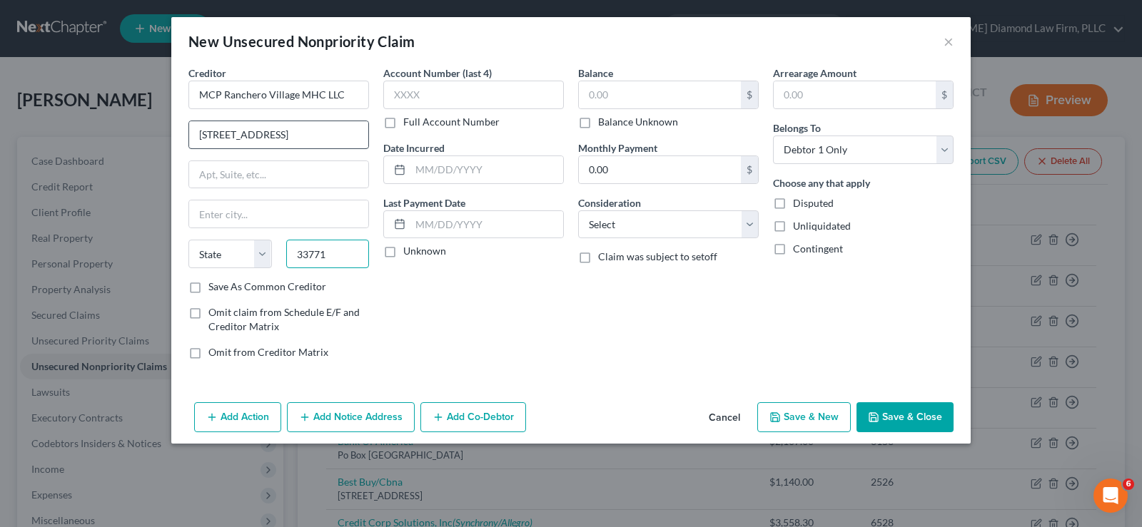
type input "33771"
type input "Largo"
select select "9"
click at [208, 311] on label "Omit claim from Schedule E/F and Creditor Matrix" at bounding box center [288, 319] width 161 height 29
click at [214, 311] on input "Omit claim from Schedule E/F and Creditor Matrix" at bounding box center [218, 309] width 9 height 9
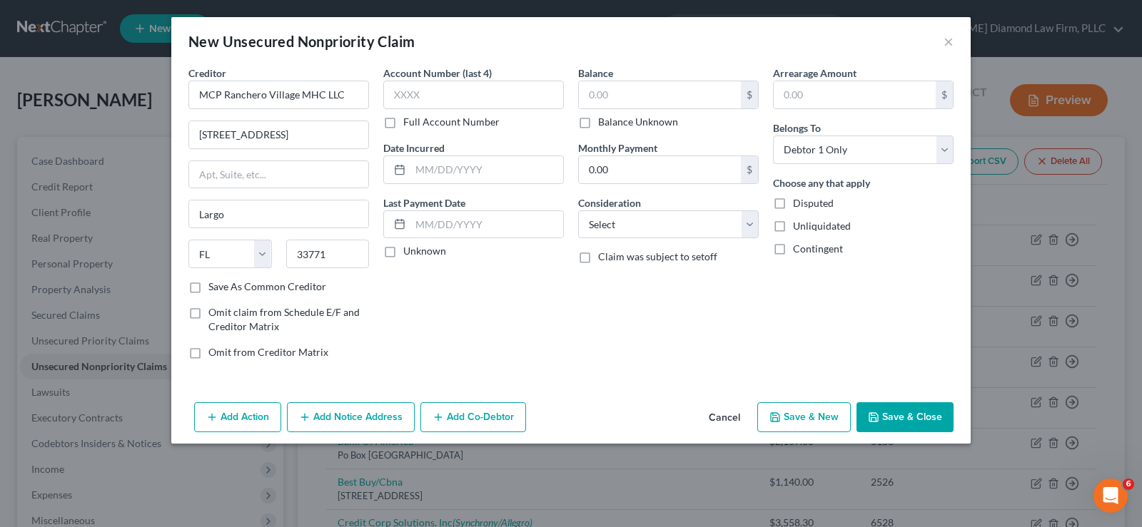
checkbox input "true"
click at [667, 229] on select "Select Cable / Satellite Services Collection Agency Credit Card Debt Debt Couns…" at bounding box center [668, 225] width 181 height 29
select select "14"
click at [578, 211] on select "Select Cable / Satellite Services Collection Agency Credit Card Debt Debt Couns…" at bounding box center [668, 225] width 181 height 29
click at [638, 290] on input "text" at bounding box center [668, 278] width 179 height 27
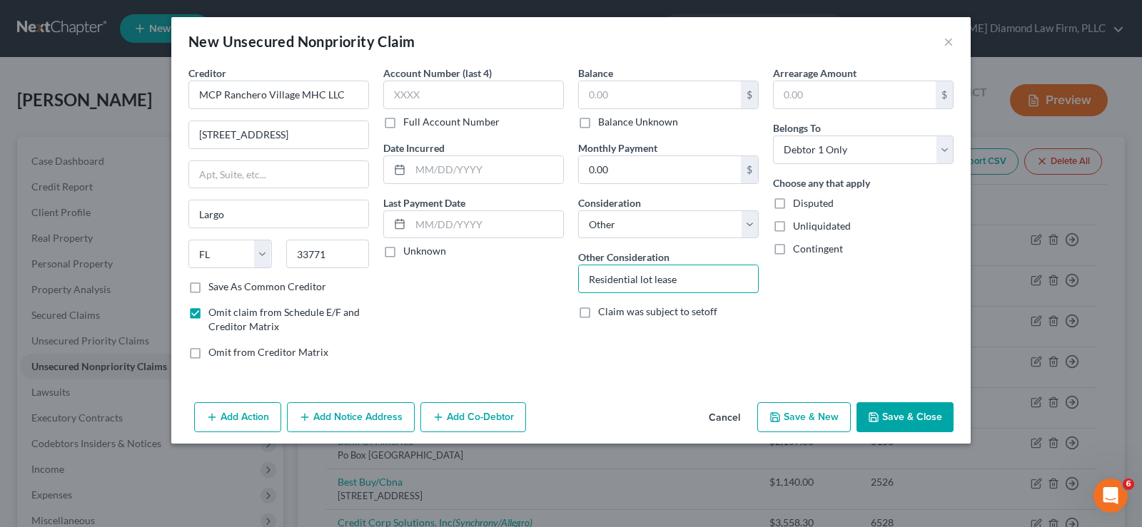
type input "Residential lot lease"
drag, startPoint x: 448, startPoint y: 171, endPoint x: 477, endPoint y: 221, distance: 58.2
click at [450, 171] on input "text" at bounding box center [486, 169] width 153 height 27
click at [477, 221] on input "text" at bounding box center [486, 224] width 153 height 27
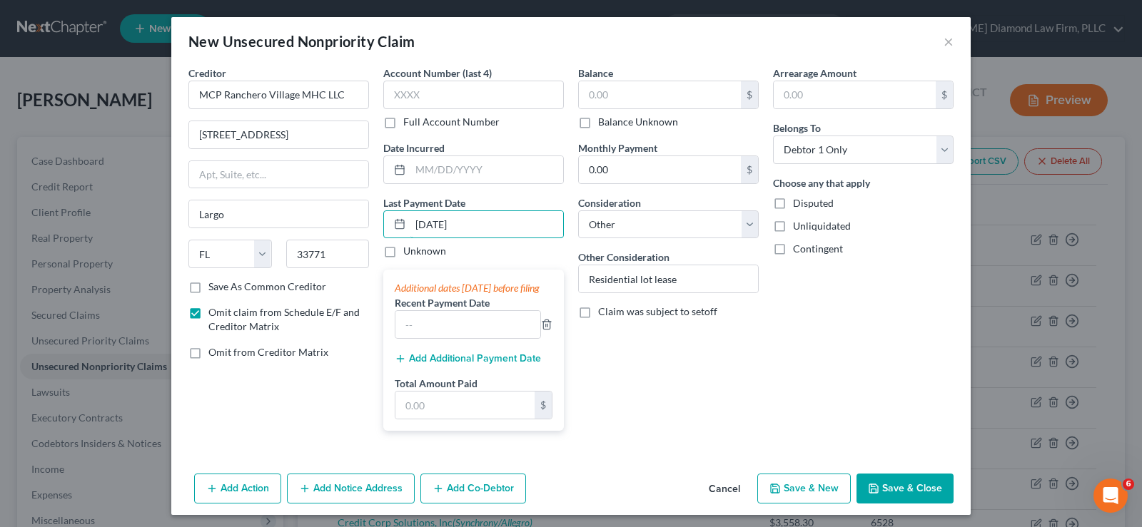
type input "[DATE]"
click at [446, 365] on button "Add Additional Payment Date" at bounding box center [468, 358] width 146 height 11
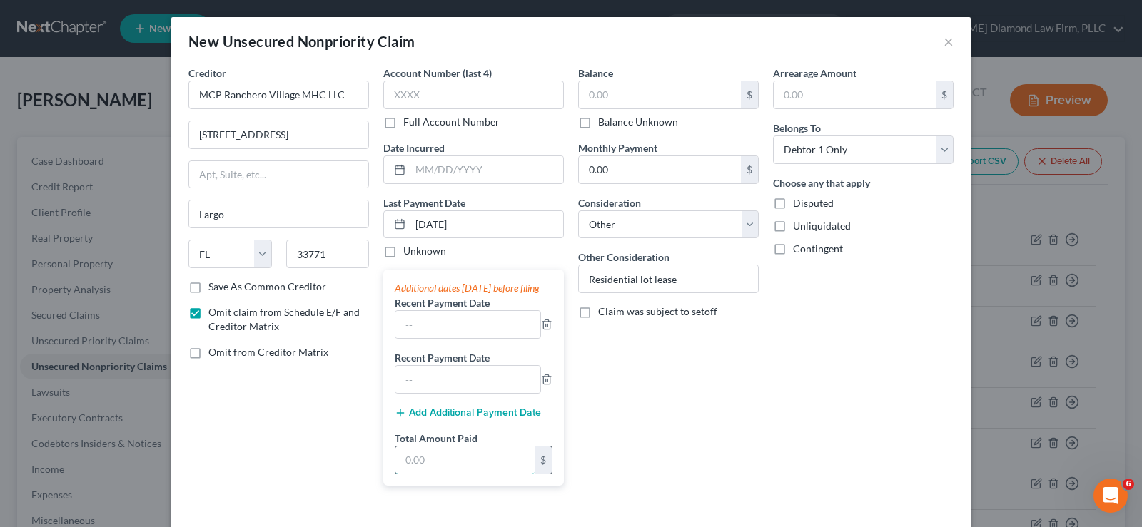
click at [415, 472] on input "text" at bounding box center [464, 460] width 139 height 27
type input "788.76"
click at [437, 338] on input "text" at bounding box center [467, 324] width 145 height 27
type input "[DATE]"
click at [473, 391] on input "text" at bounding box center [467, 379] width 145 height 27
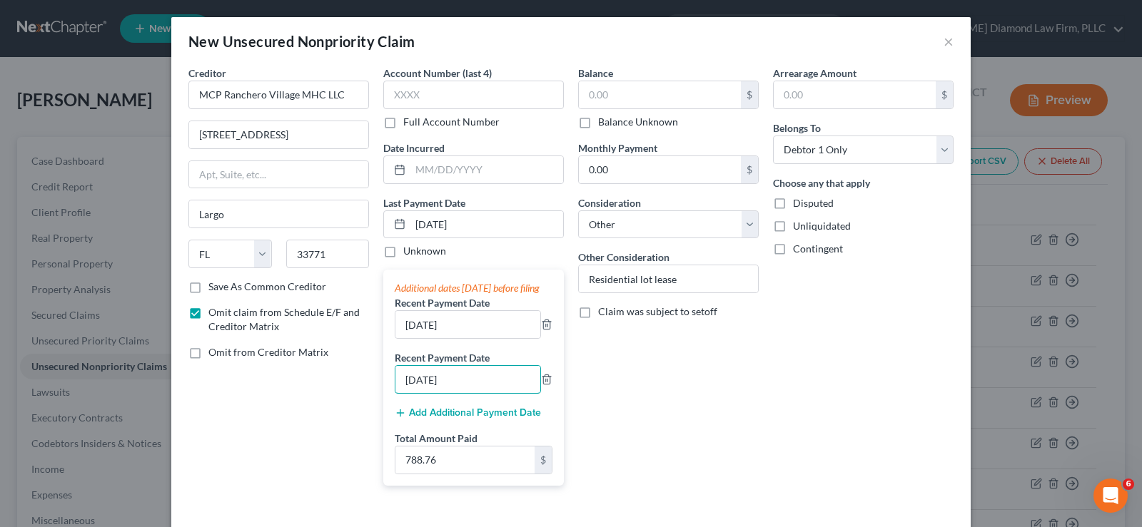
type input "[DATE]"
click at [452, 474] on input "788.76" at bounding box center [464, 460] width 139 height 27
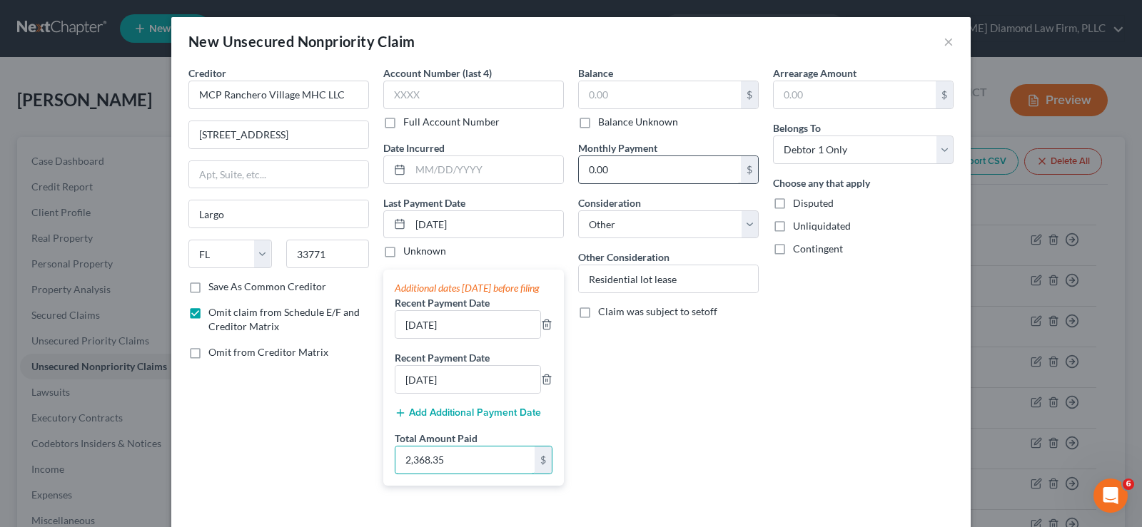
type input "2,368.35"
click at [609, 174] on input "0.00" at bounding box center [660, 169] width 162 height 27
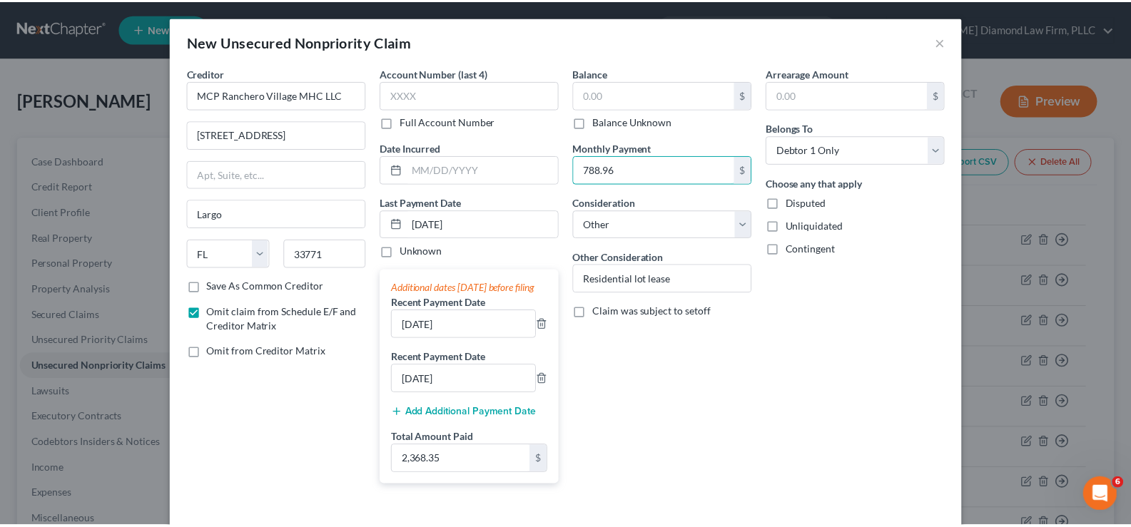
scroll to position [74, 0]
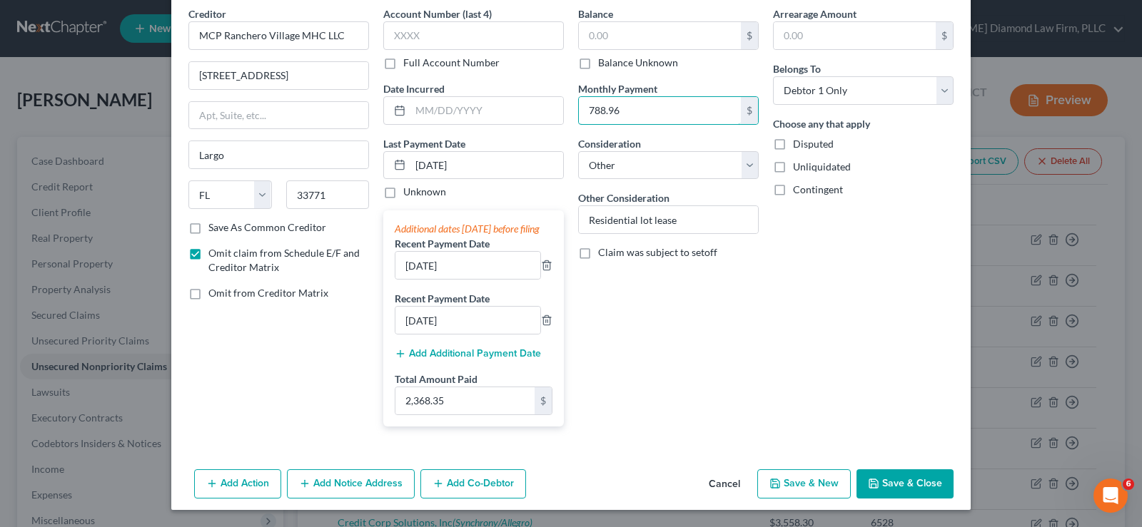
type input "788.96"
click at [896, 487] on button "Save & Close" at bounding box center [904, 485] width 97 height 30
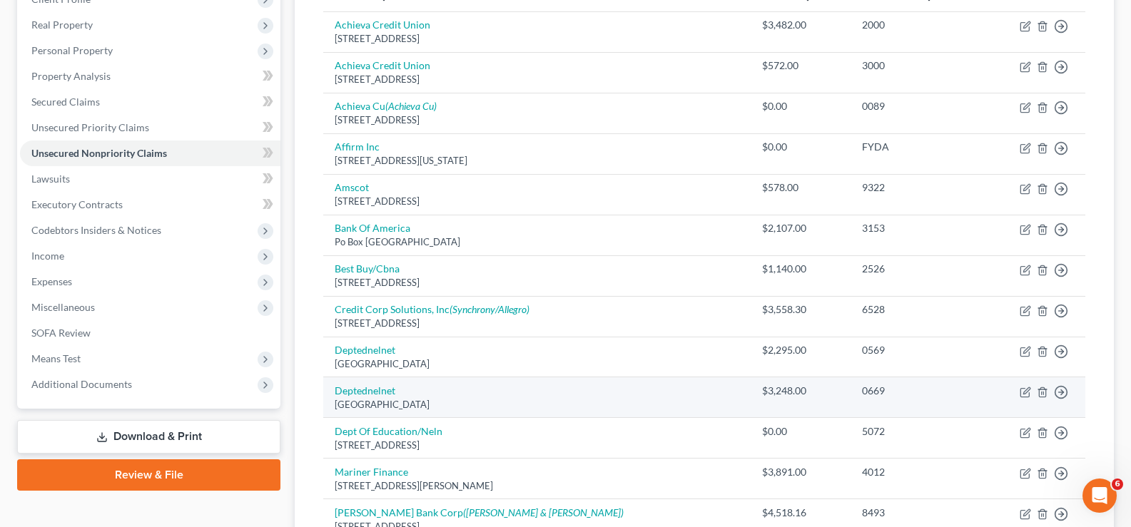
scroll to position [214, 0]
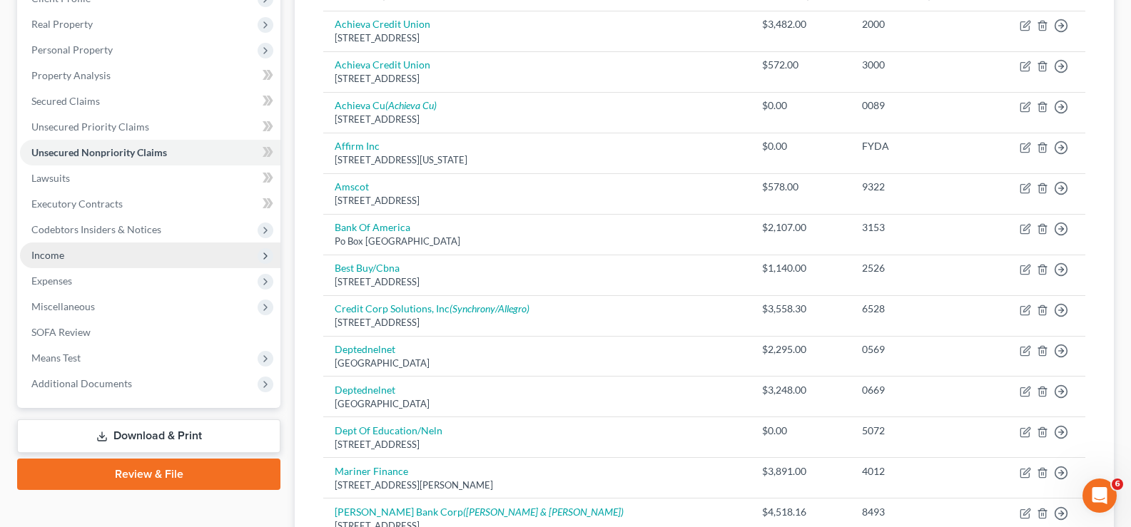
click at [80, 258] on span "Income" at bounding box center [150, 256] width 260 height 26
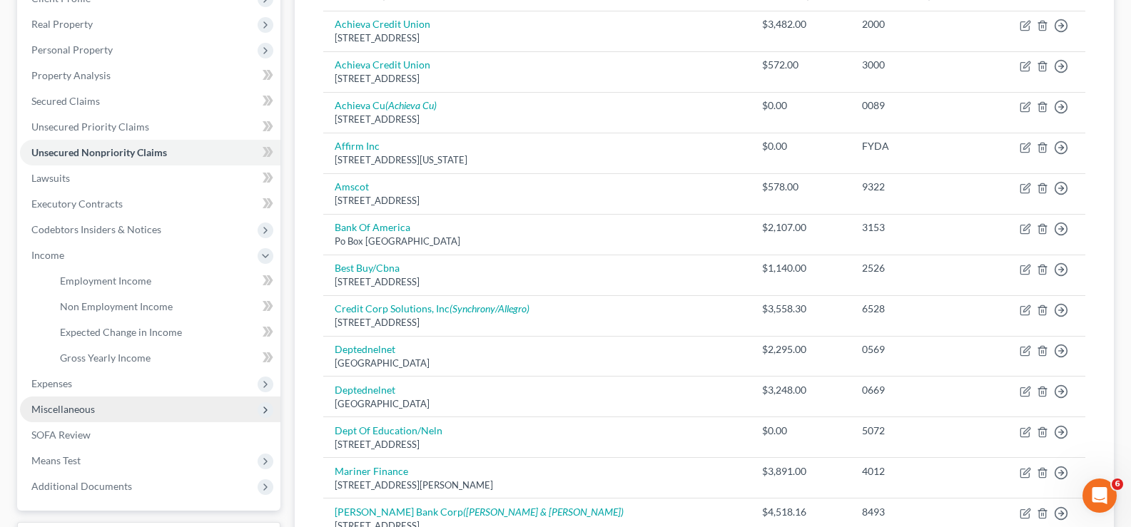
click at [100, 414] on span "Miscellaneous" at bounding box center [150, 410] width 260 height 26
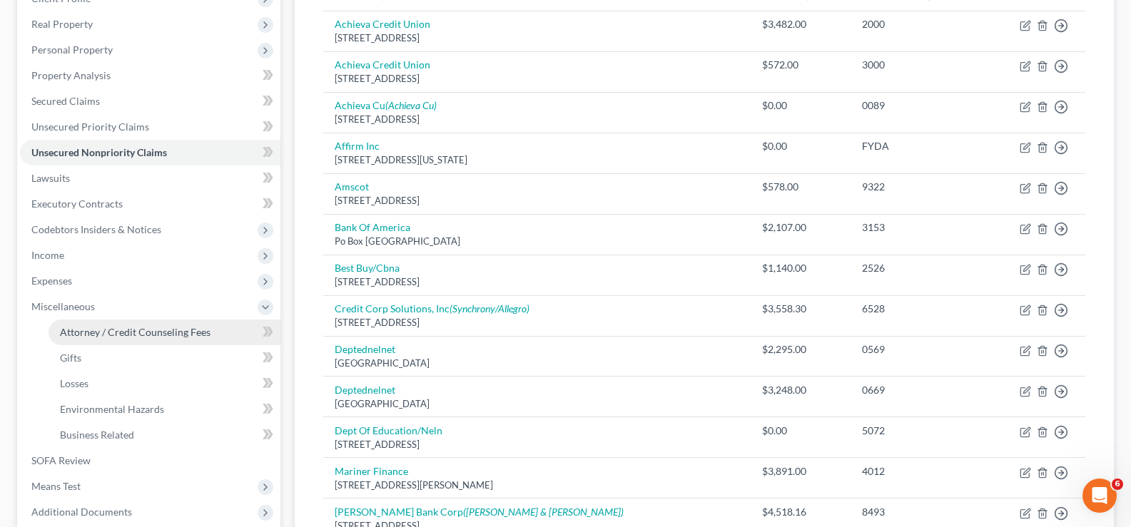
click at [147, 328] on span "Attorney / Credit Counseling Fees" at bounding box center [135, 332] width 151 height 12
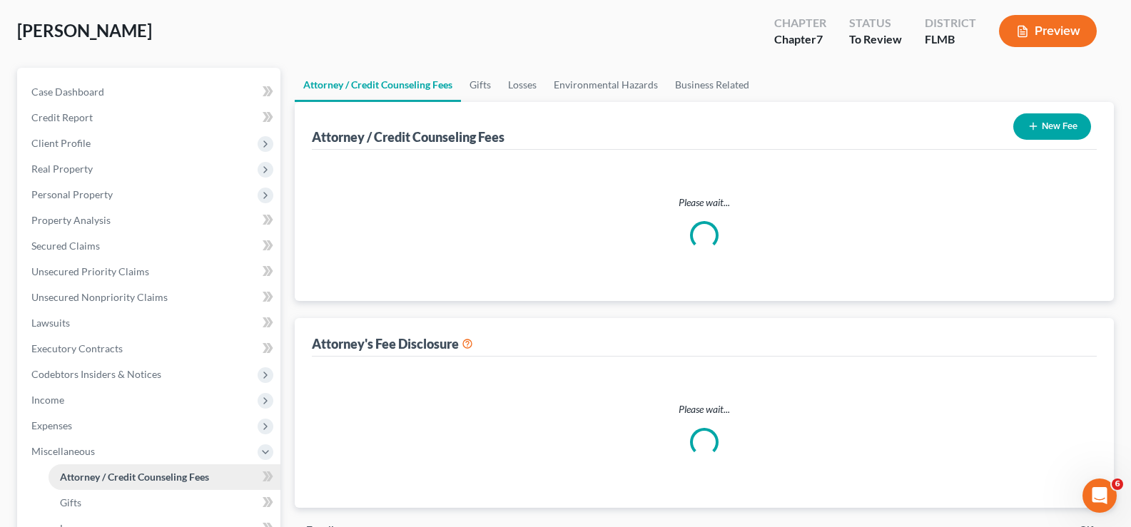
scroll to position [6, 0]
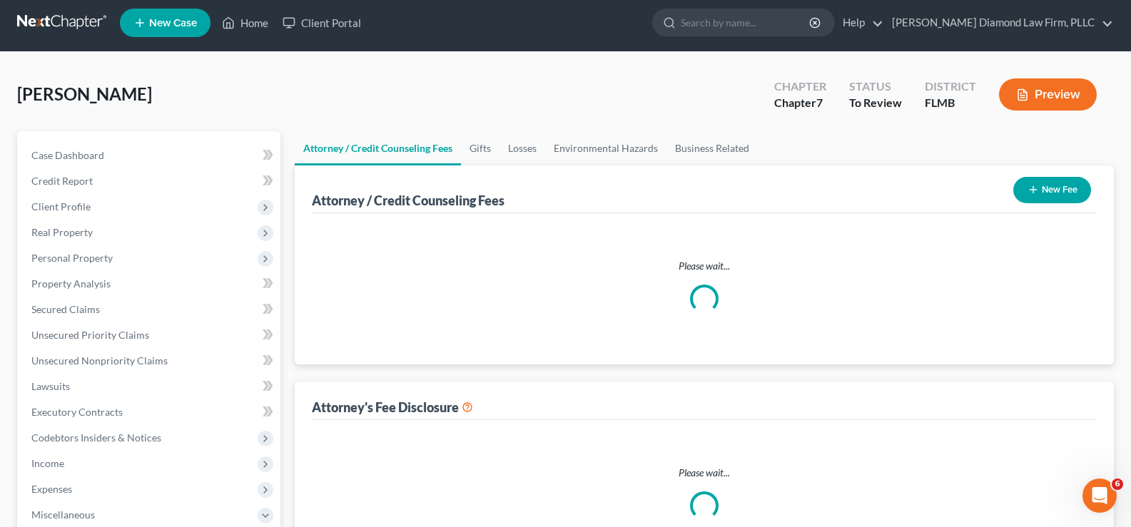
select select "2"
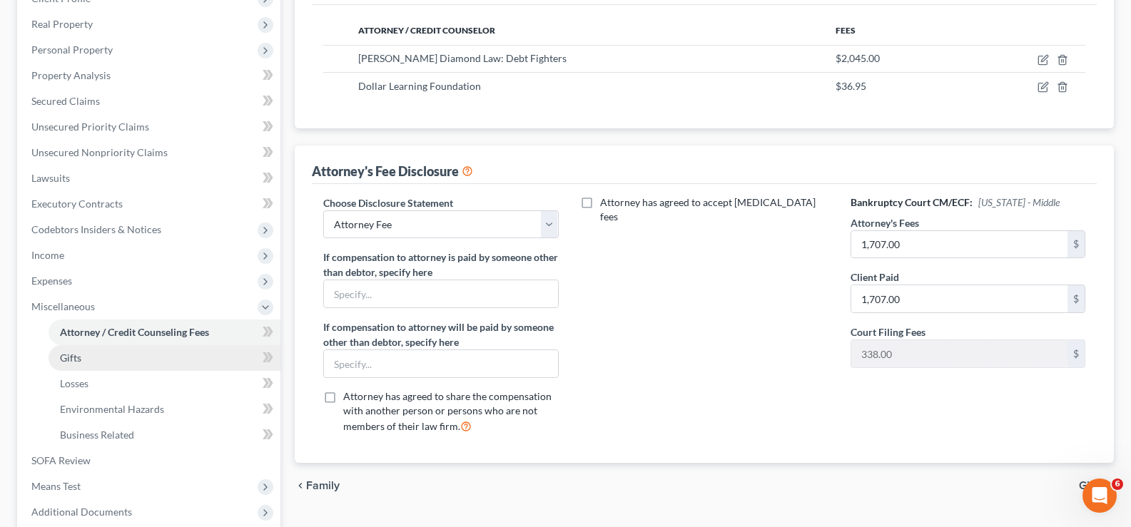
scroll to position [285, 0]
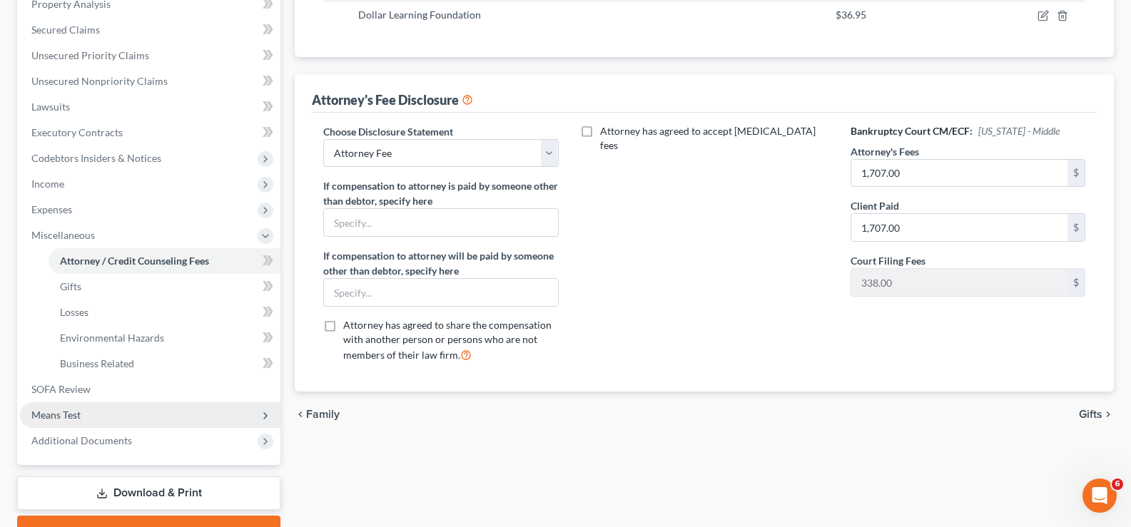
click at [128, 417] on span "Means Test" at bounding box center [150, 415] width 260 height 26
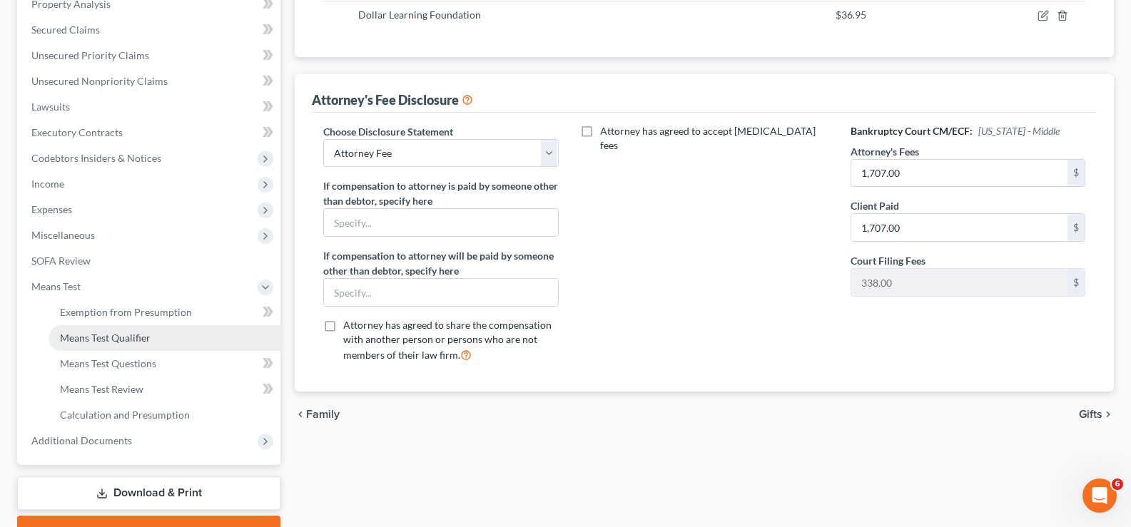
click at [129, 341] on span "Means Test Qualifier" at bounding box center [105, 338] width 91 height 12
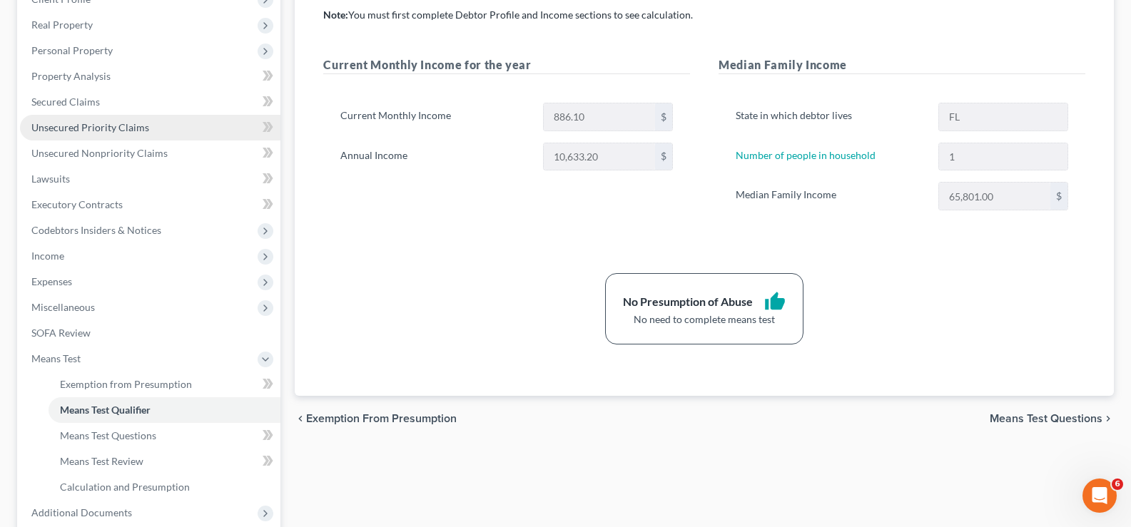
scroll to position [214, 0]
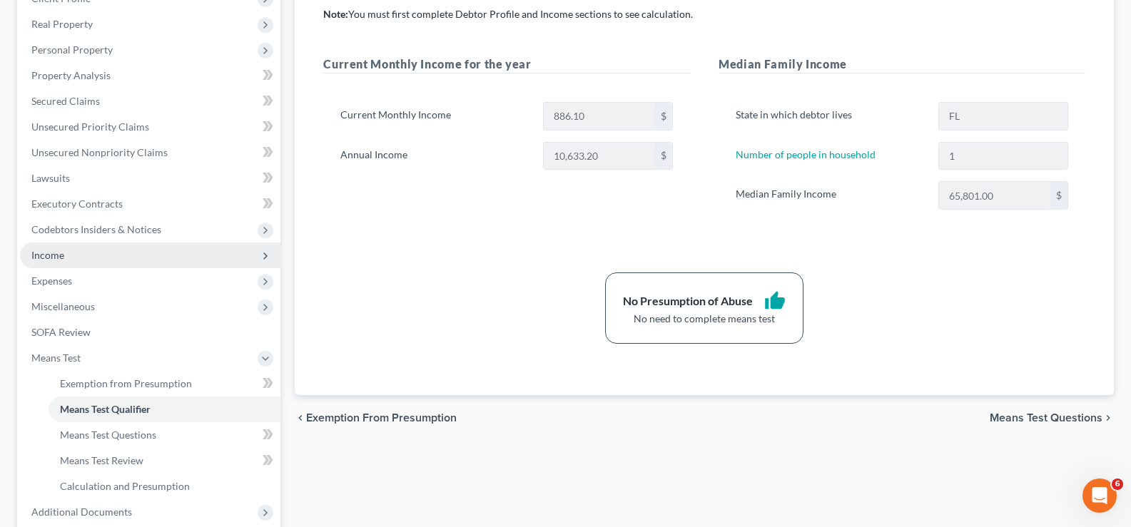
click at [81, 260] on span "Income" at bounding box center [150, 256] width 260 height 26
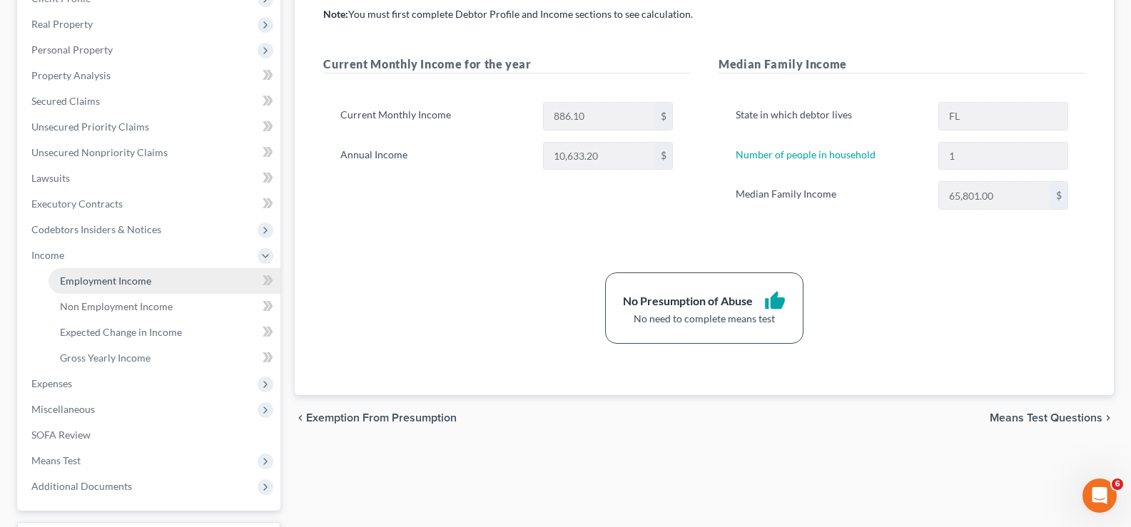
click at [101, 283] on span "Employment Income" at bounding box center [105, 281] width 91 height 12
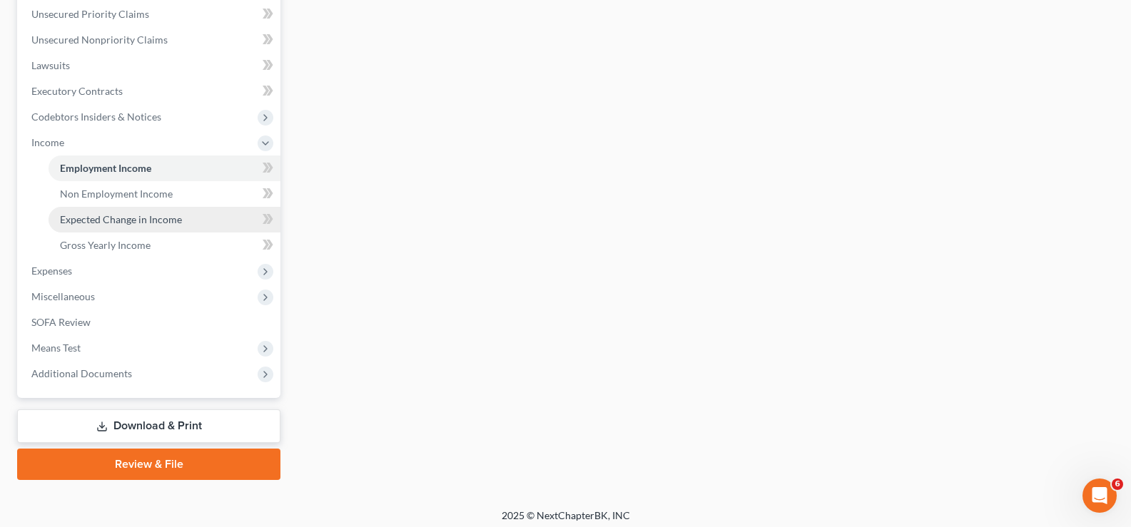
scroll to position [334, 0]
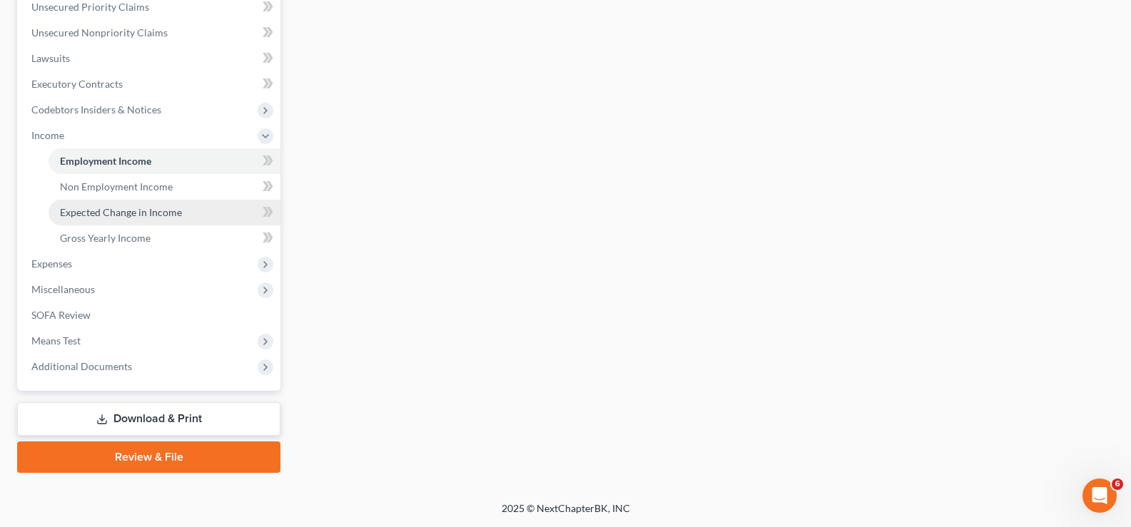
click at [130, 218] on span "Expected Change in Income" at bounding box center [121, 212] width 122 height 12
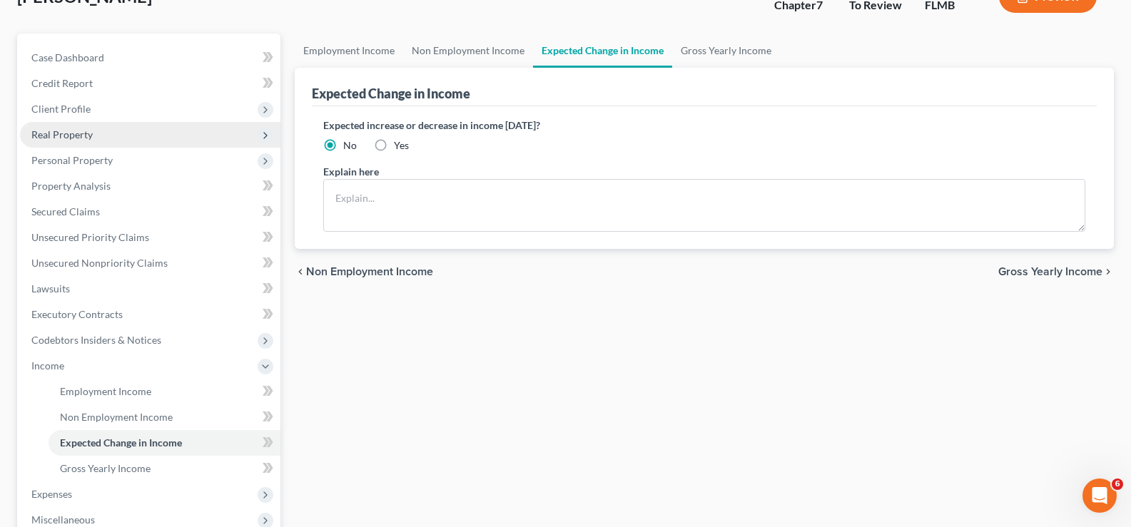
scroll to position [214, 0]
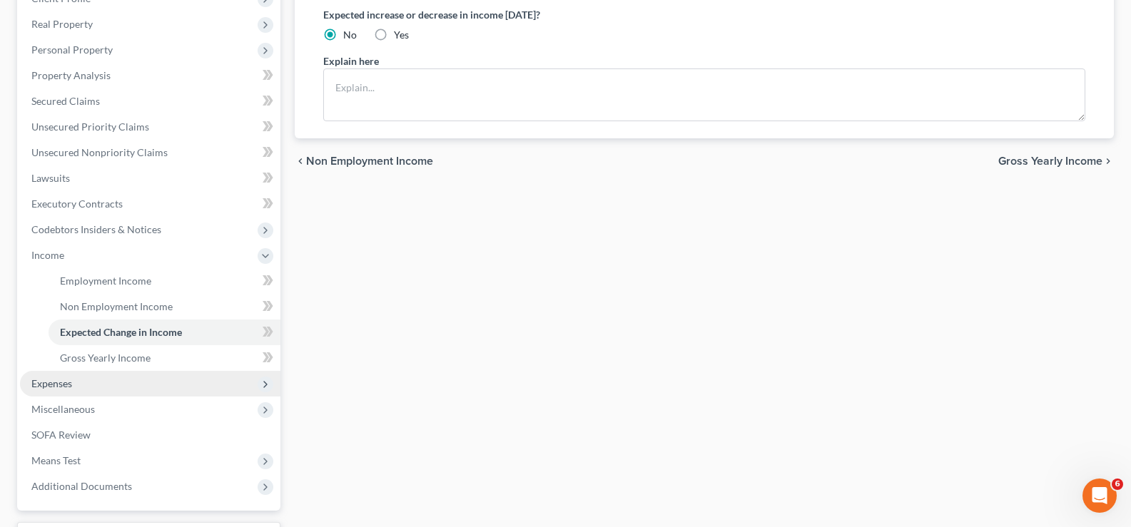
click at [70, 377] on span "Expenses" at bounding box center [51, 383] width 41 height 12
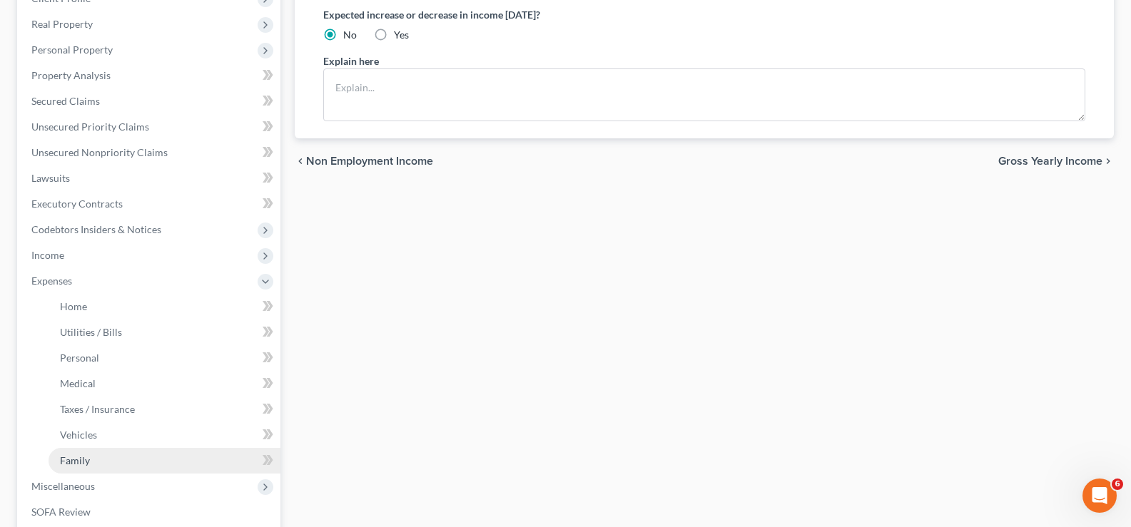
click at [99, 463] on link "Family" at bounding box center [165, 461] width 232 height 26
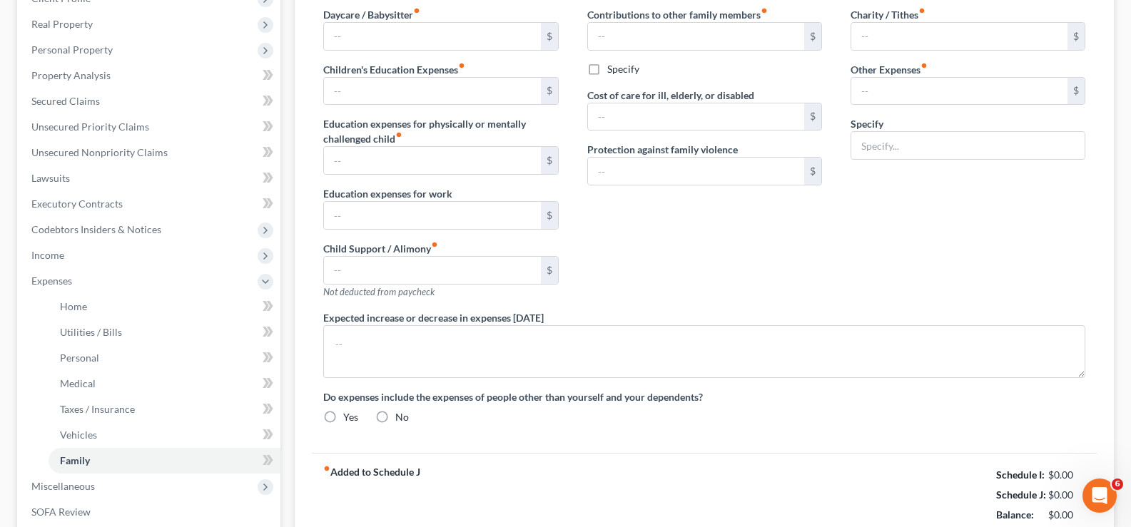
type input "0.00"
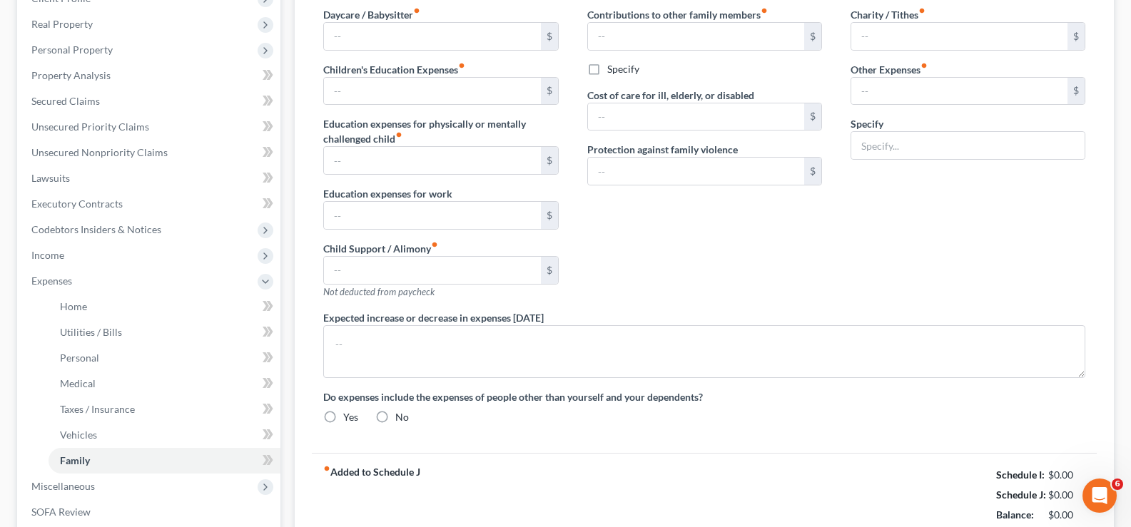
type input "0.00"
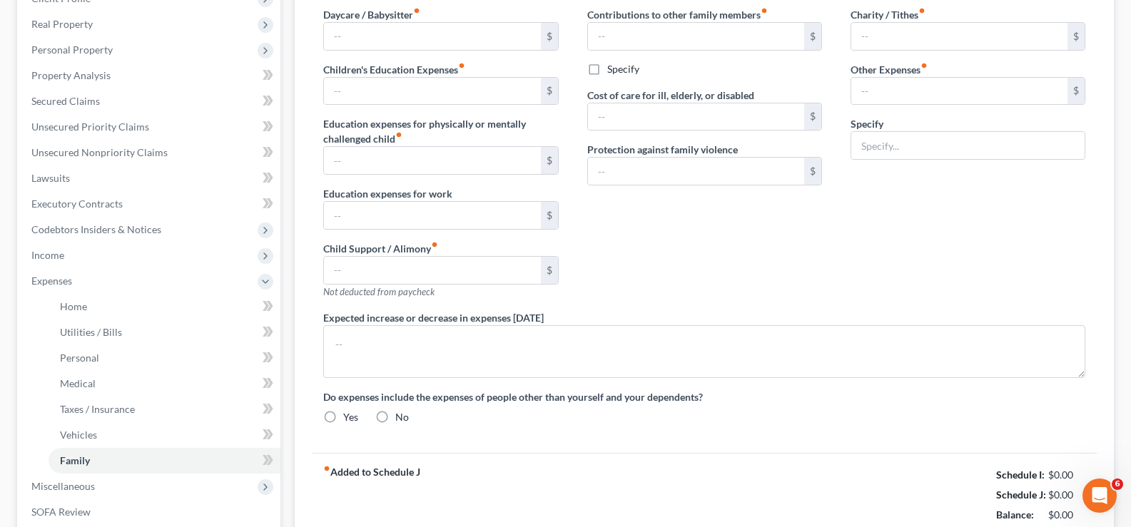
radio input "true"
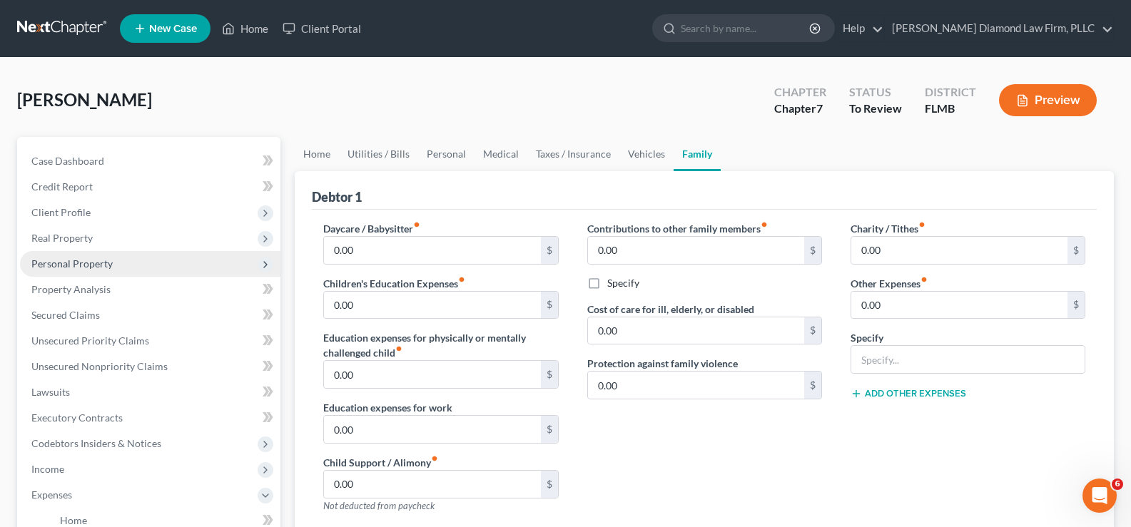
click at [107, 265] on span "Personal Property" at bounding box center [71, 264] width 81 height 12
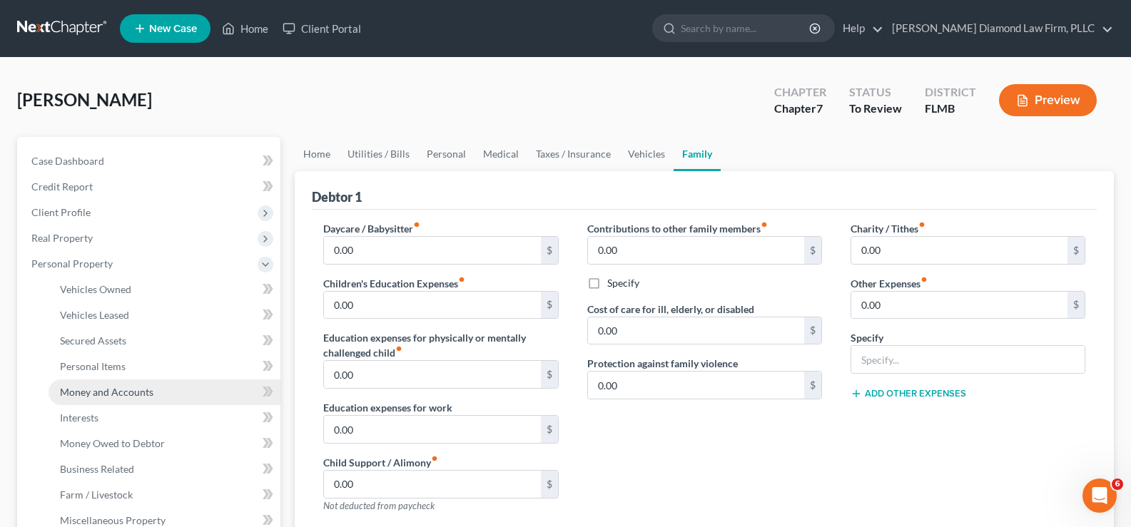
click at [116, 392] on span "Money and Accounts" at bounding box center [106, 392] width 93 height 12
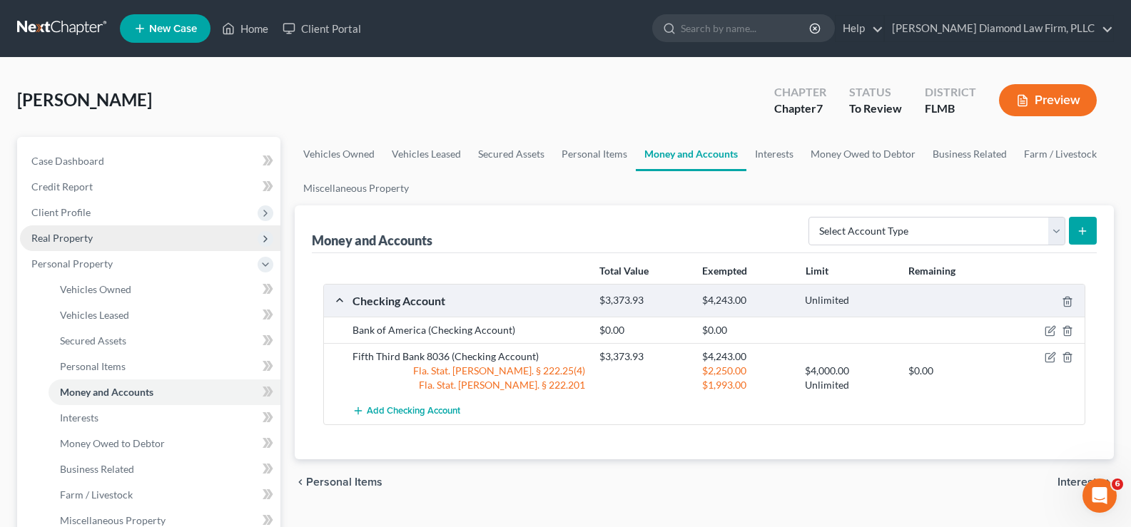
click at [127, 235] on span "Real Property" at bounding box center [150, 239] width 260 height 26
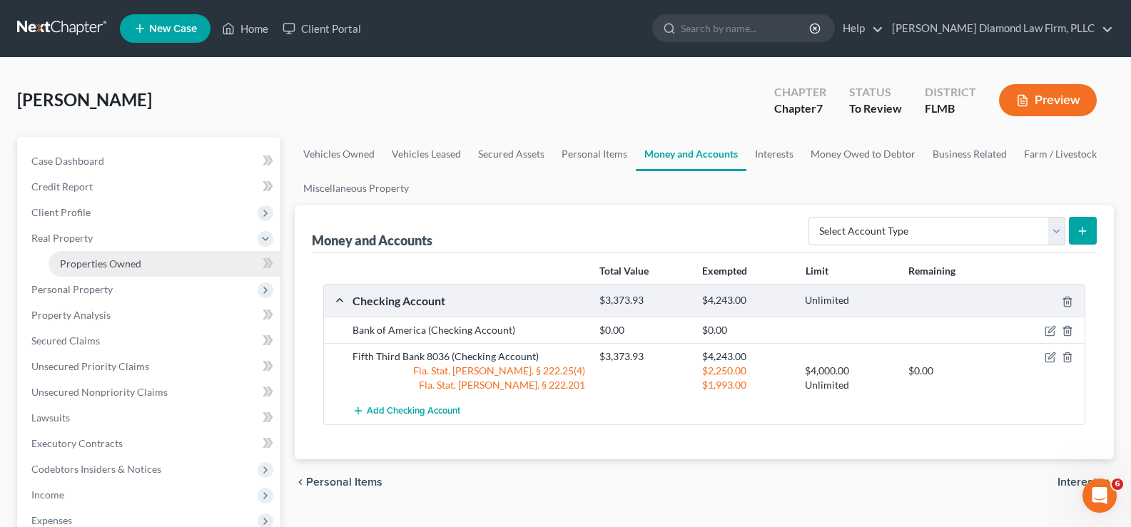
click at [134, 264] on span "Properties Owned" at bounding box center [100, 264] width 81 height 12
